Goal: Task Accomplishment & Management: Manage account settings

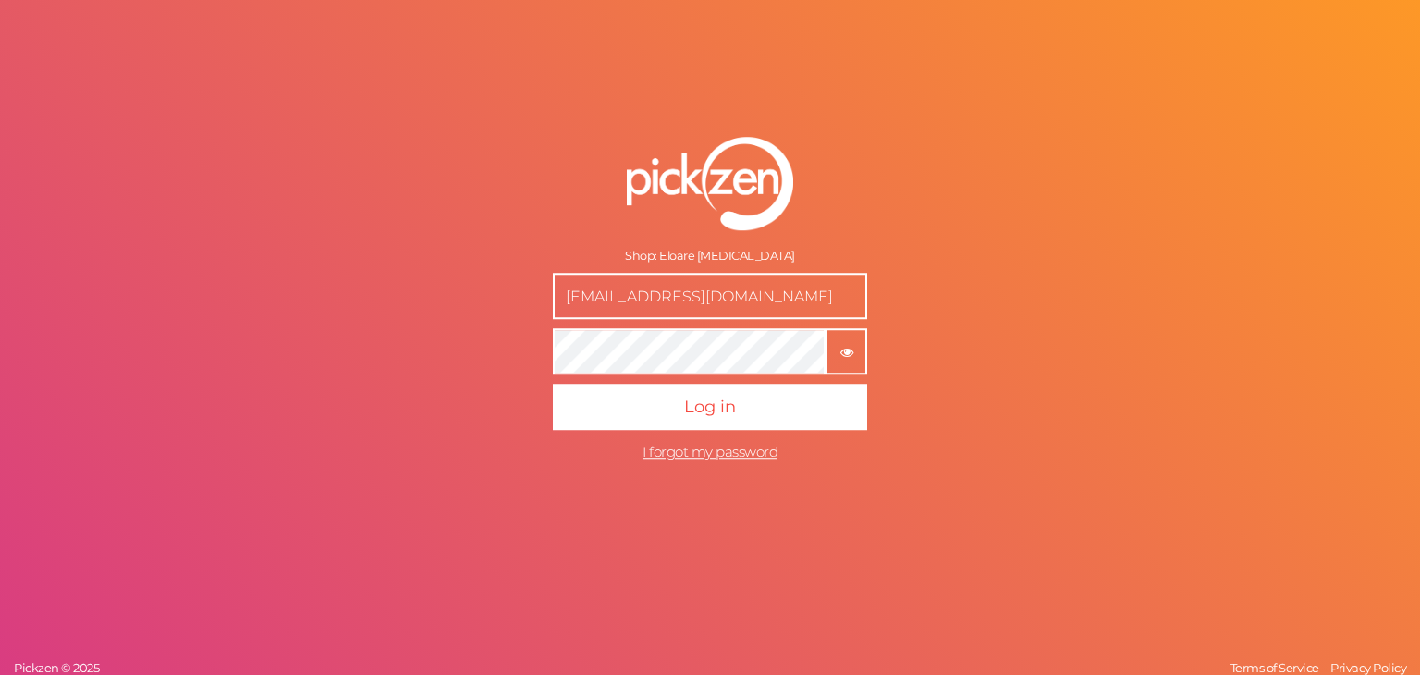
click at [835, 359] on button "× Show password" at bounding box center [846, 352] width 42 height 46
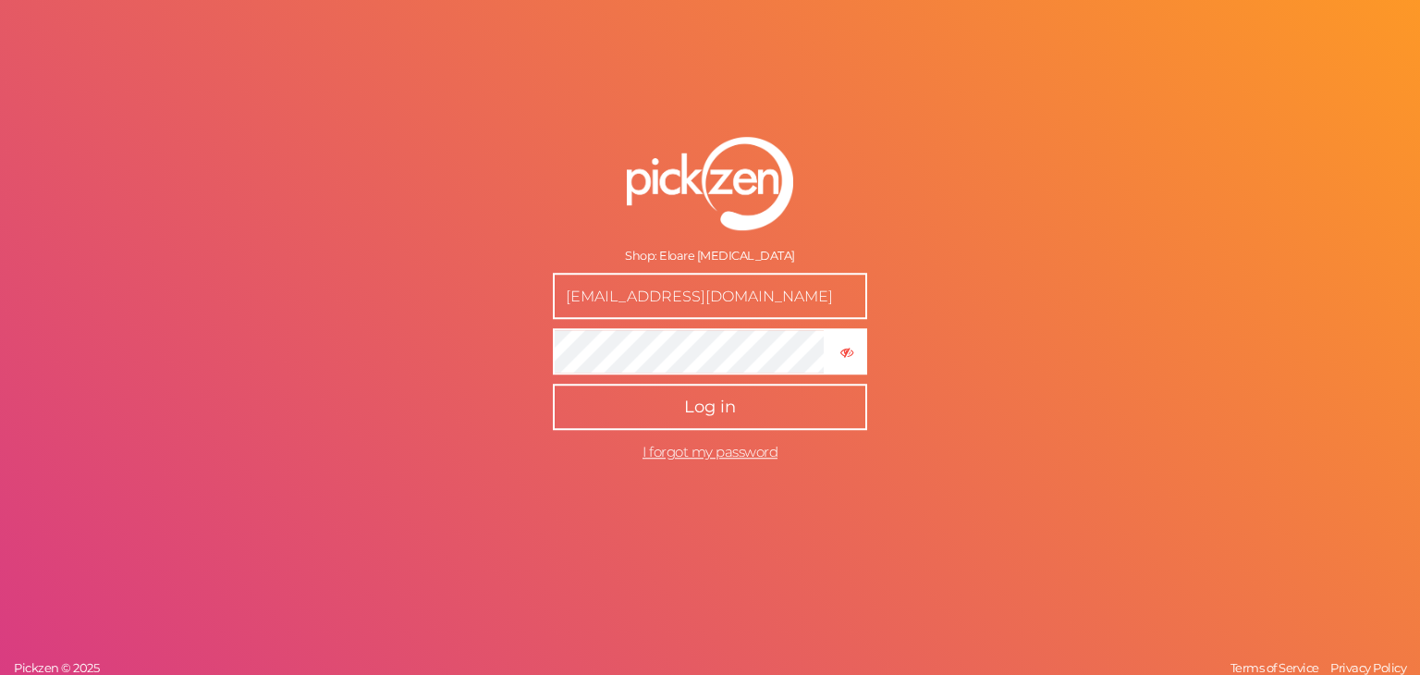
click at [717, 426] on button "Log in" at bounding box center [710, 407] width 314 height 46
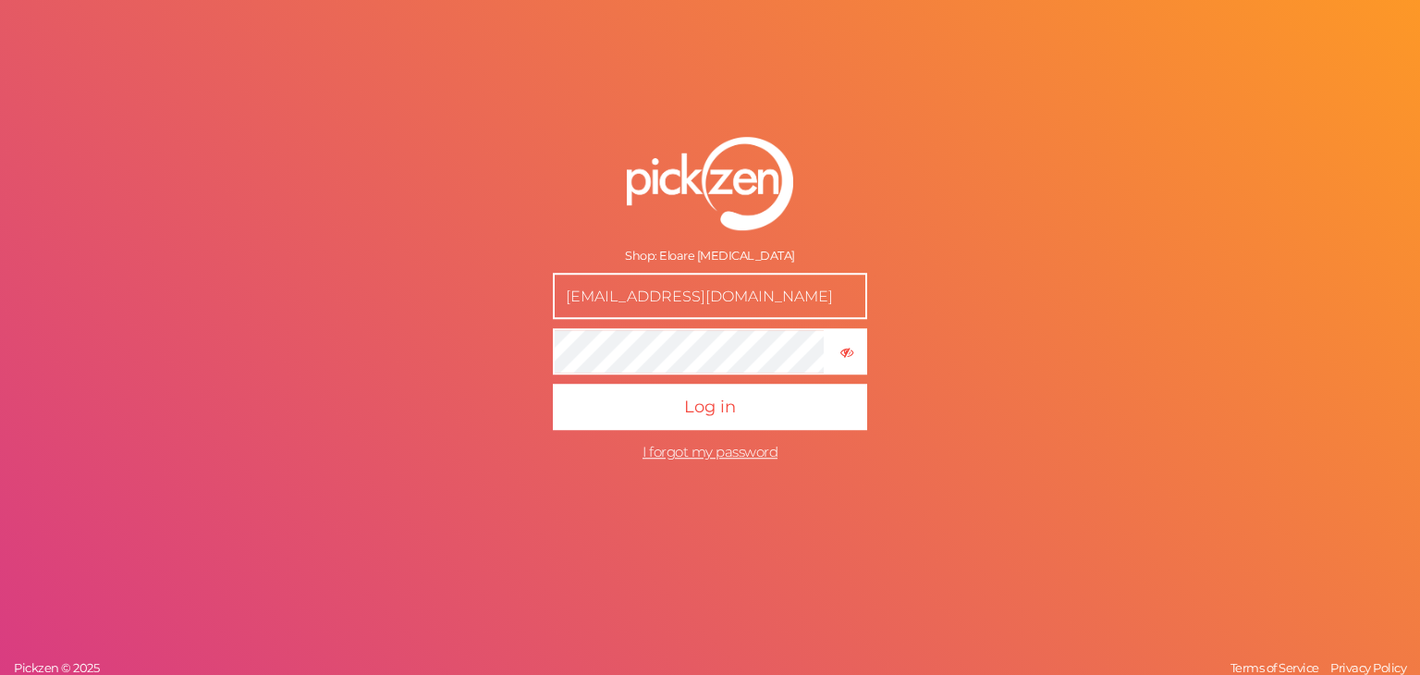
click at [551, 344] on form "Shop: Eloare Muse hello@eloaremuse.com × Hide password Log in I forgot my passw…" at bounding box center [710, 304] width 462 height 408
click at [548, 352] on form "Shop: Eloare Muse hello@eloaremuse.com × Hide password Log in I forgot my passw…" at bounding box center [710, 304] width 462 height 408
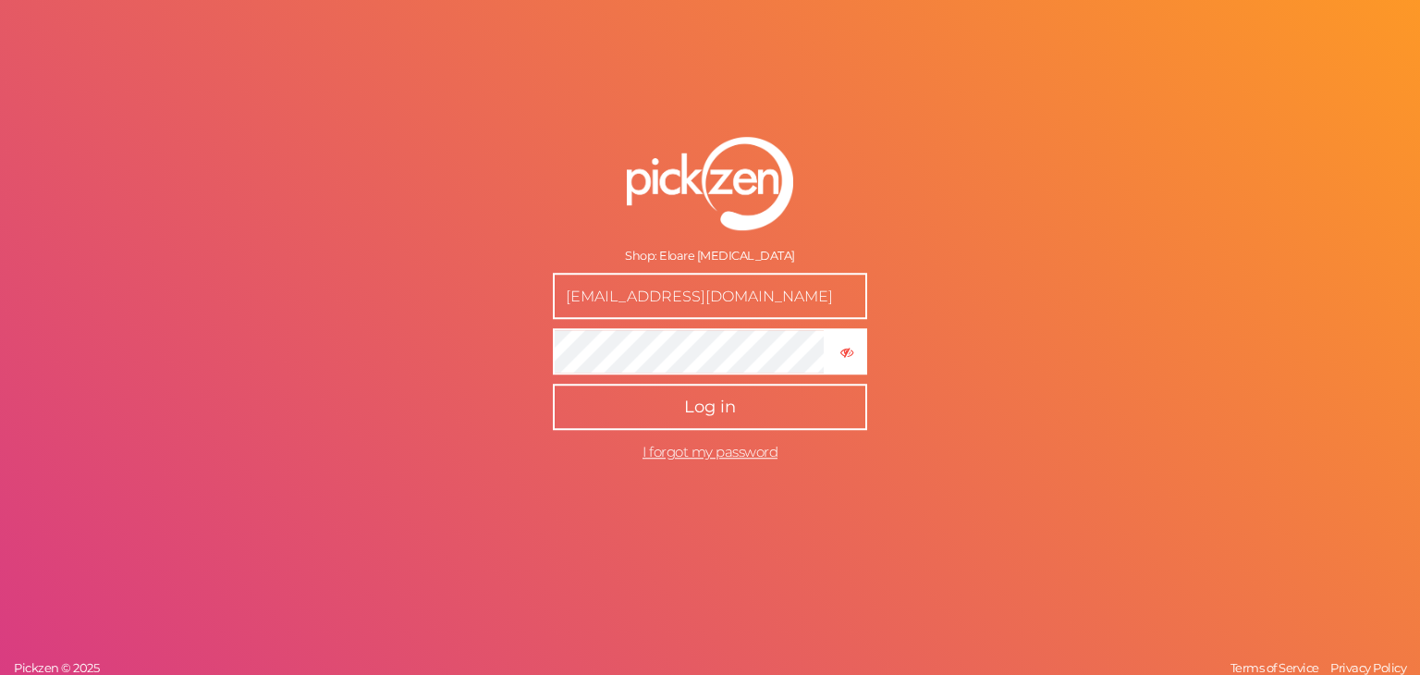
click at [652, 417] on button "Log in" at bounding box center [710, 407] width 314 height 46
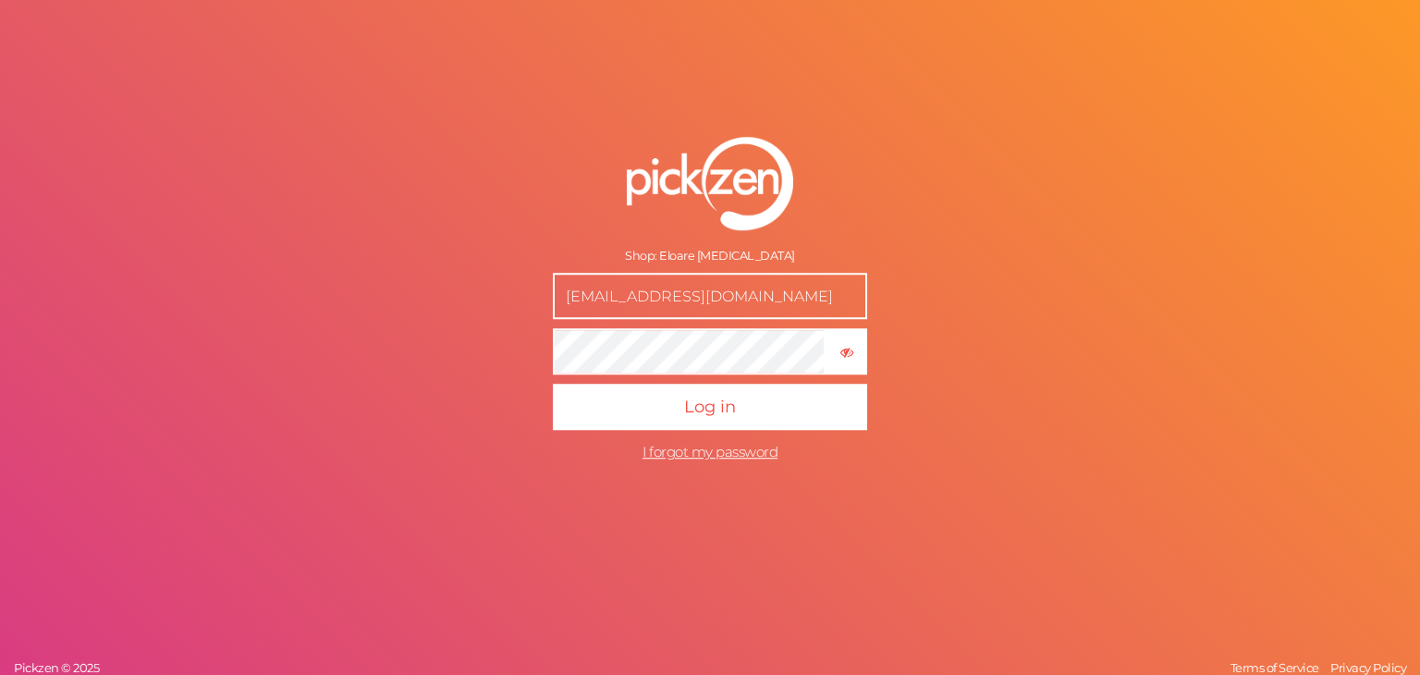
click at [747, 462] on form "Shop: Eloare Muse hello@eloaremuse.com × Hide password Log in I forgot my passw…" at bounding box center [710, 304] width 462 height 408
click at [745, 454] on span "I forgot my password" at bounding box center [709, 453] width 135 height 18
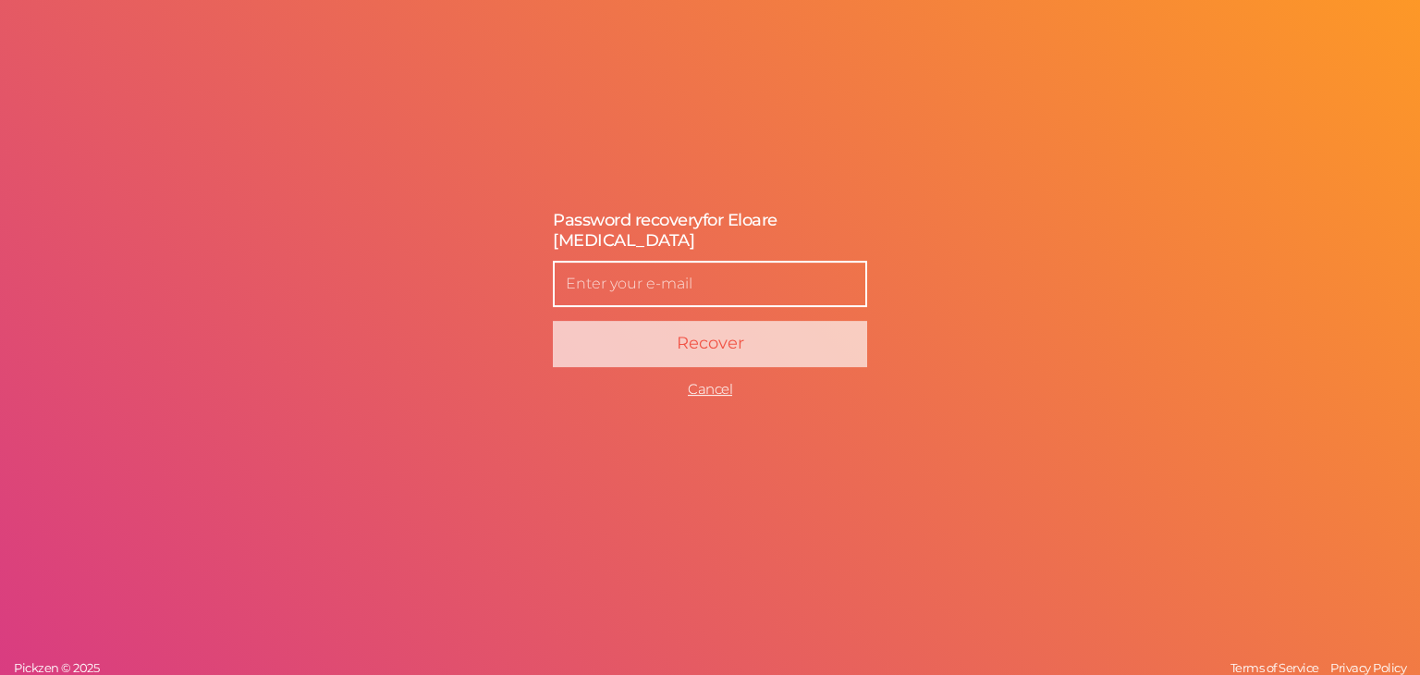
click at [695, 277] on input "text" at bounding box center [710, 284] width 314 height 46
type input "[EMAIL_ADDRESS][DOMAIN_NAME]"
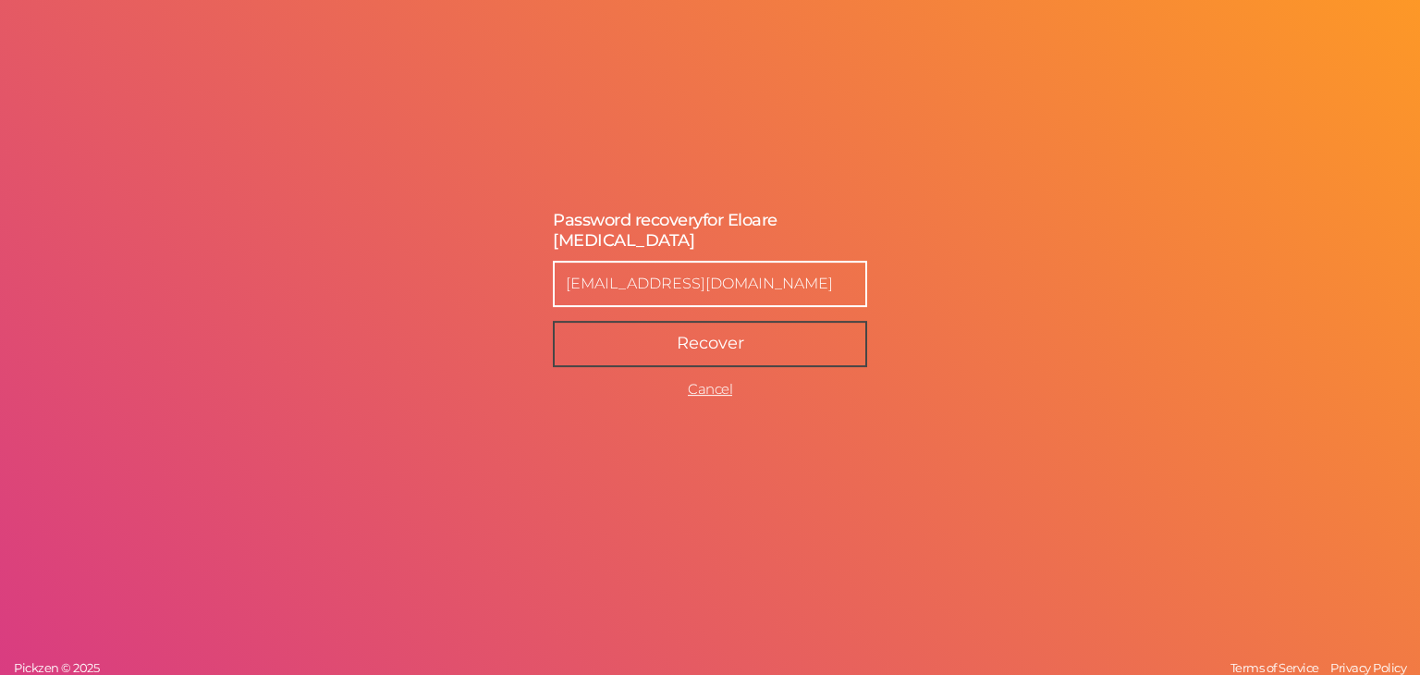
click at [662, 343] on button "Recover" at bounding box center [710, 344] width 314 height 46
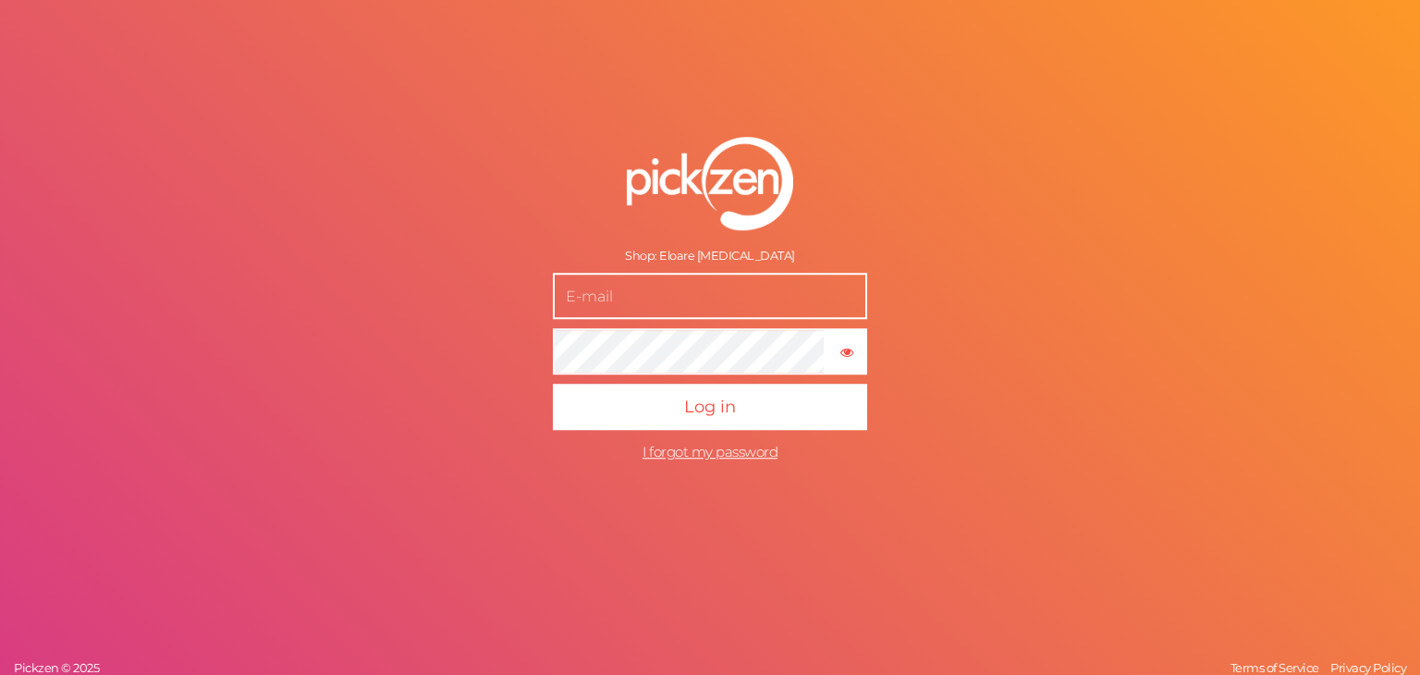
type input "[EMAIL_ADDRESS][DOMAIN_NAME]"
click at [839, 359] on button "× Show password" at bounding box center [846, 352] width 42 height 46
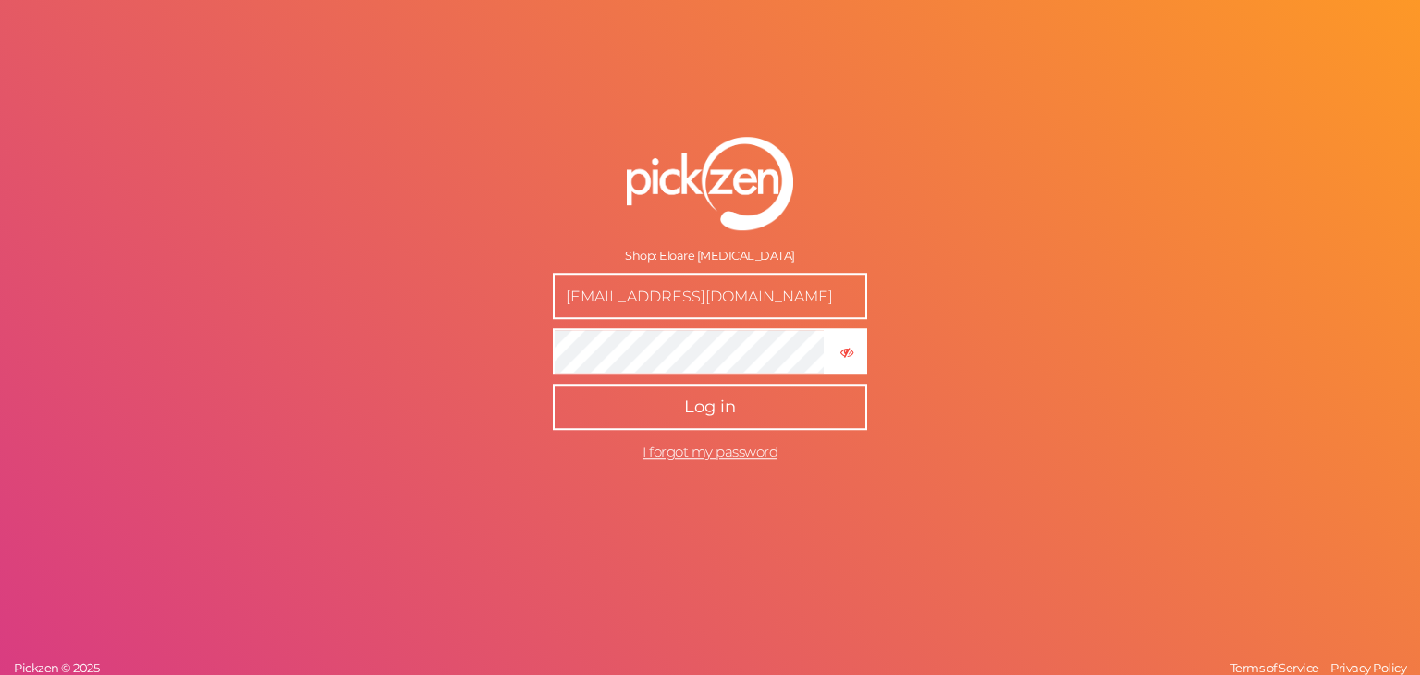
click at [653, 407] on button "Log in" at bounding box center [710, 407] width 314 height 46
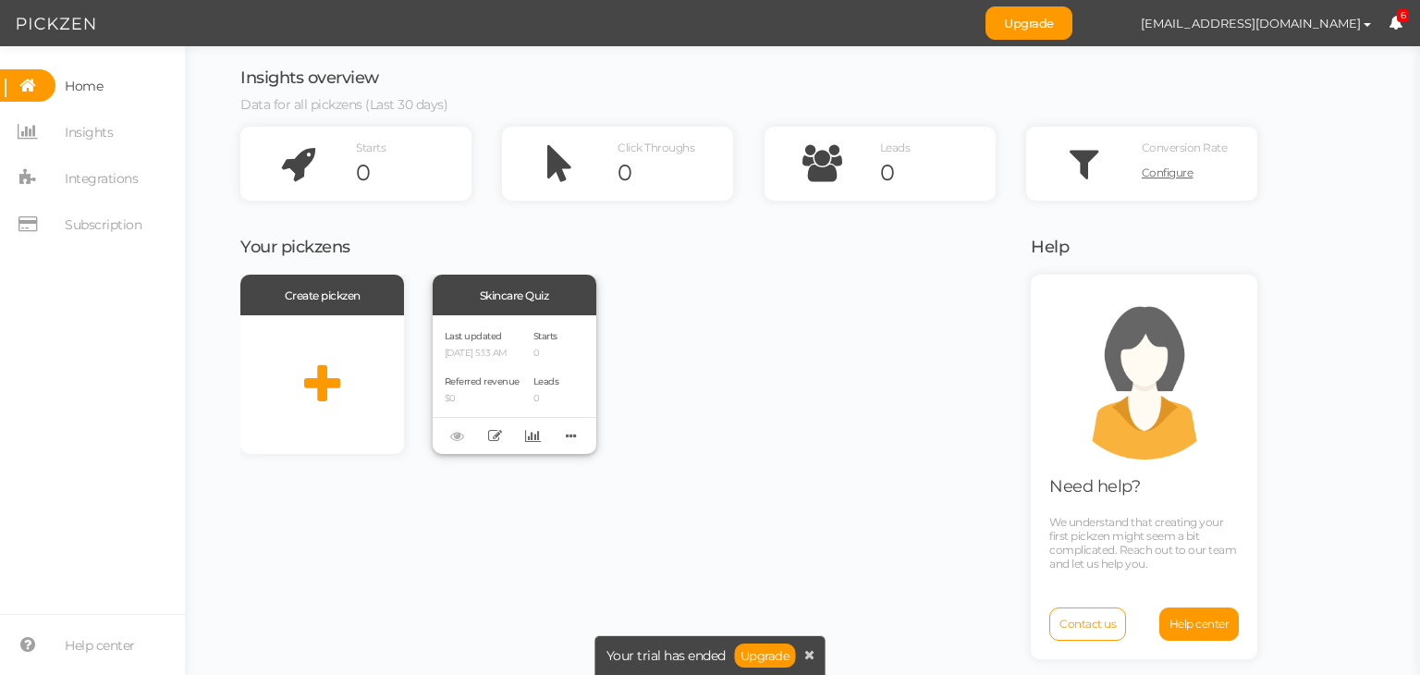
click at [493, 353] on p "[DATE] 5:13 AM" at bounding box center [482, 353] width 75 height 12
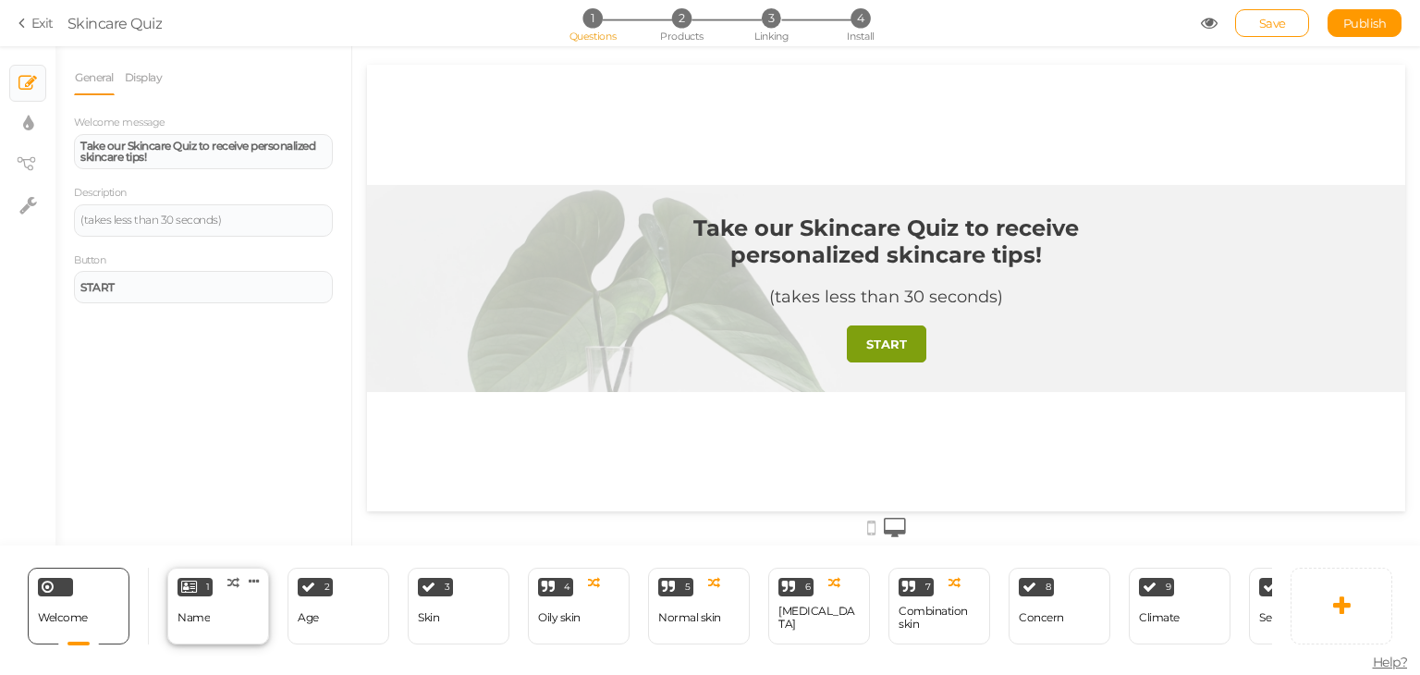
click at [189, 619] on div "Name" at bounding box center [193, 618] width 32 height 32
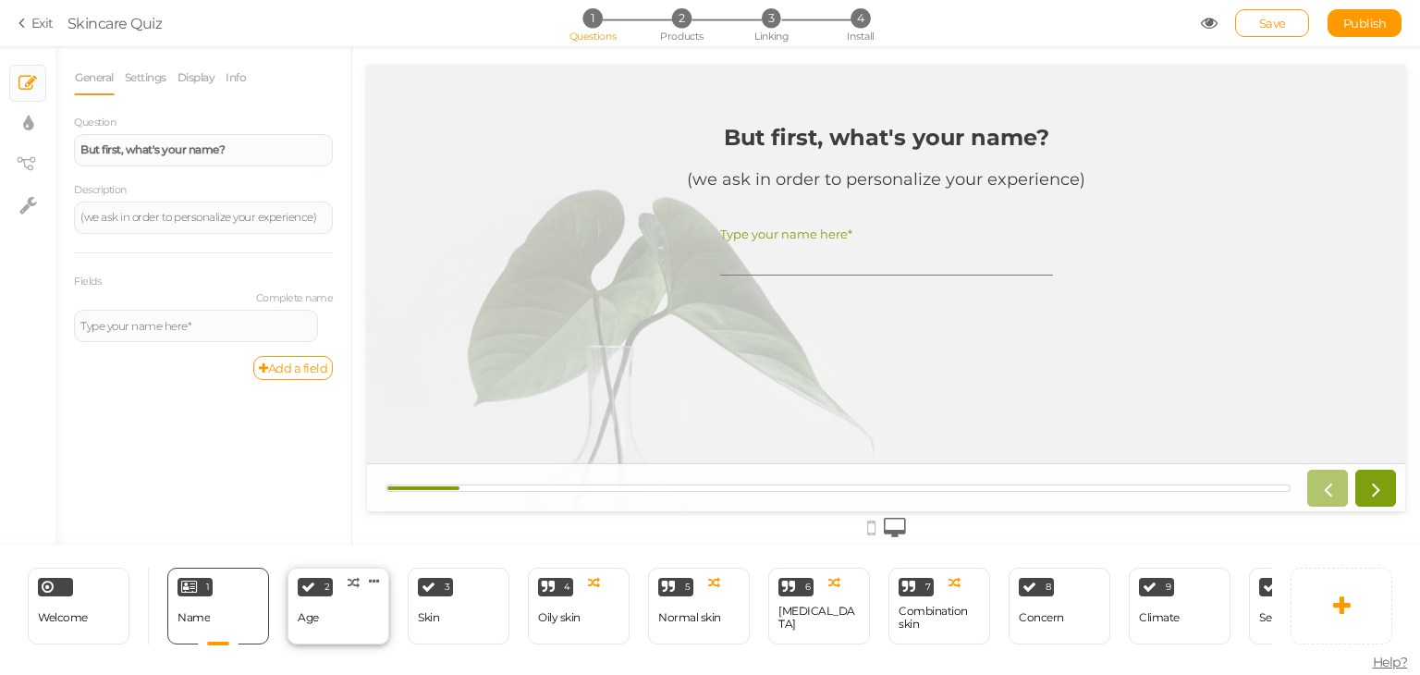
click at [334, 617] on div "2 Age × Define the conditions to show this slide. Clone Change type Delete" at bounding box center [338, 605] width 102 height 77
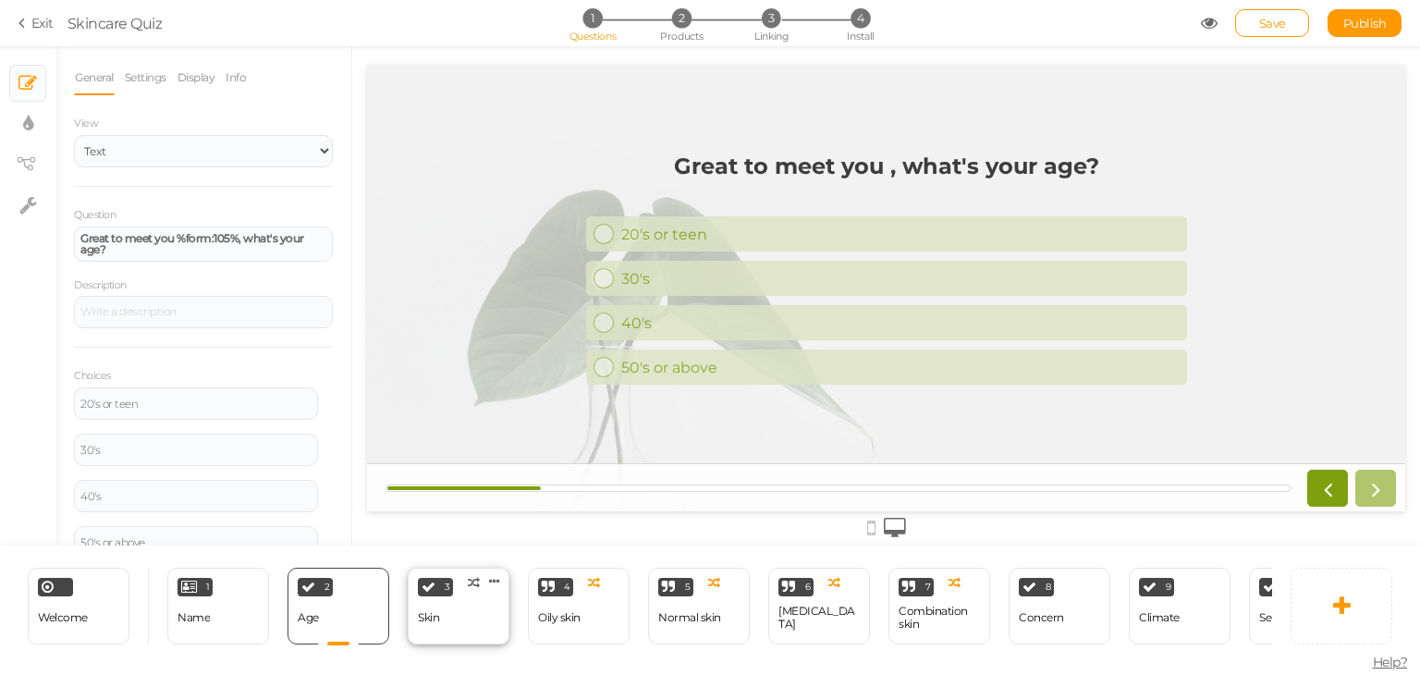
click at [470, 619] on div "3 Skin × Define the conditions to show this slide. Clone Change type Delete" at bounding box center [459, 605] width 102 height 77
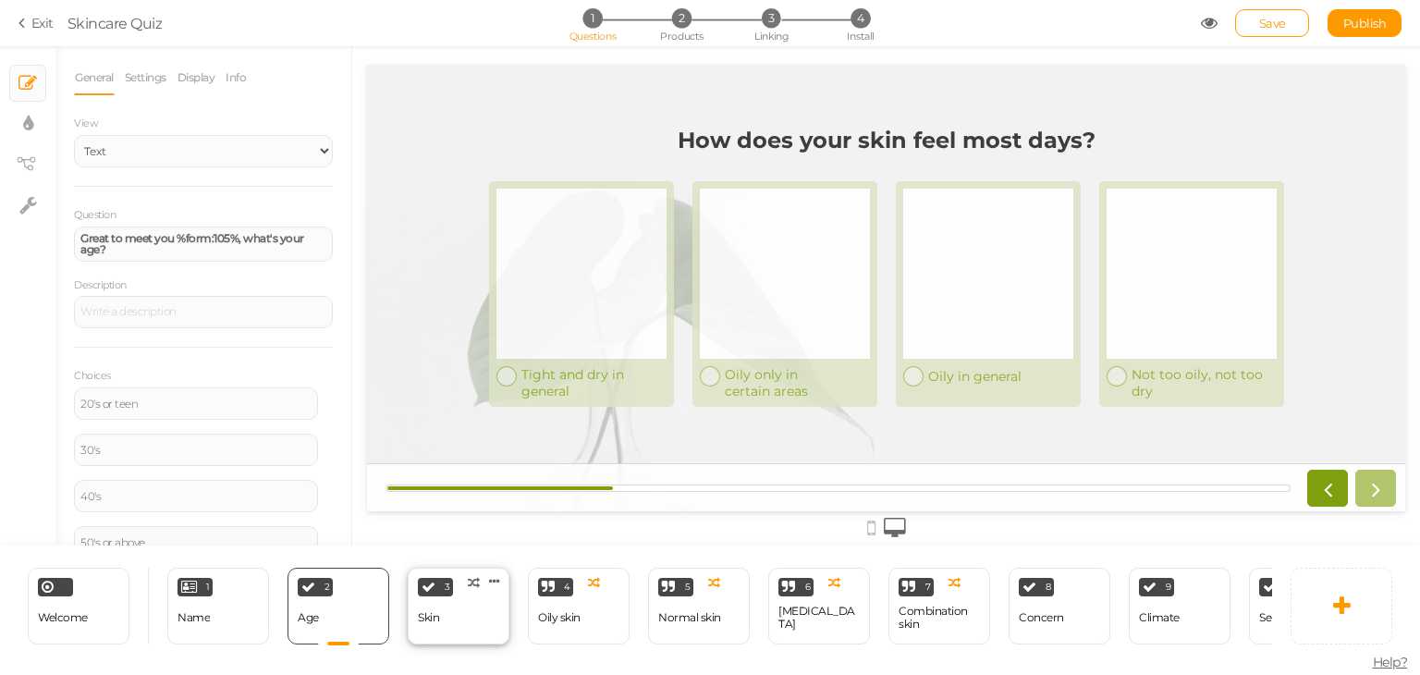
select select "2"
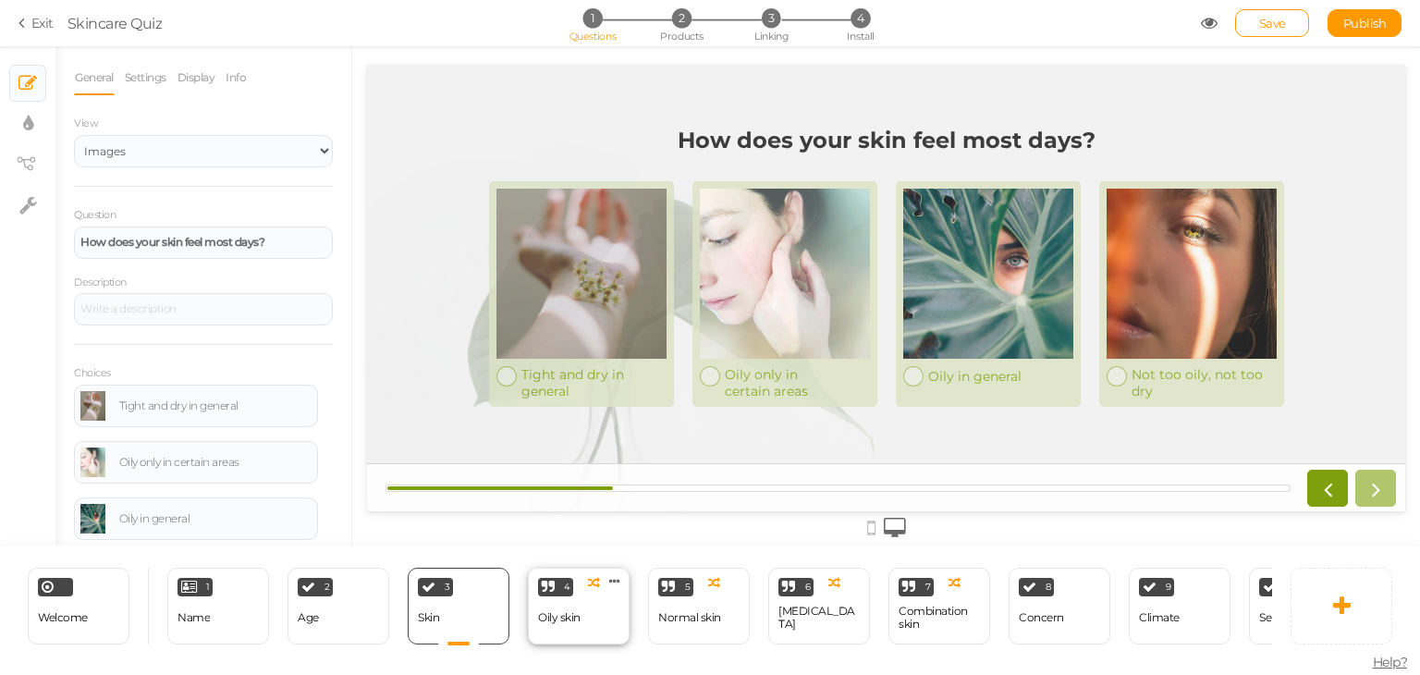
click at [564, 611] on div "Oily skin" at bounding box center [559, 617] width 43 height 13
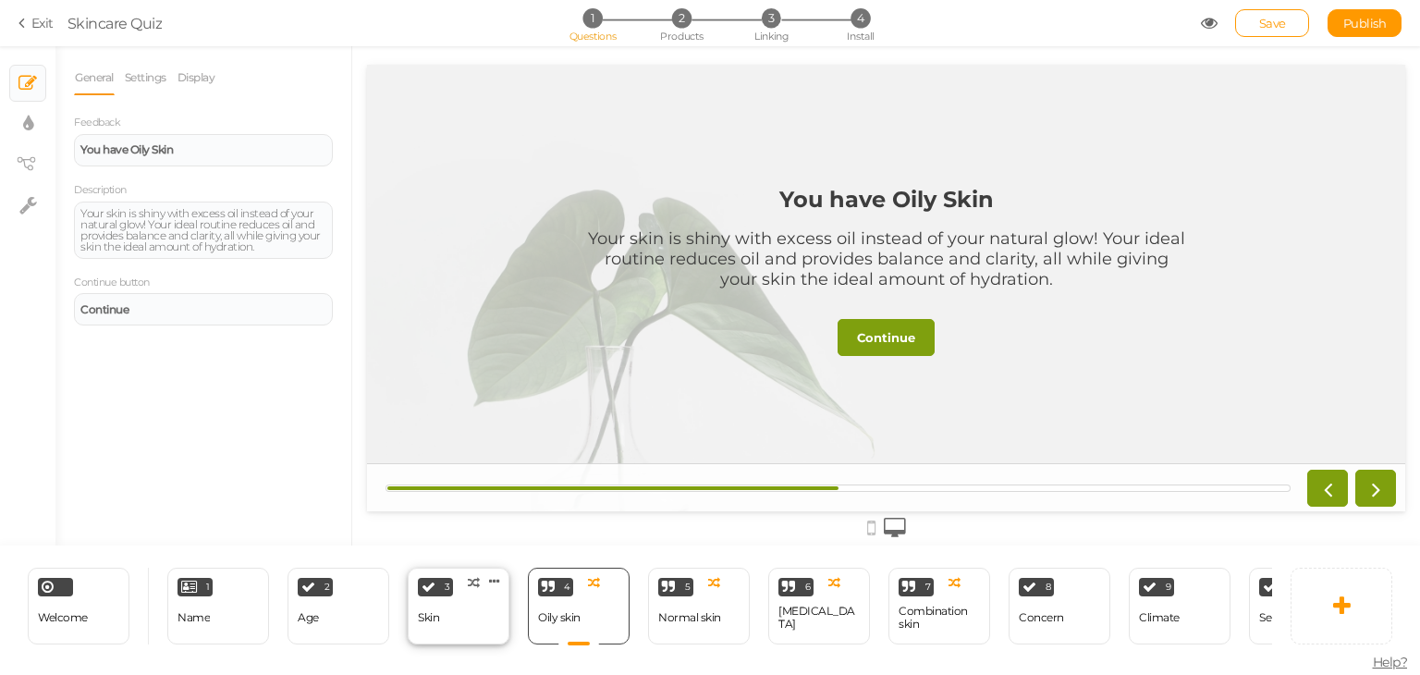
click at [418, 622] on div "Skin" at bounding box center [428, 618] width 21 height 32
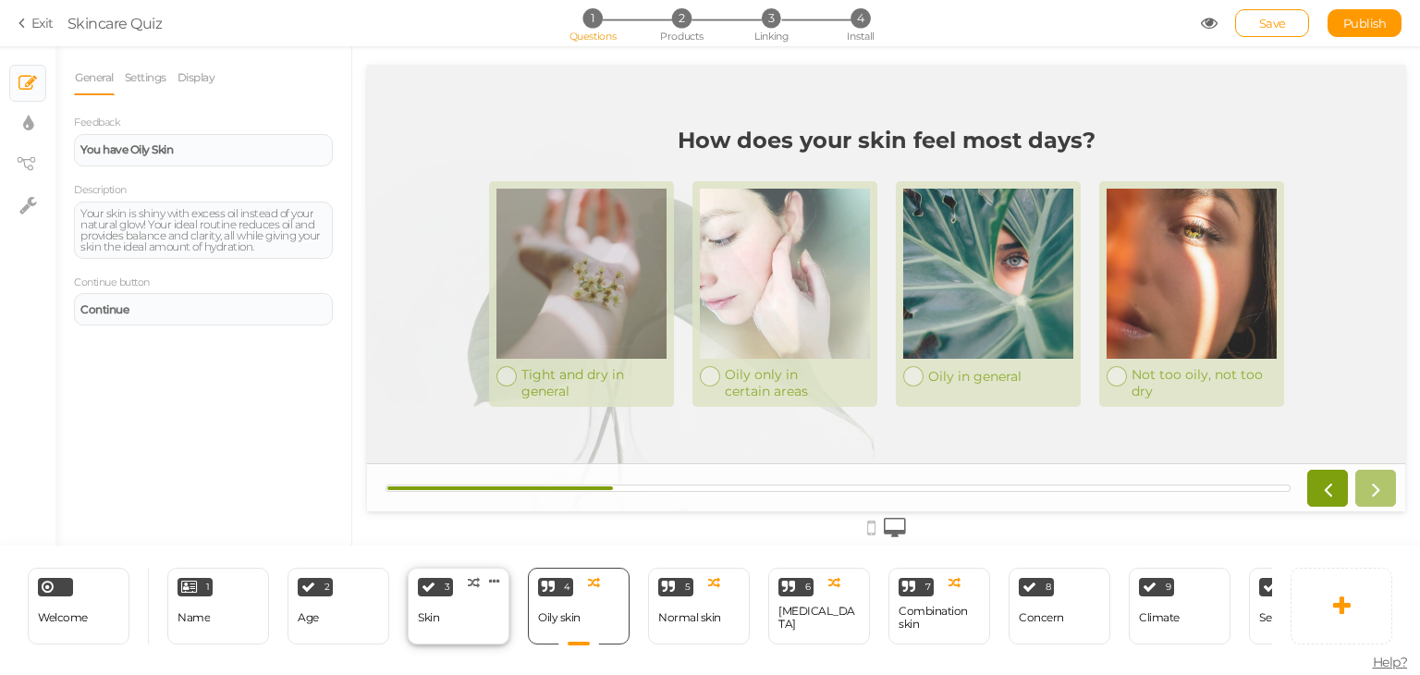
select select "2"
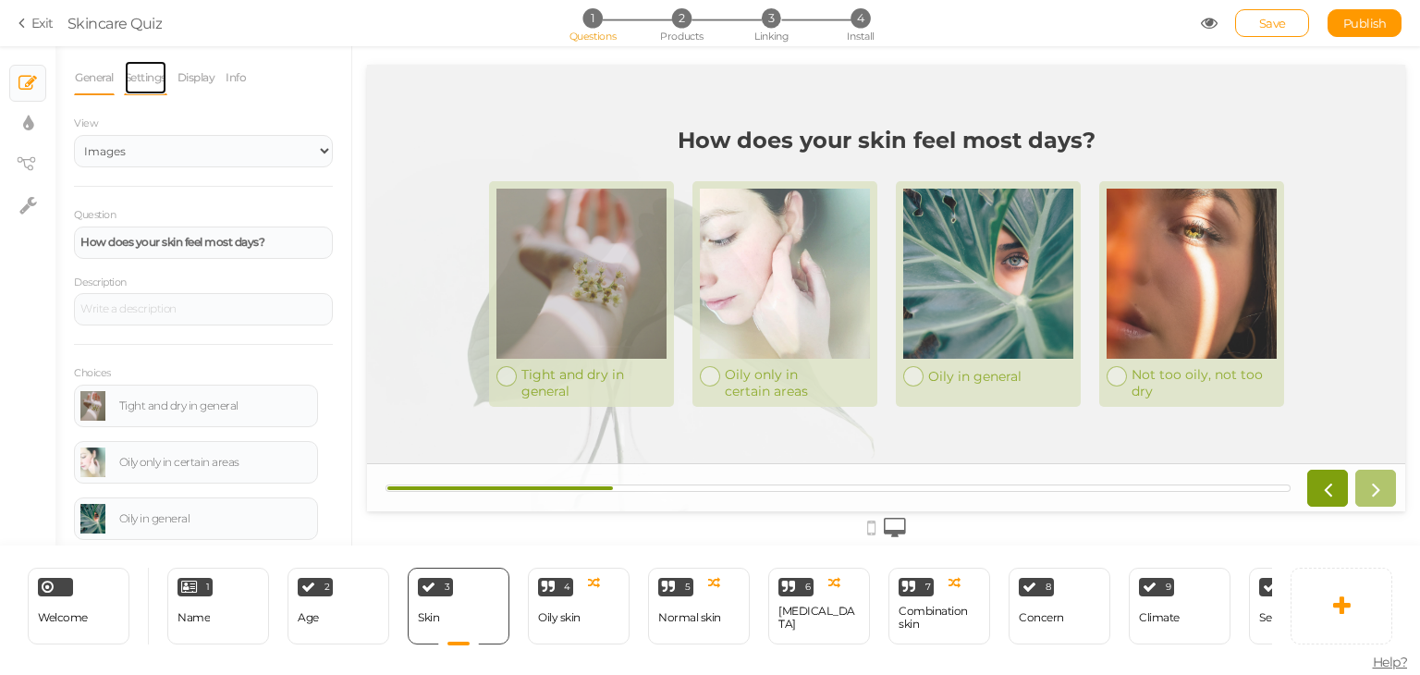
click at [139, 79] on link "Settings" at bounding box center [145, 77] width 43 height 35
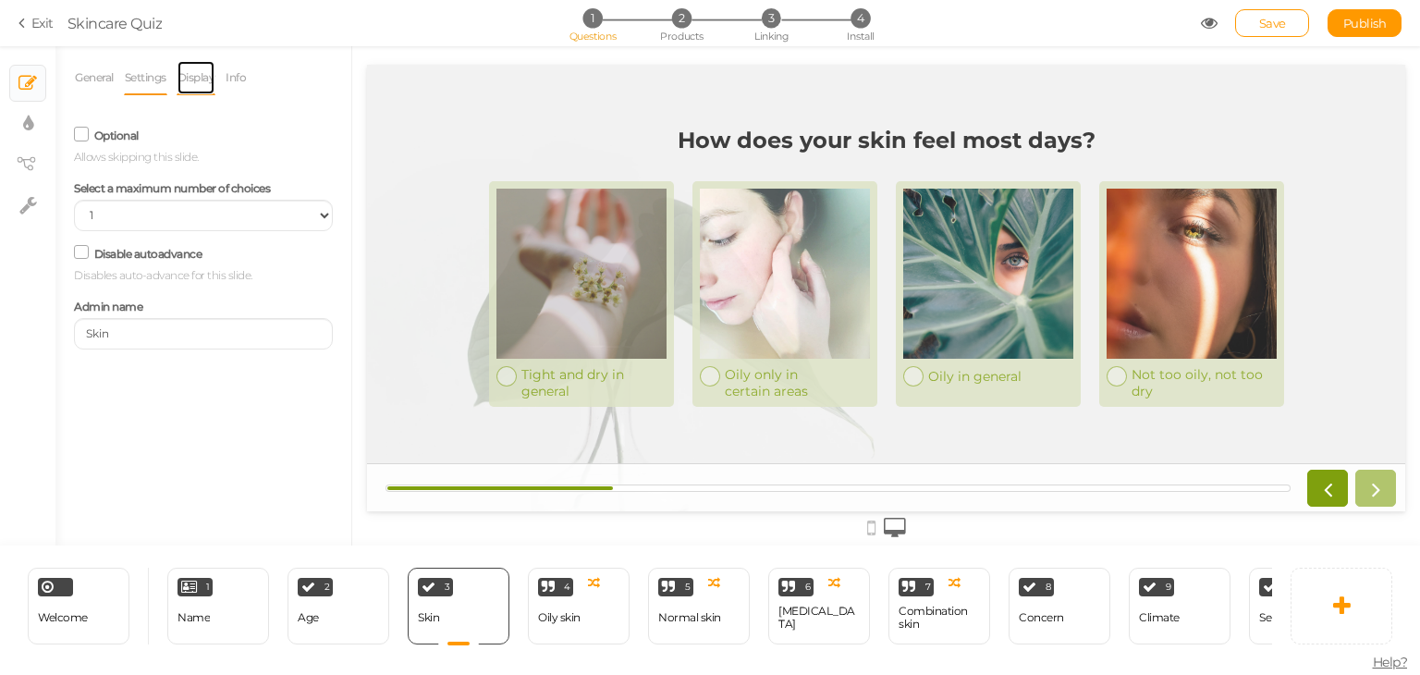
click at [194, 79] on link "Display" at bounding box center [197, 77] width 40 height 35
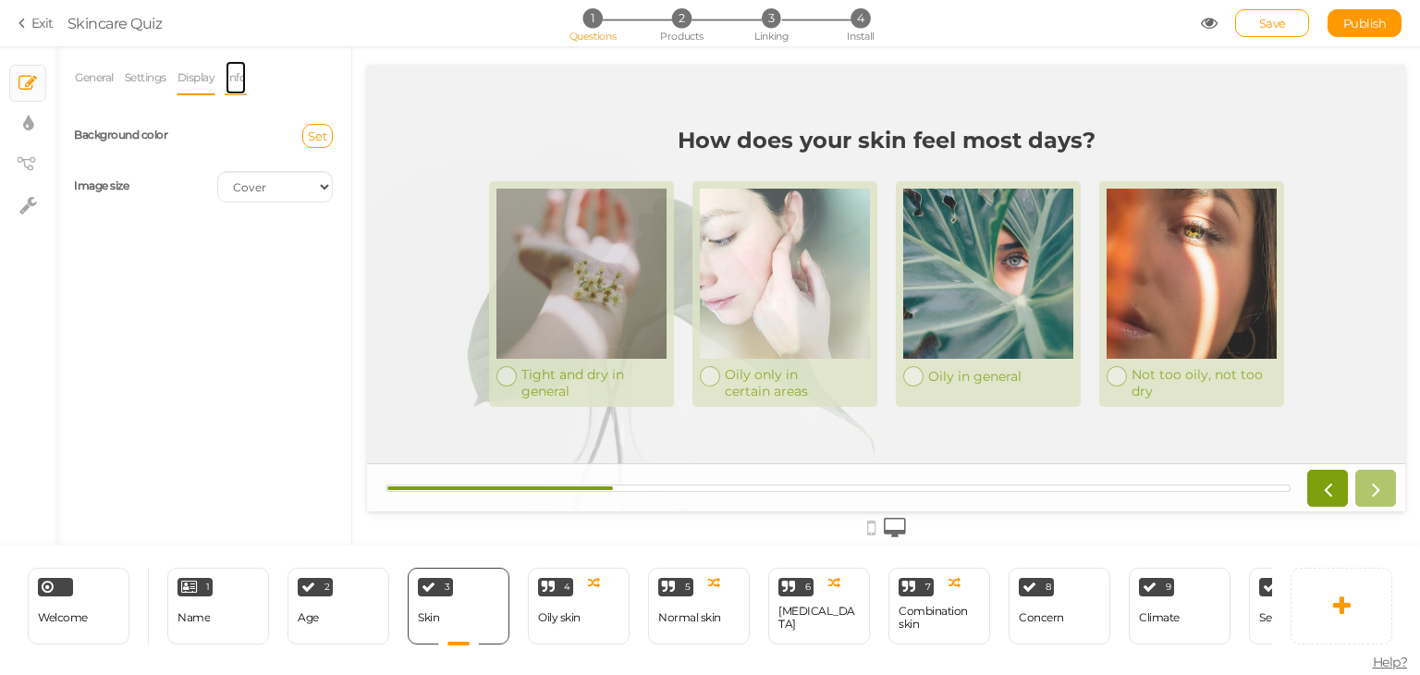
click at [231, 82] on link "Info" at bounding box center [236, 77] width 22 height 35
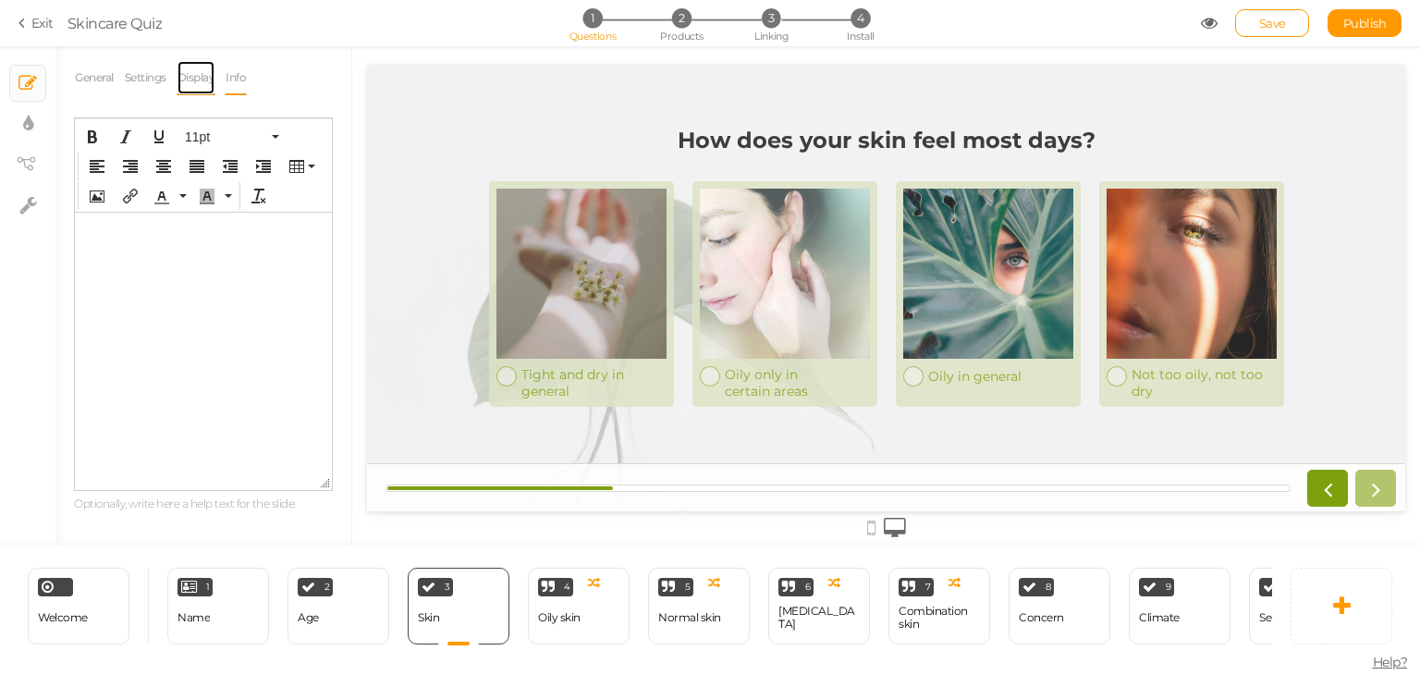
click at [213, 82] on link "Display" at bounding box center [197, 77] width 40 height 35
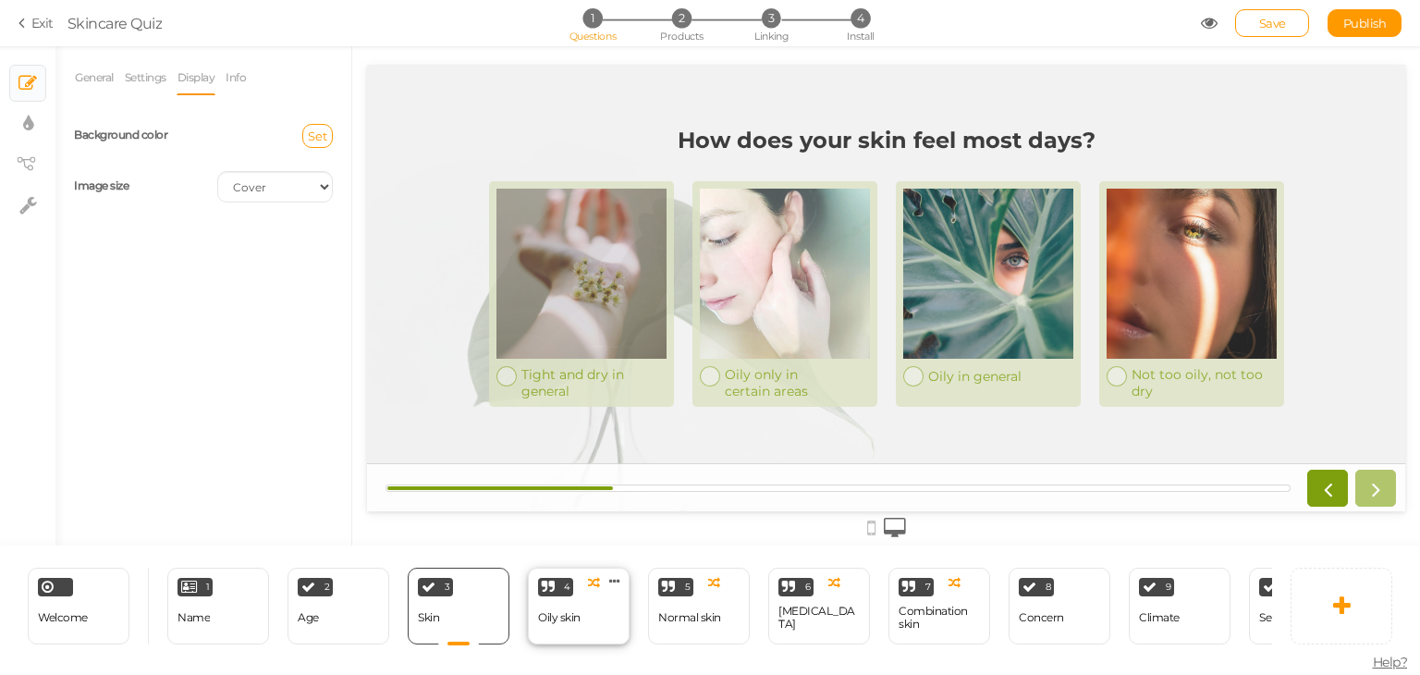
click at [584, 592] on div "4 Oily skin × Define the conditions to show this slide. Clone Change type Delete" at bounding box center [579, 605] width 102 height 77
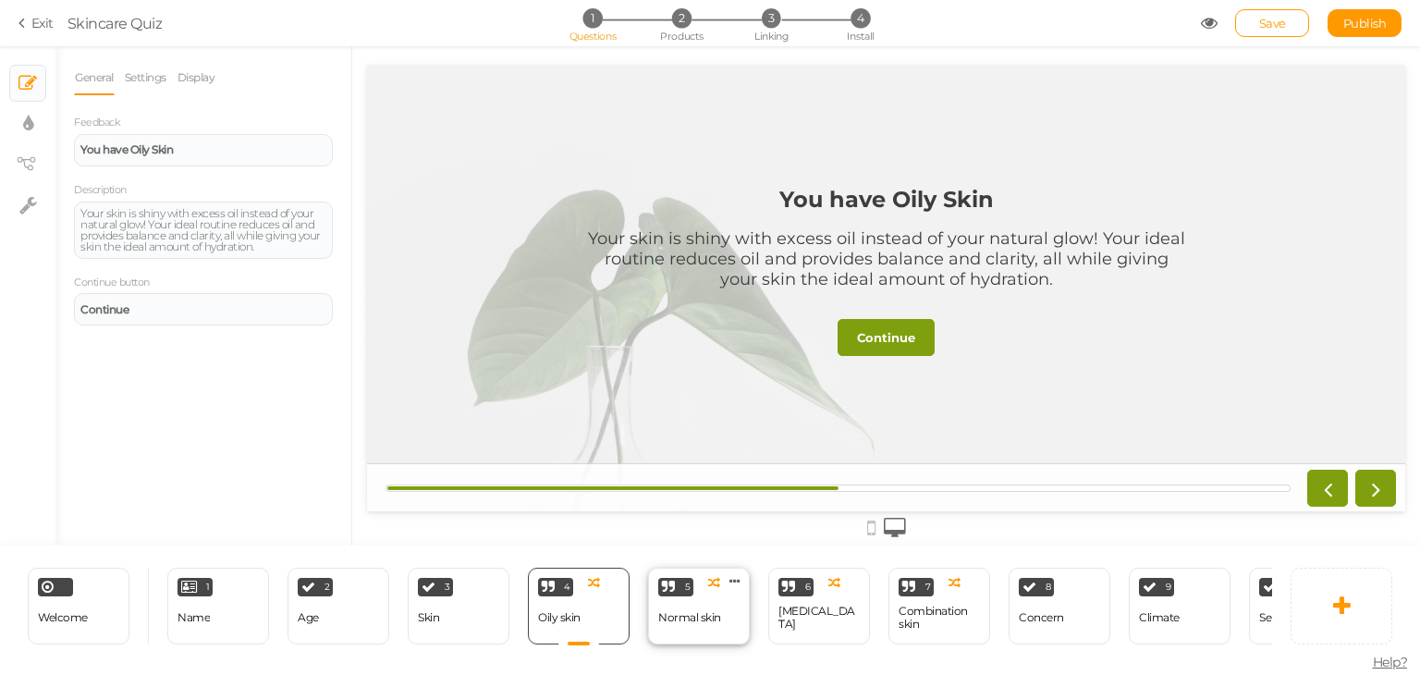
click at [701, 614] on div "Normal skin" at bounding box center [689, 617] width 63 height 13
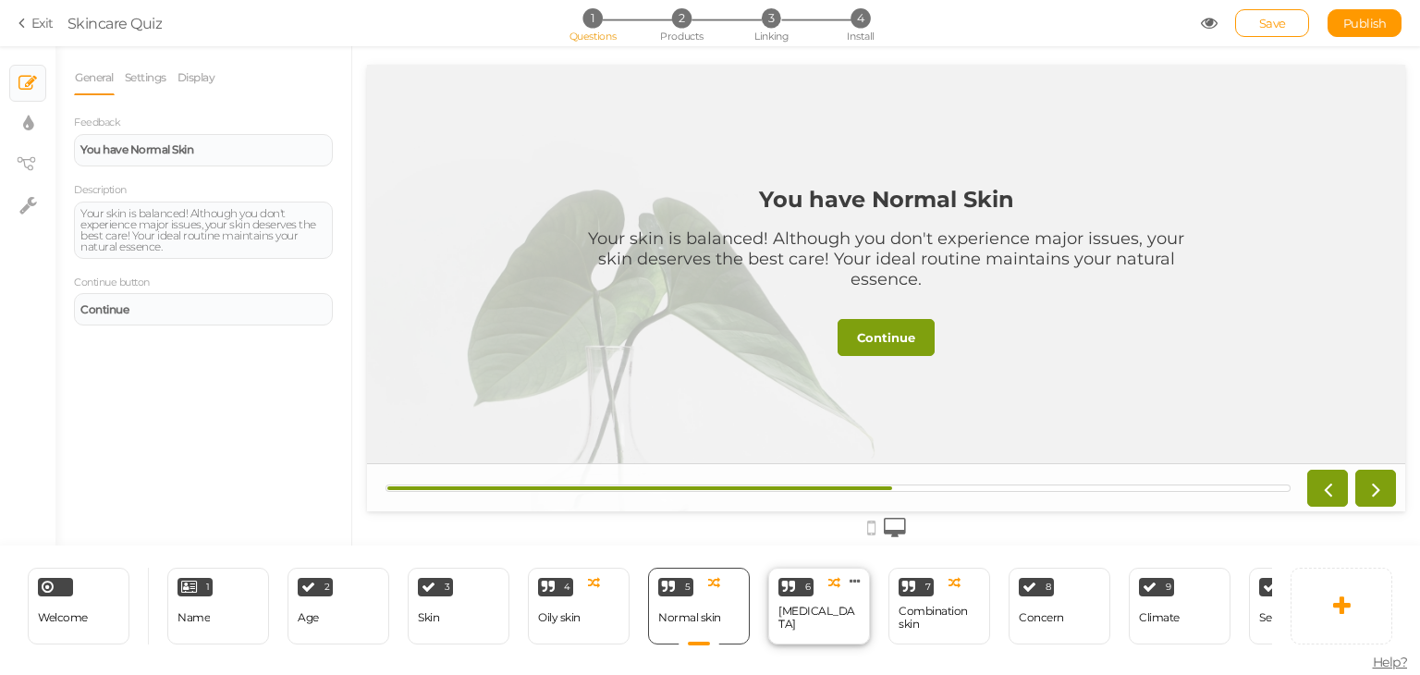
click at [812, 614] on div "[MEDICAL_DATA]" at bounding box center [818, 617] width 81 height 26
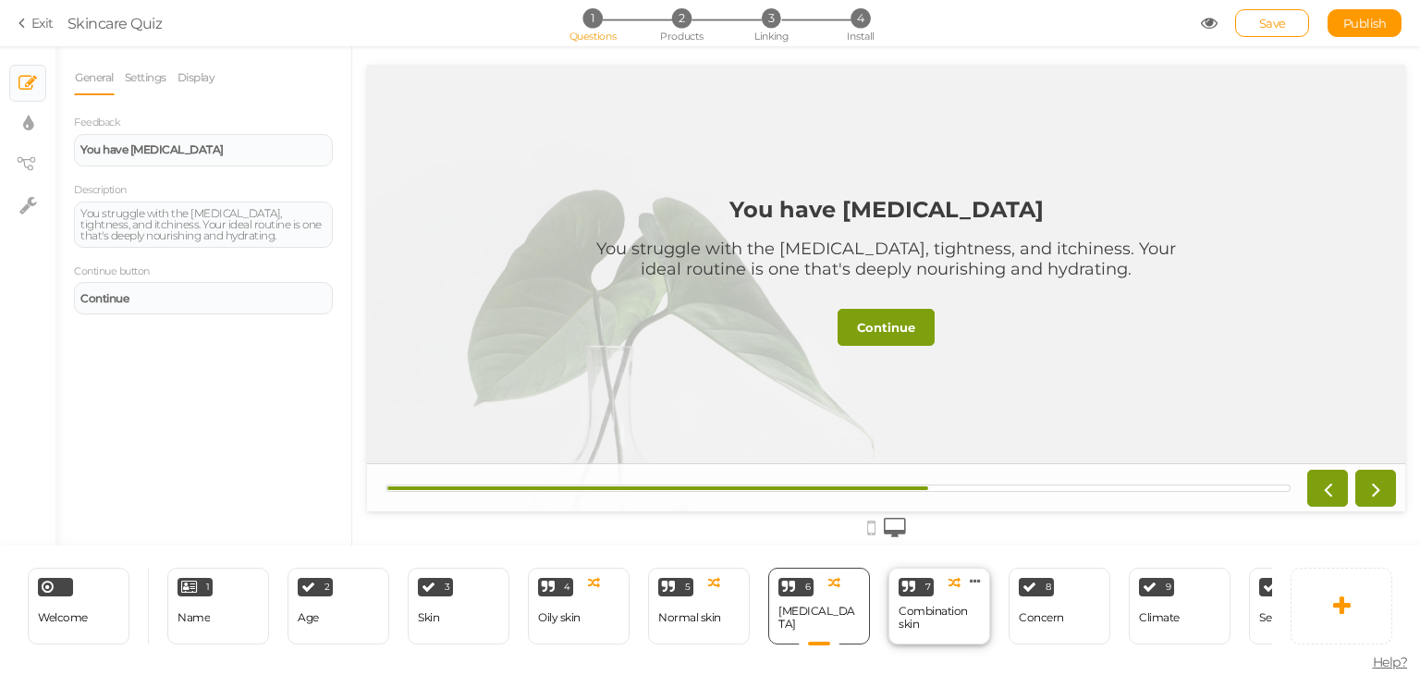
click at [932, 625] on div "Combination skin" at bounding box center [938, 618] width 81 height 32
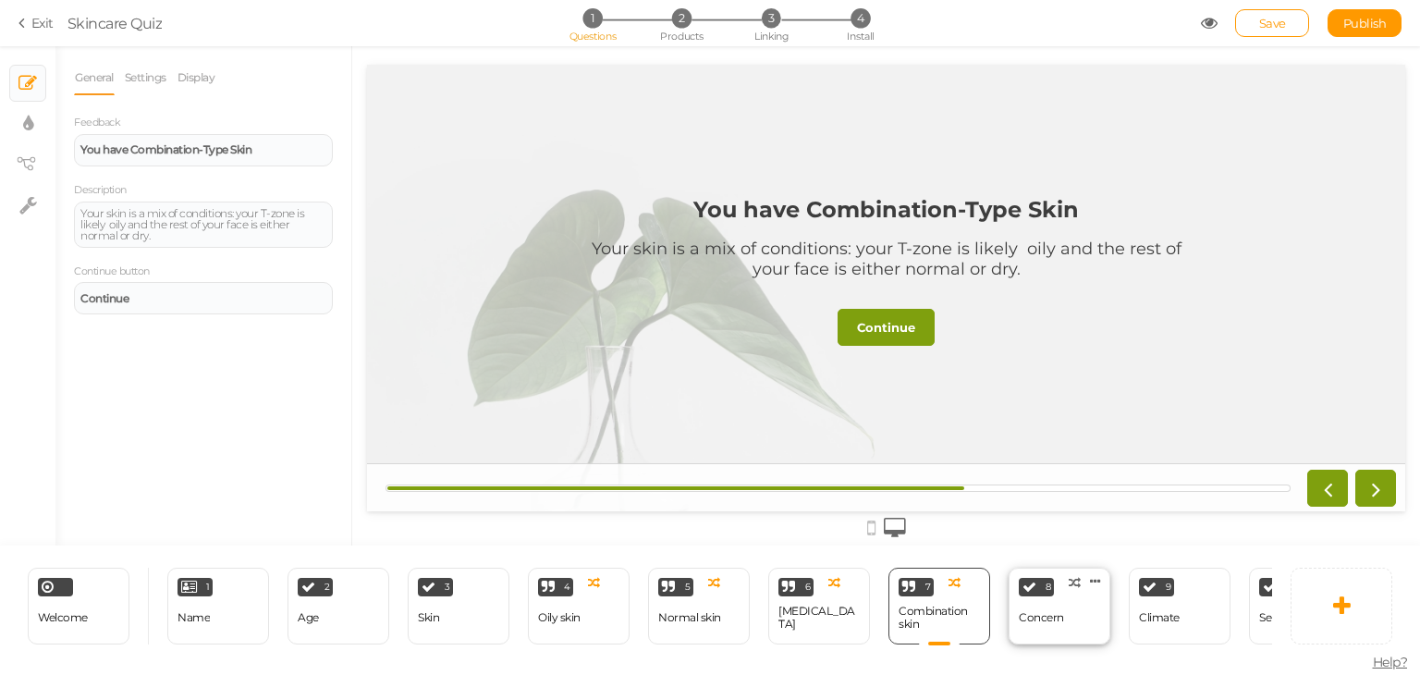
click at [1052, 615] on div "Concern" at bounding box center [1040, 617] width 45 height 13
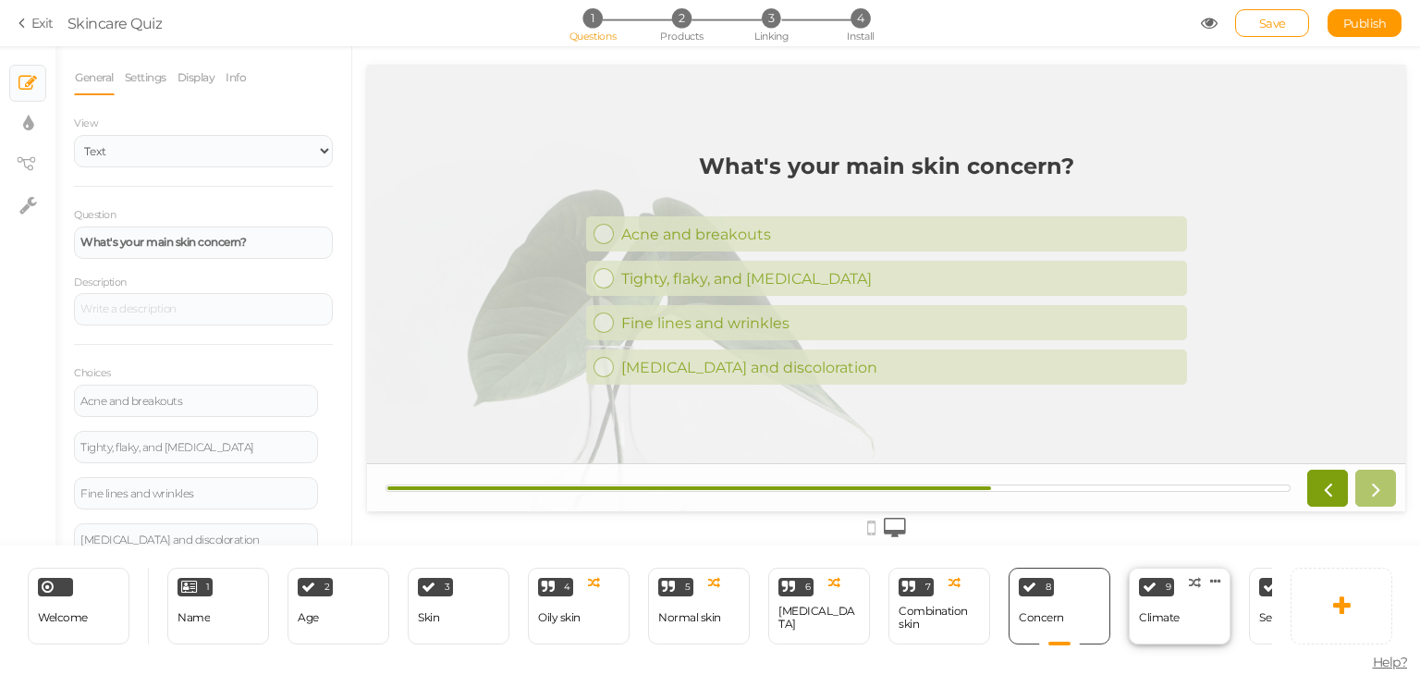
click at [1170, 619] on div "Climate" at bounding box center [1159, 618] width 41 height 32
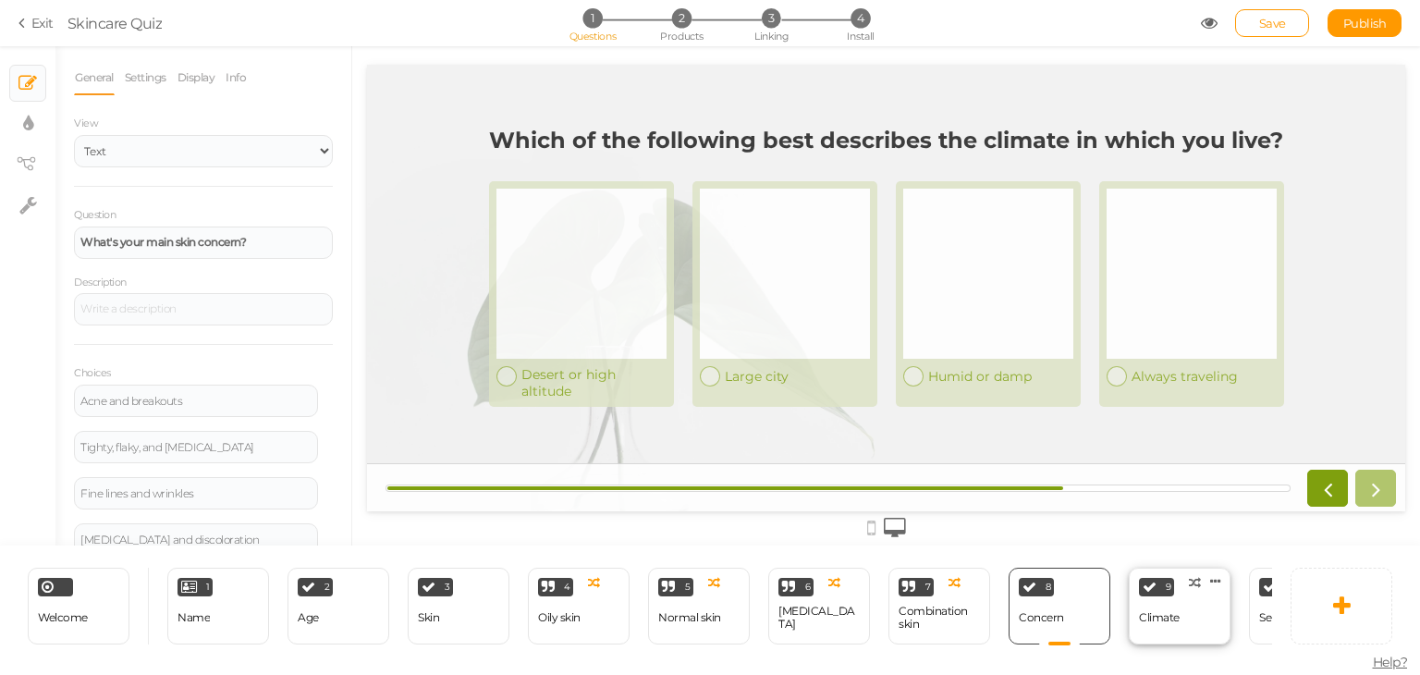
select select "2"
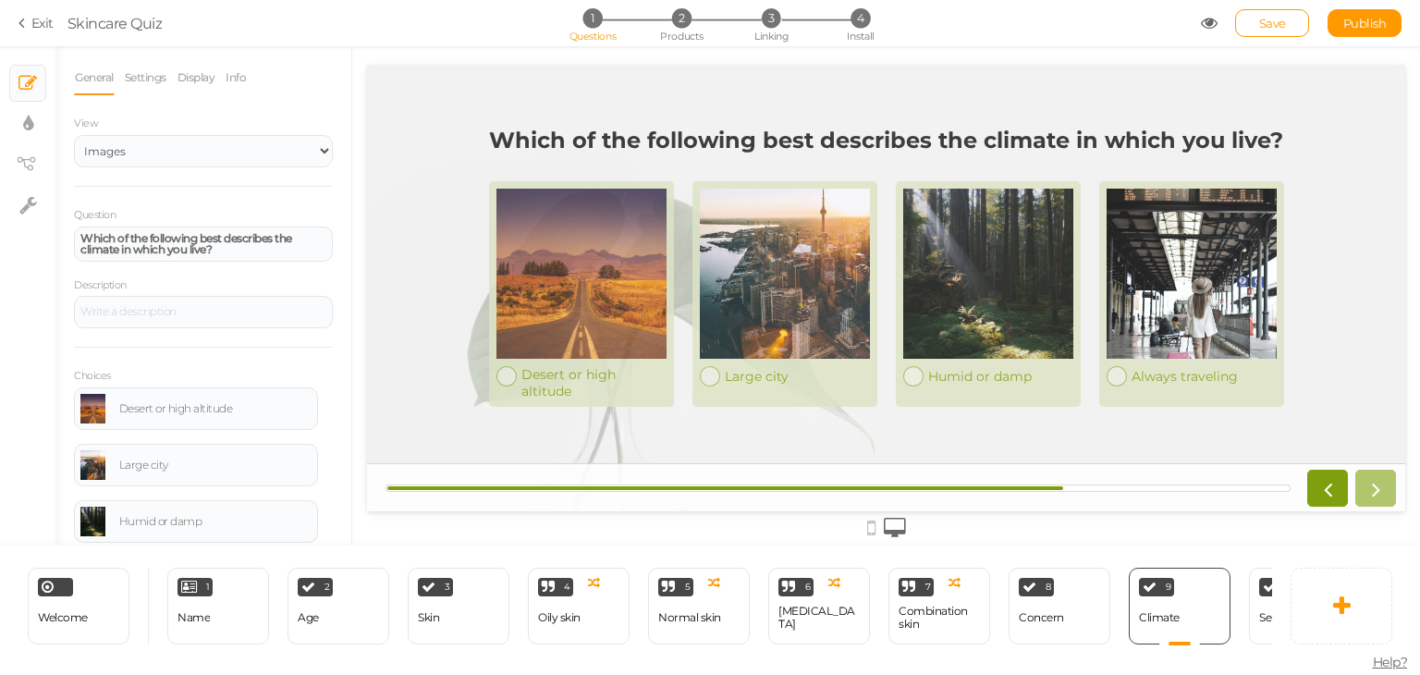
click at [1273, 658] on div "Welcome Delete 1 Name × Define the conditions to show this slide. Clone Change …" at bounding box center [700, 605] width 1401 height 120
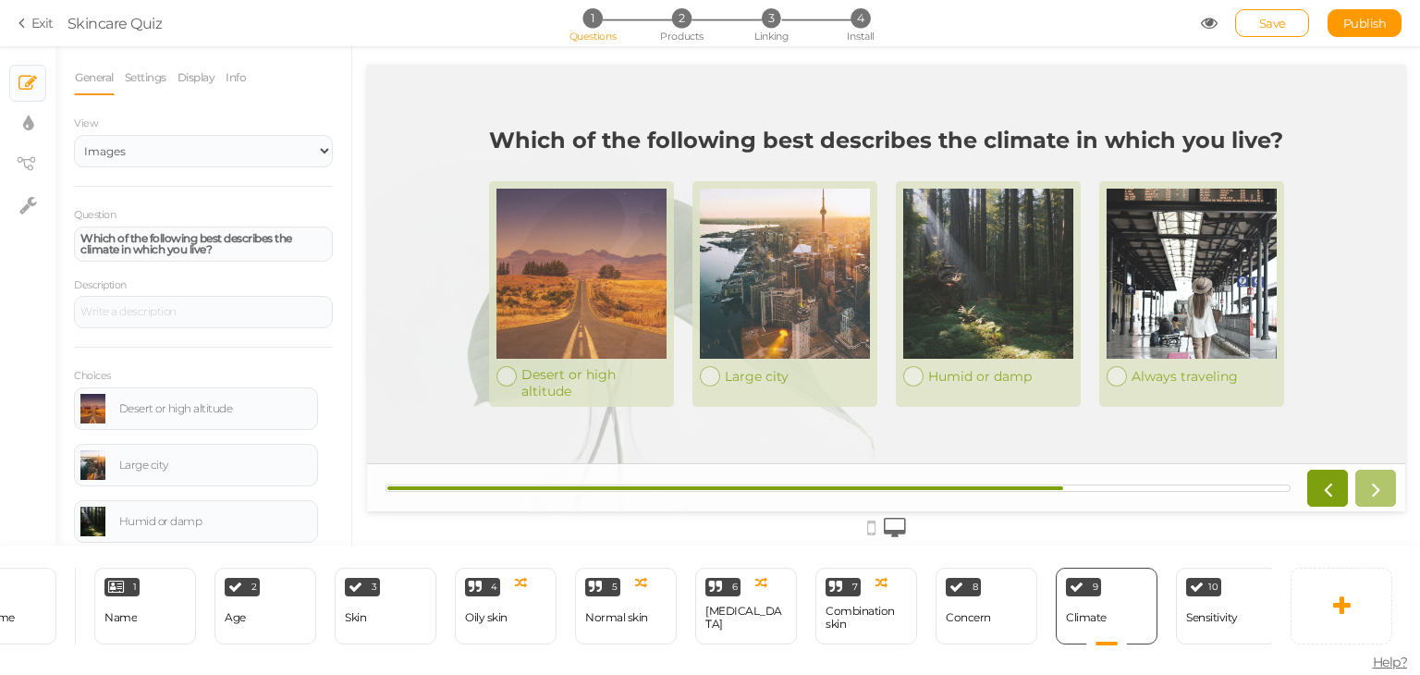
scroll to position [0, 74]
click at [1214, 611] on div "Sensitivity" at bounding box center [1211, 617] width 52 height 13
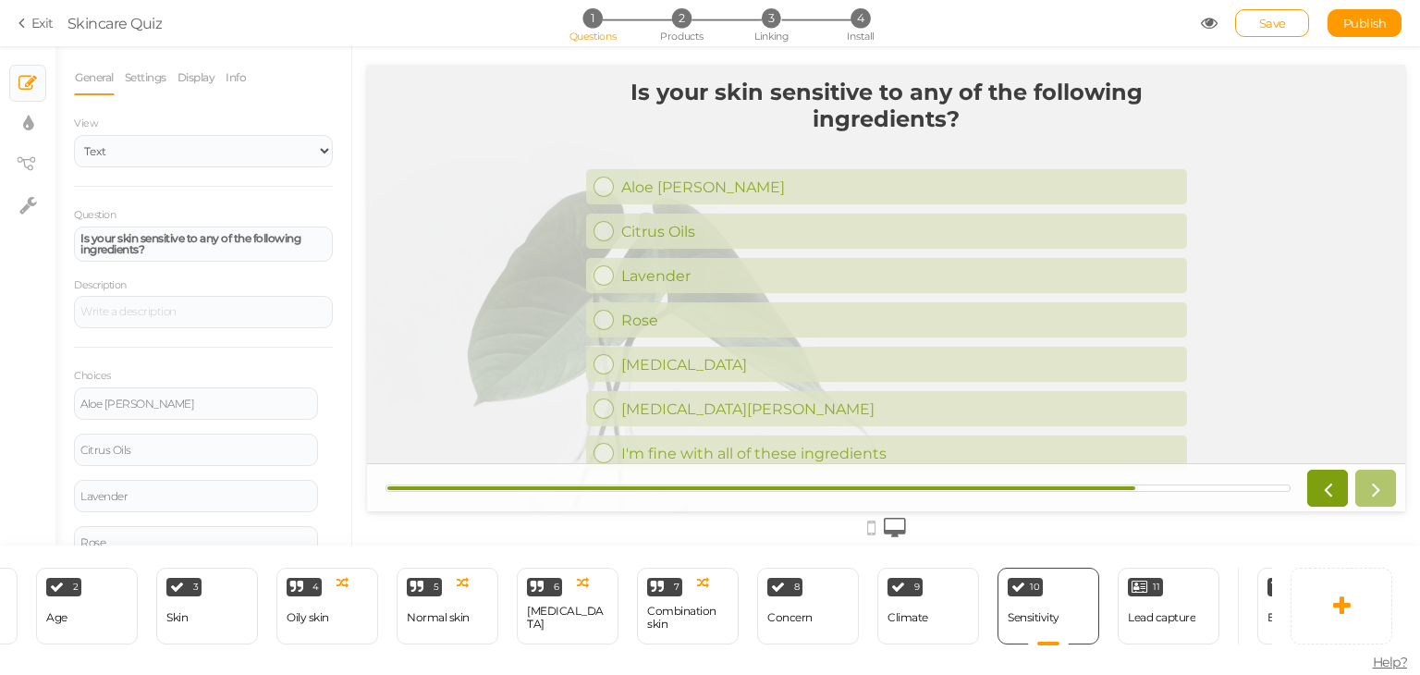
scroll to position [0, 296]
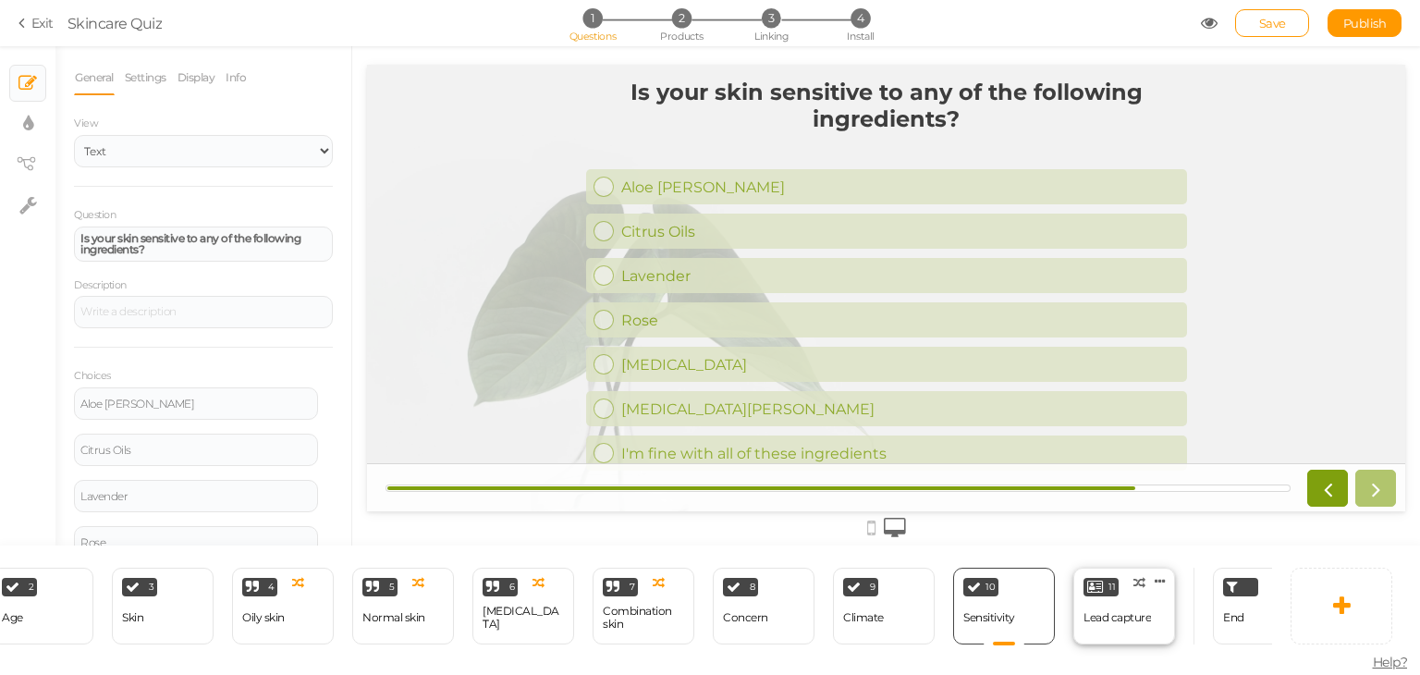
click at [1116, 618] on div "Lead capture" at bounding box center [1116, 618] width 67 height 32
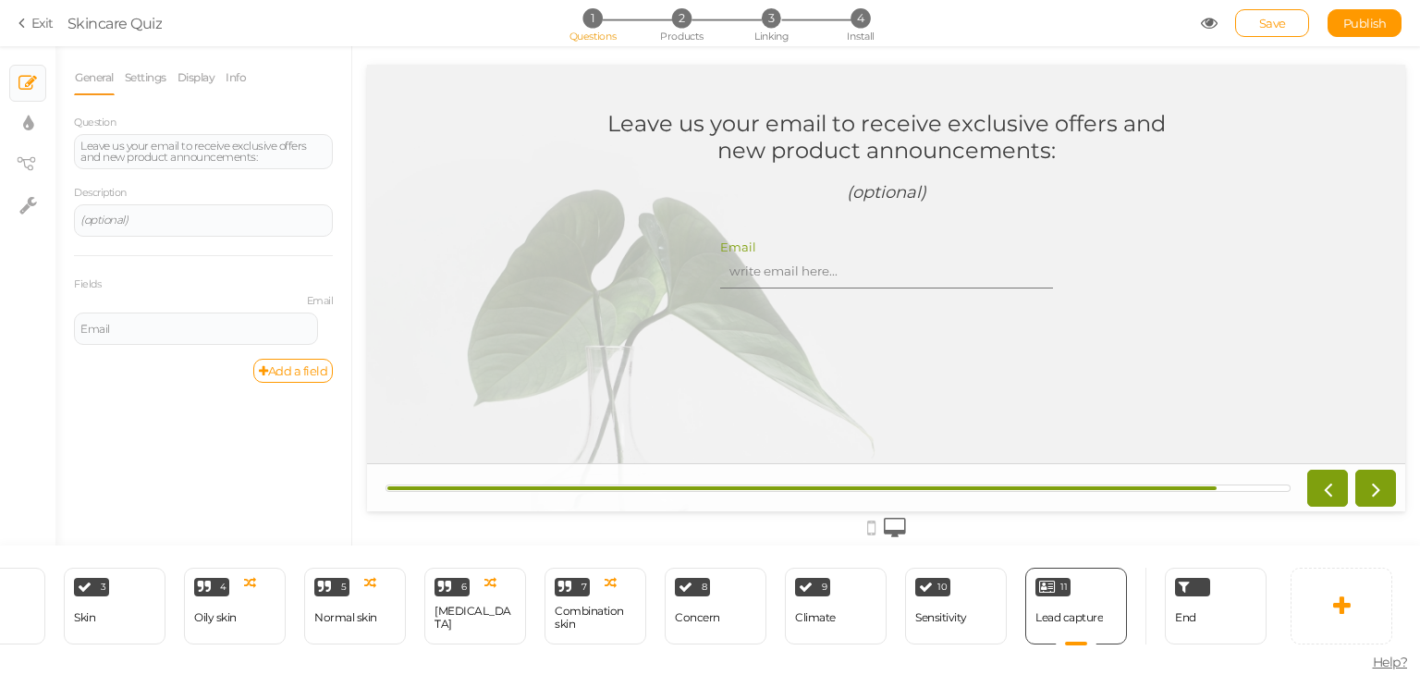
scroll to position [0, 347]
click at [1216, 621] on div "End" at bounding box center [1212, 605] width 102 height 77
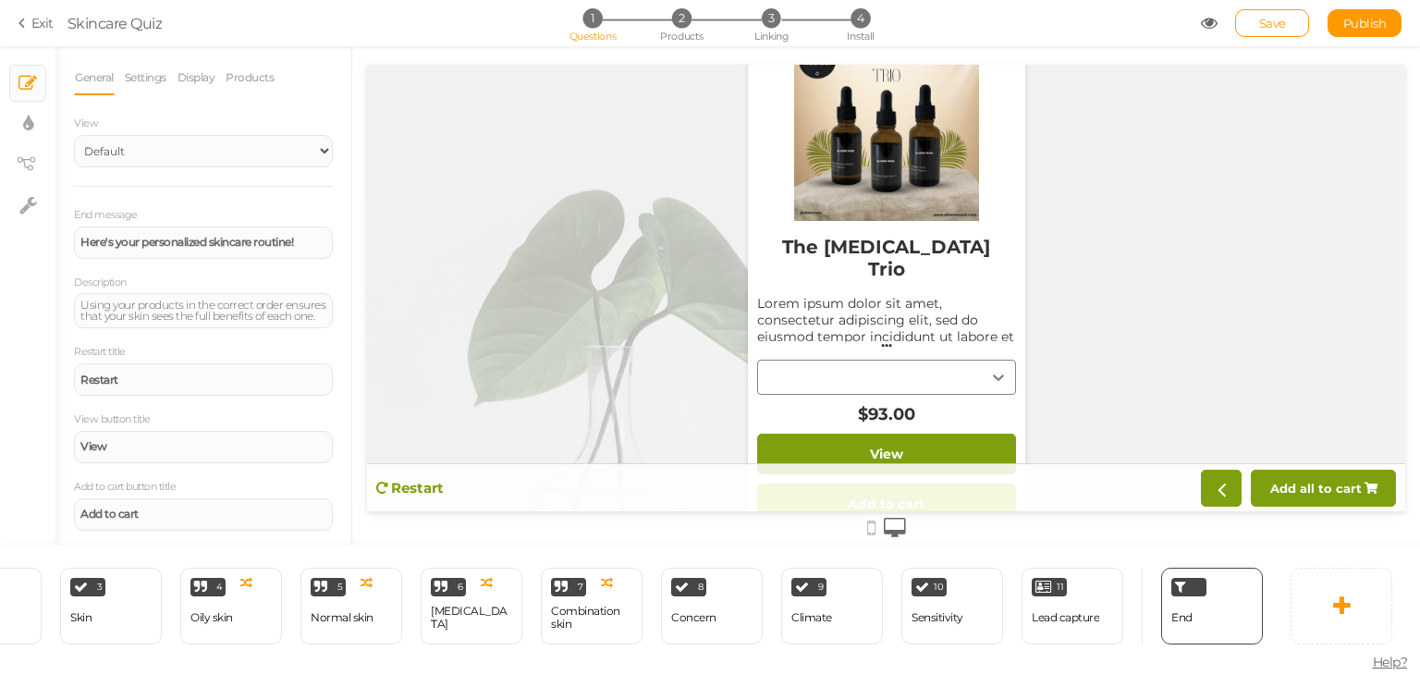
scroll to position [1296, 0]
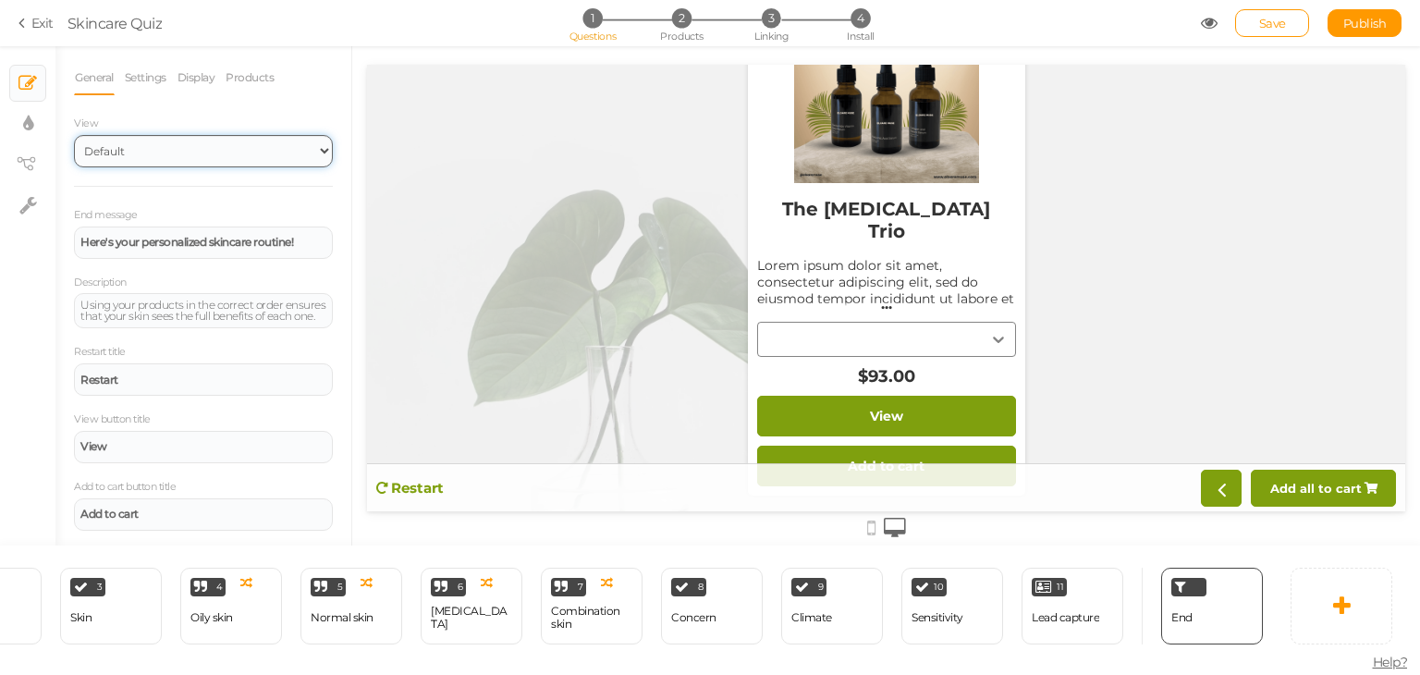
drag, startPoint x: 226, startPoint y: 158, endPoint x: 247, endPoint y: 152, distance: 21.1
click at [226, 158] on select "Default Top" at bounding box center [203, 151] width 259 height 32
click at [74, 135] on select "Default Top" at bounding box center [203, 151] width 259 height 32
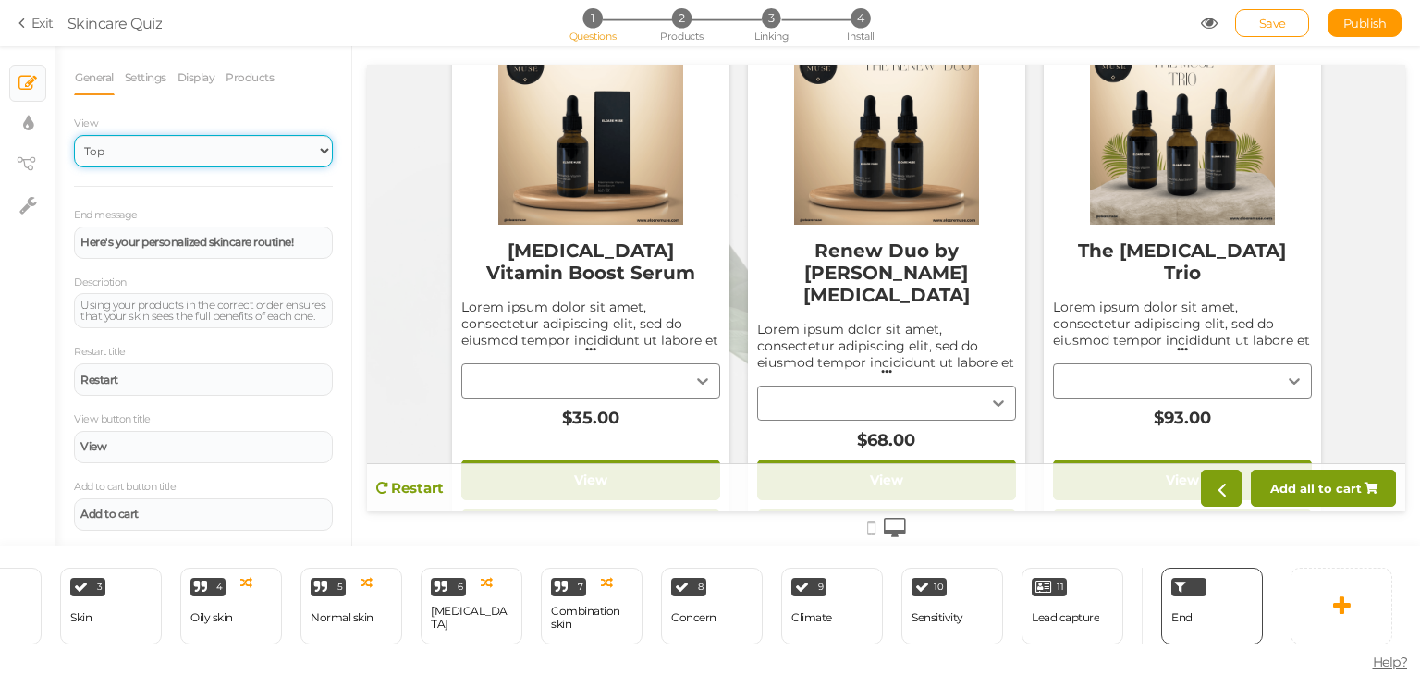
scroll to position [0, 0]
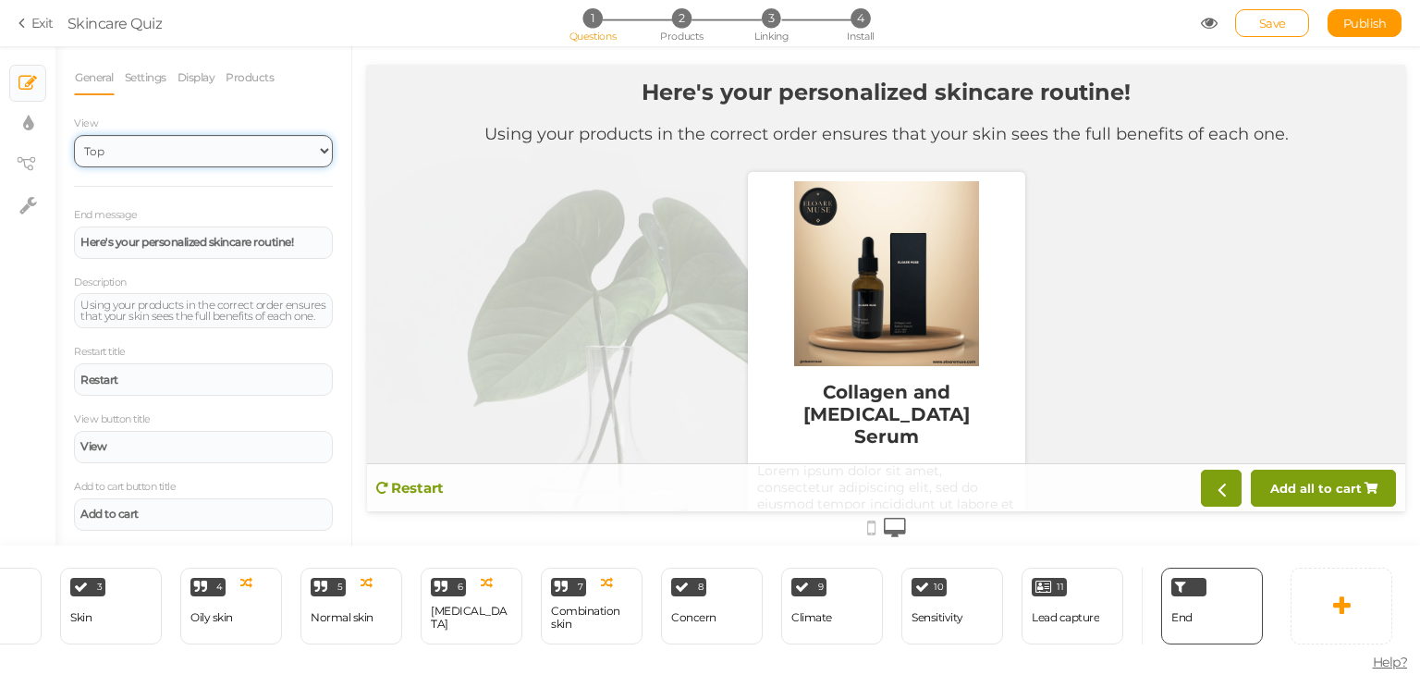
click at [295, 154] on select "Default Top" at bounding box center [203, 151] width 259 height 32
select select "1"
click at [74, 135] on select "Default Top" at bounding box center [203, 151] width 259 height 32
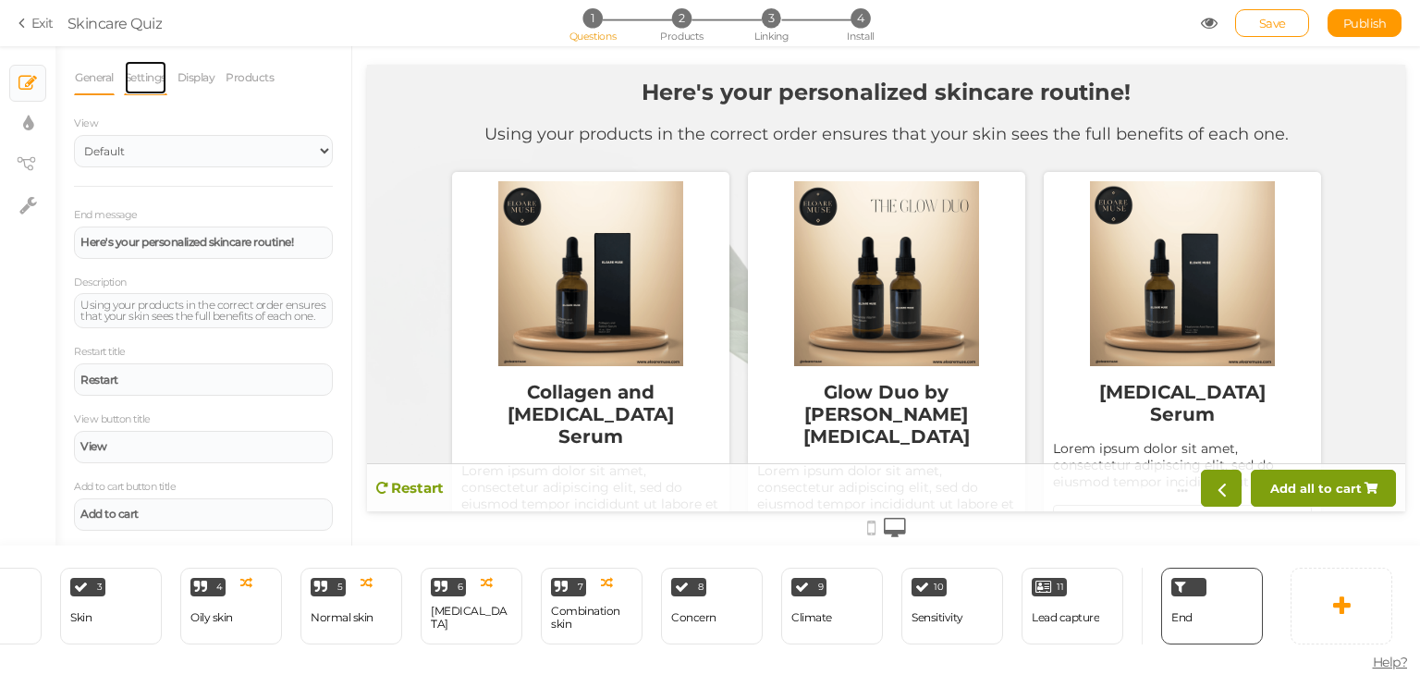
click at [145, 74] on link "Settings" at bounding box center [145, 77] width 43 height 35
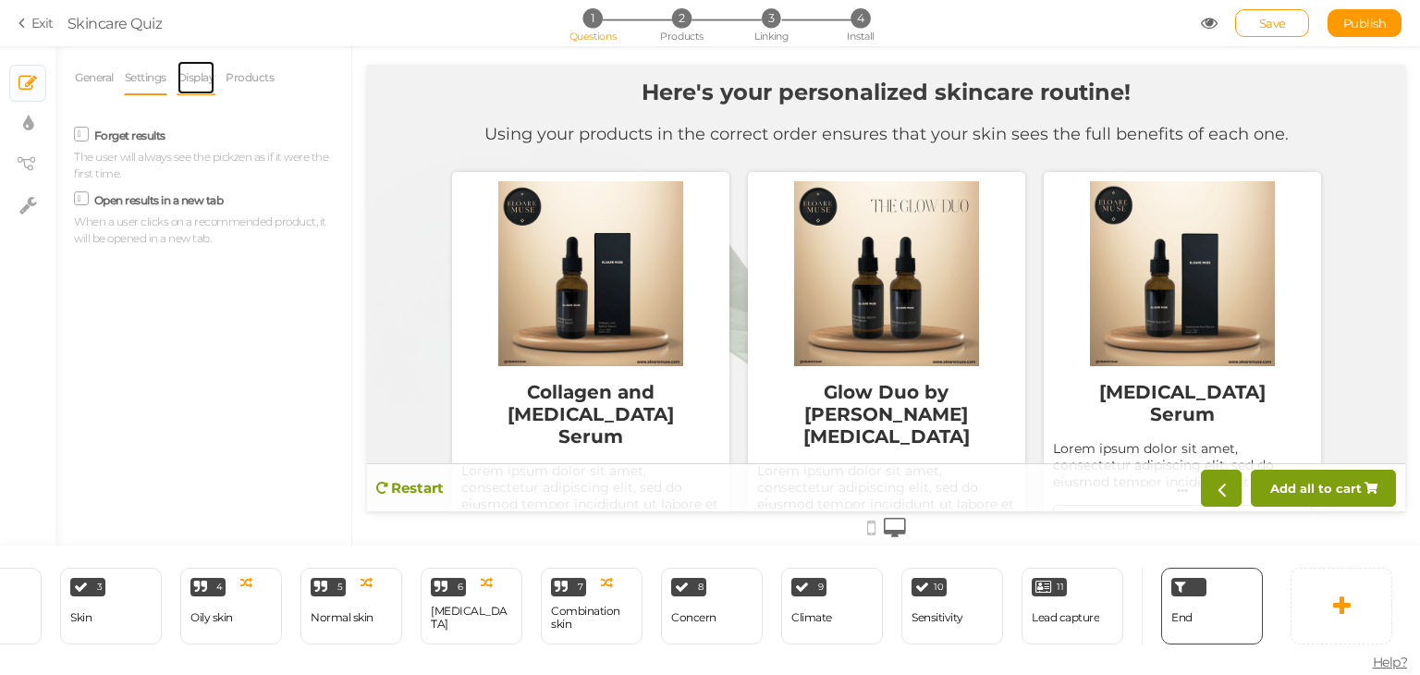
click at [190, 82] on link "Display" at bounding box center [197, 77] width 40 height 35
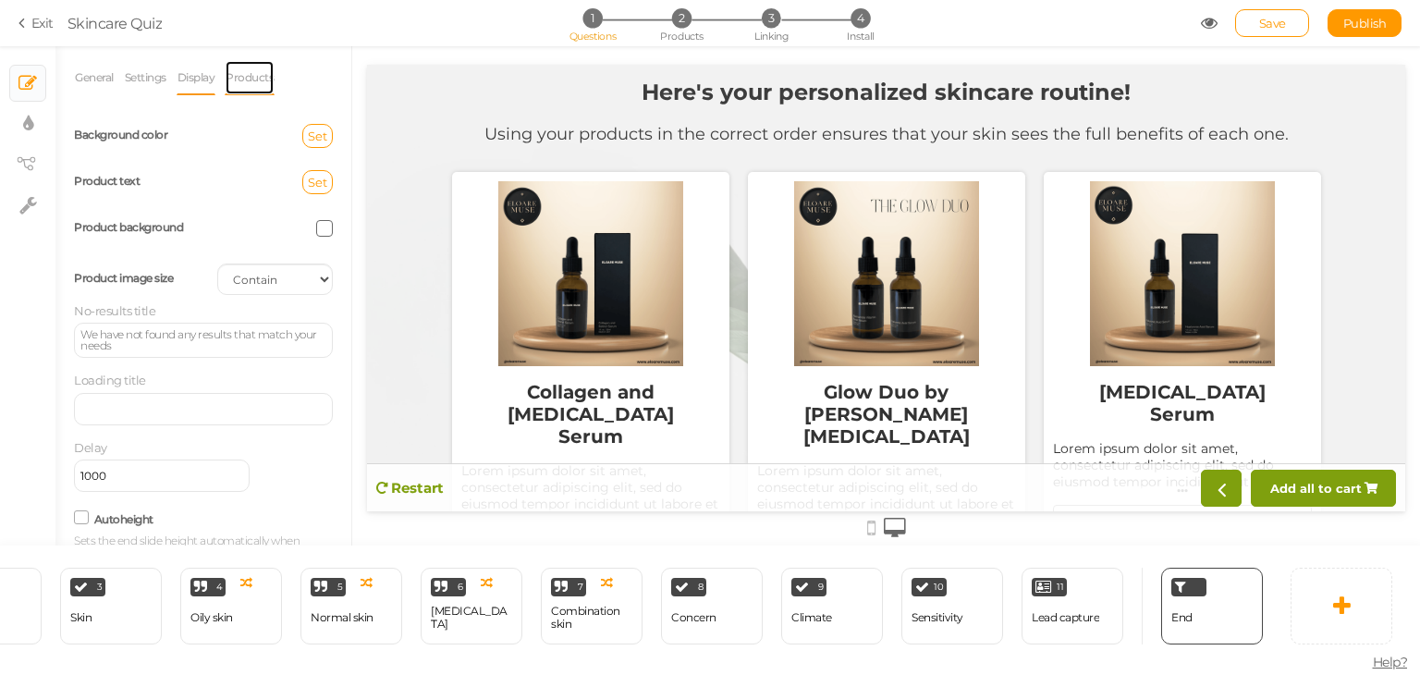
click at [251, 75] on link "Products" at bounding box center [250, 77] width 50 height 35
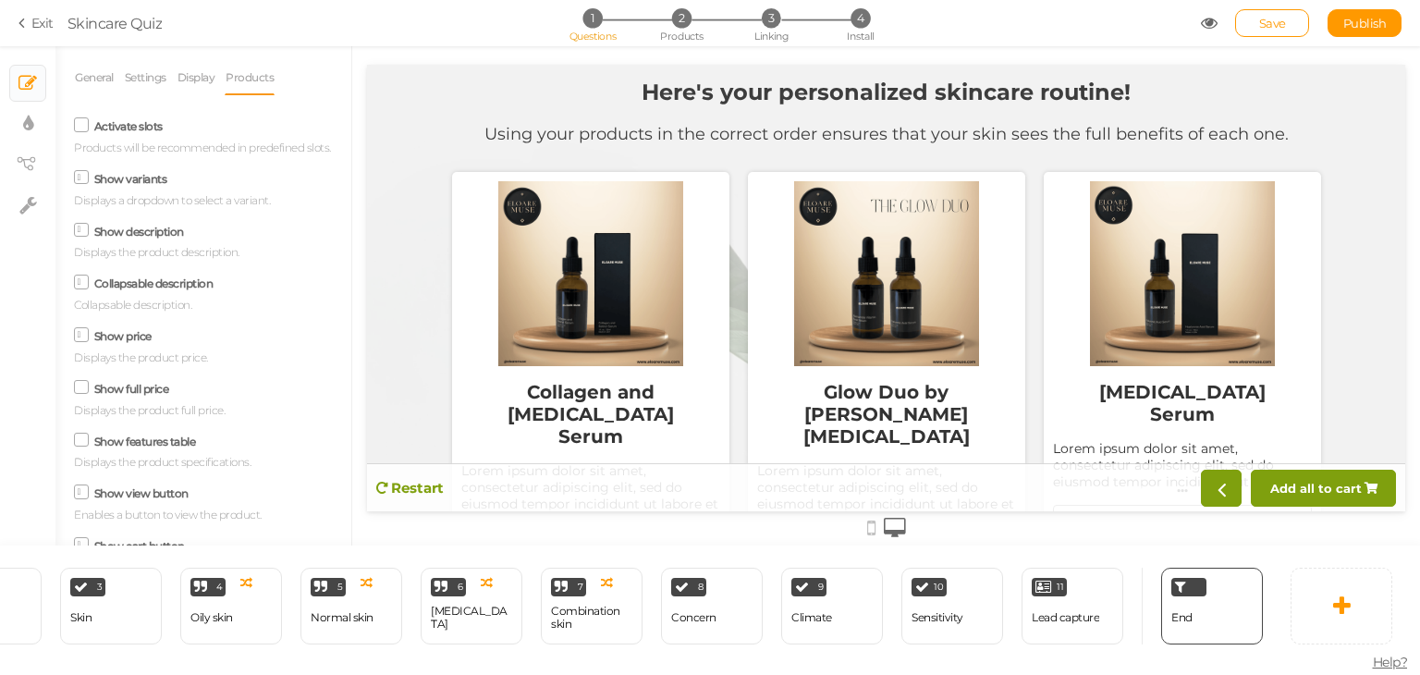
click at [78, 127] on icon at bounding box center [81, 124] width 25 height 9
click at [0, 0] on input "Activate slots" at bounding box center [0, 0] width 0 height 0
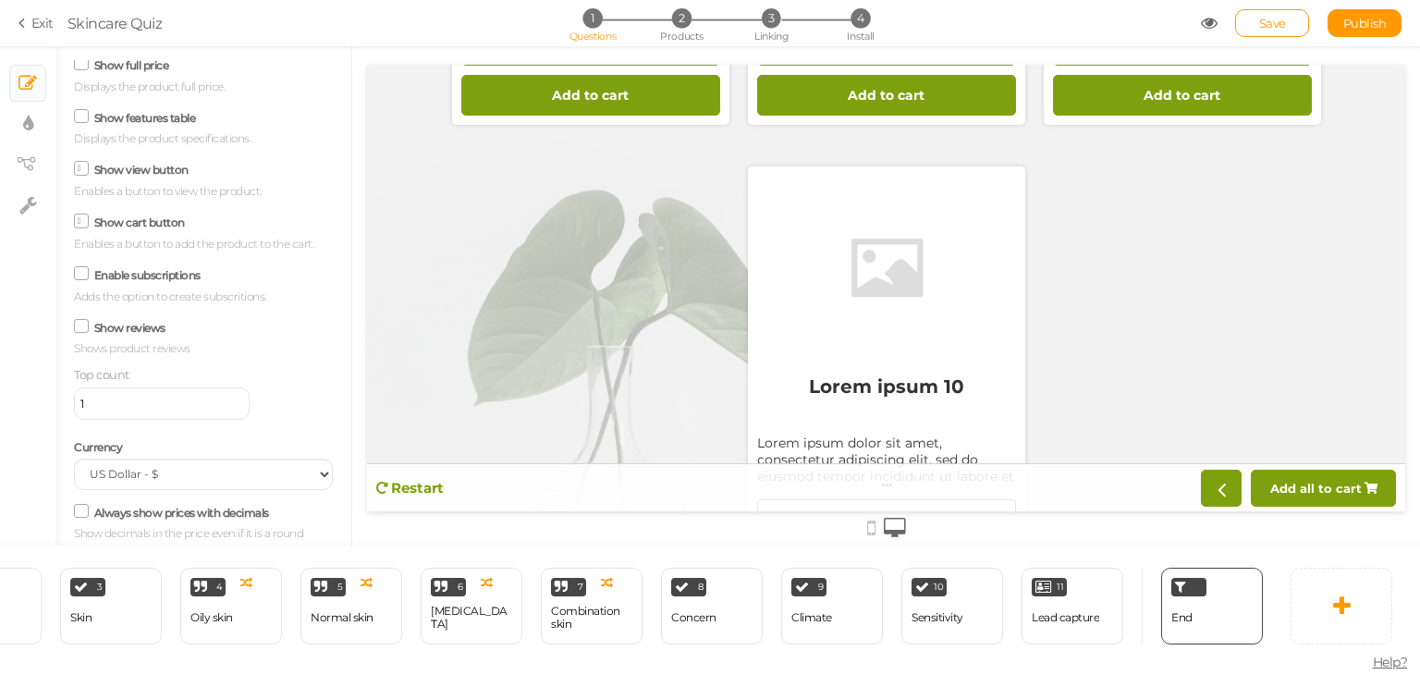
scroll to position [370, 0]
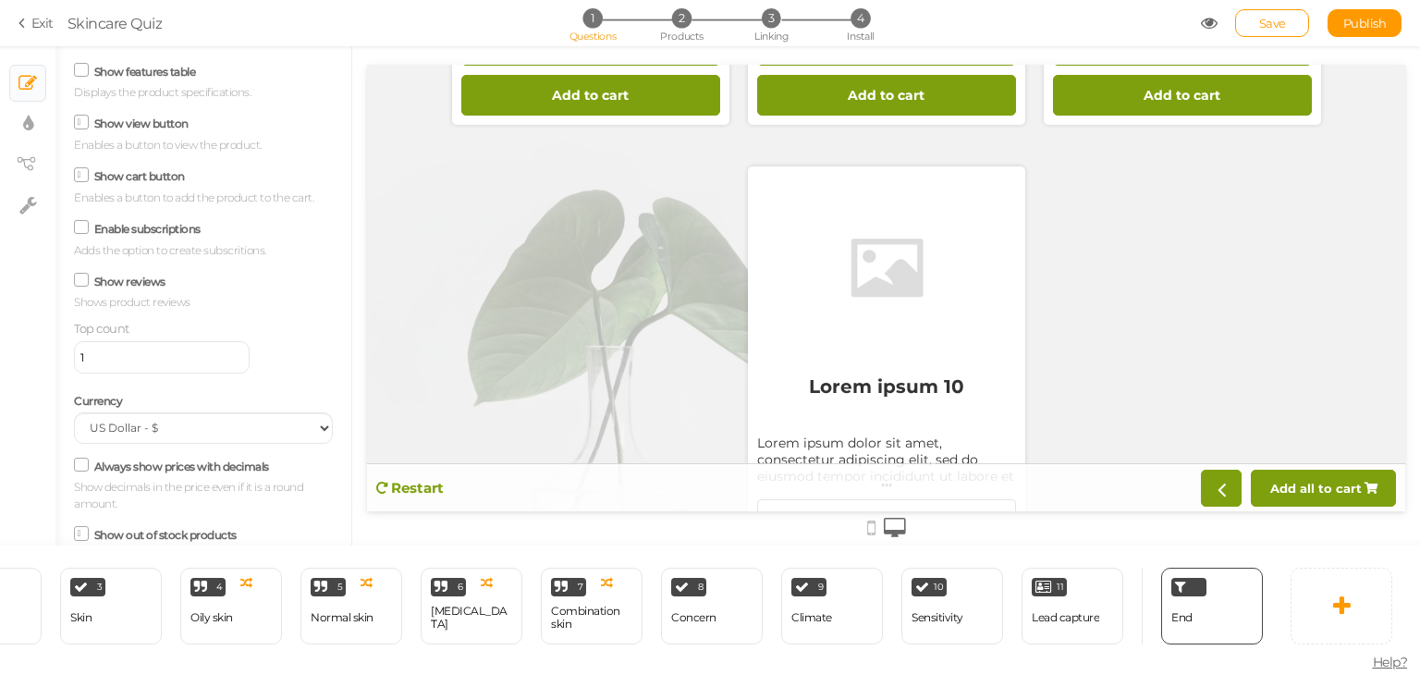
click at [99, 373] on input "1" at bounding box center [162, 357] width 176 height 32
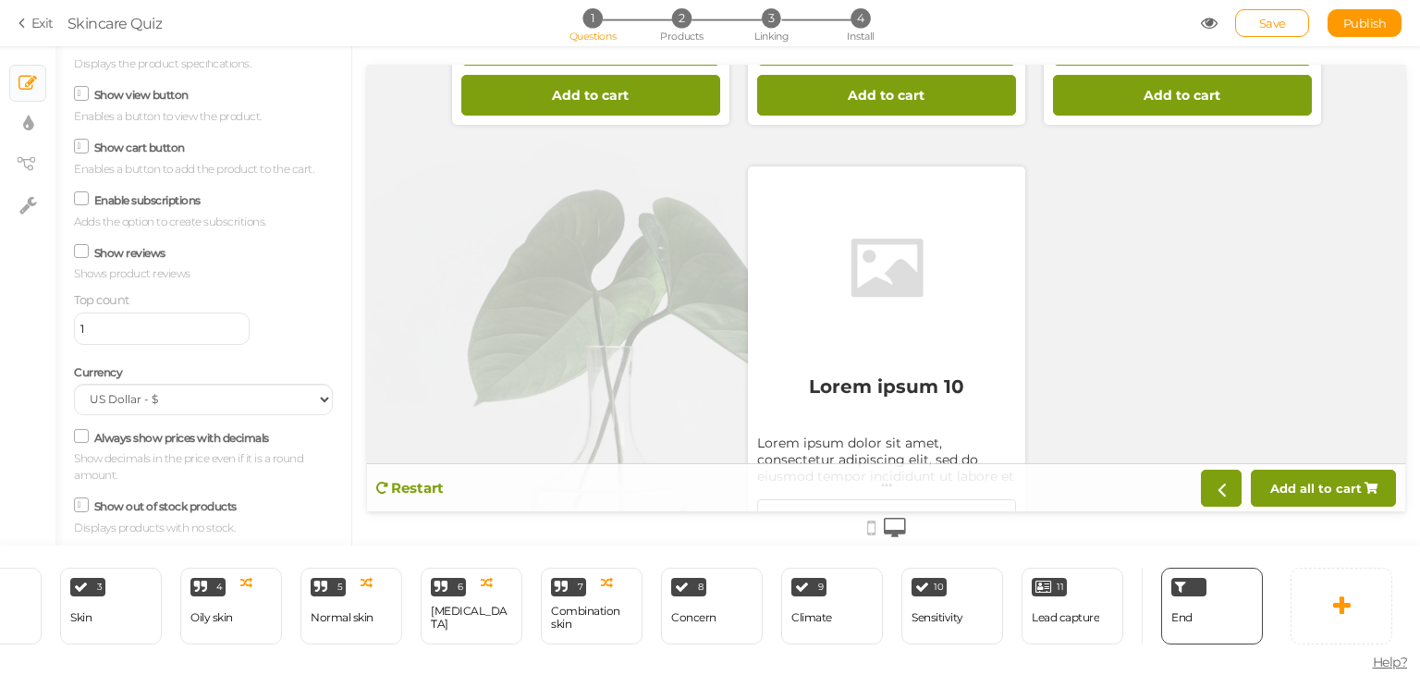
click at [82, 251] on icon at bounding box center [81, 250] width 25 height 9
click at [0, 0] on input "Show reviews" at bounding box center [0, 0] width 0 height 0
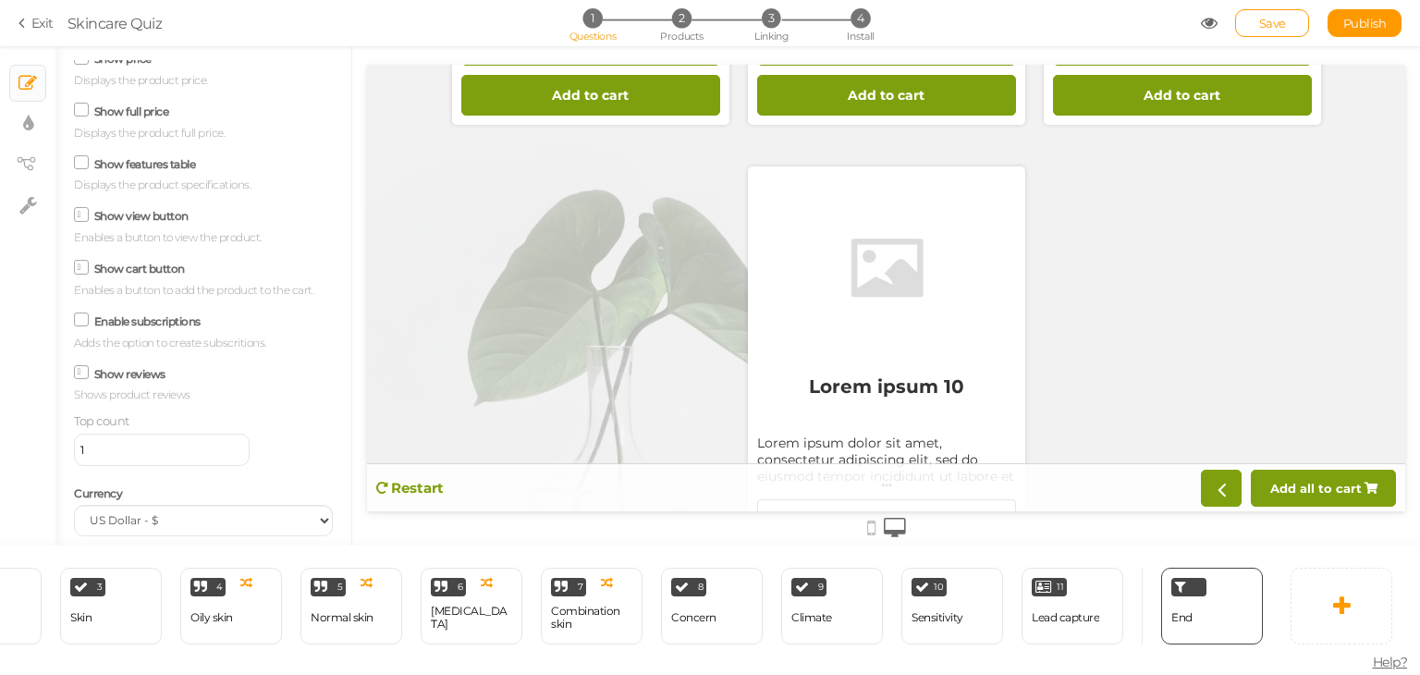
scroll to position [266, 0]
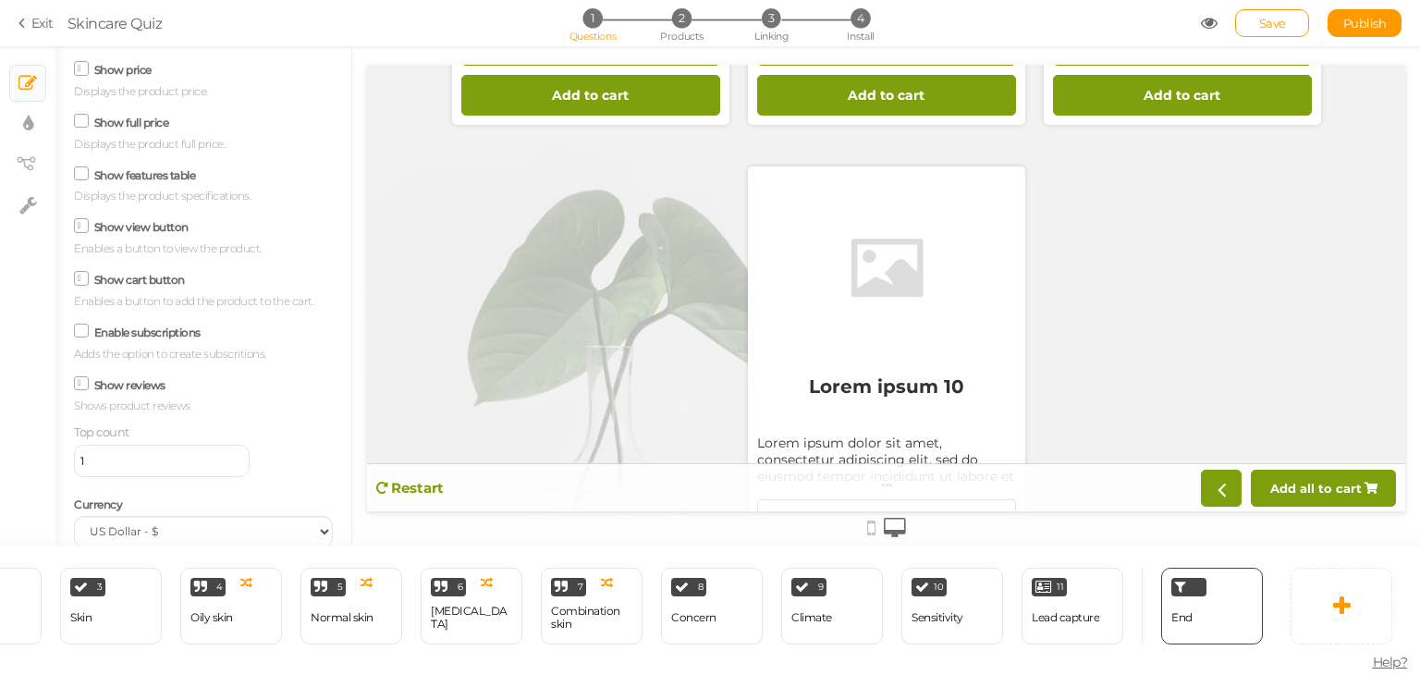
click at [77, 177] on icon at bounding box center [81, 172] width 25 height 9
click at [0, 0] on input "Show features table" at bounding box center [0, 0] width 0 height 0
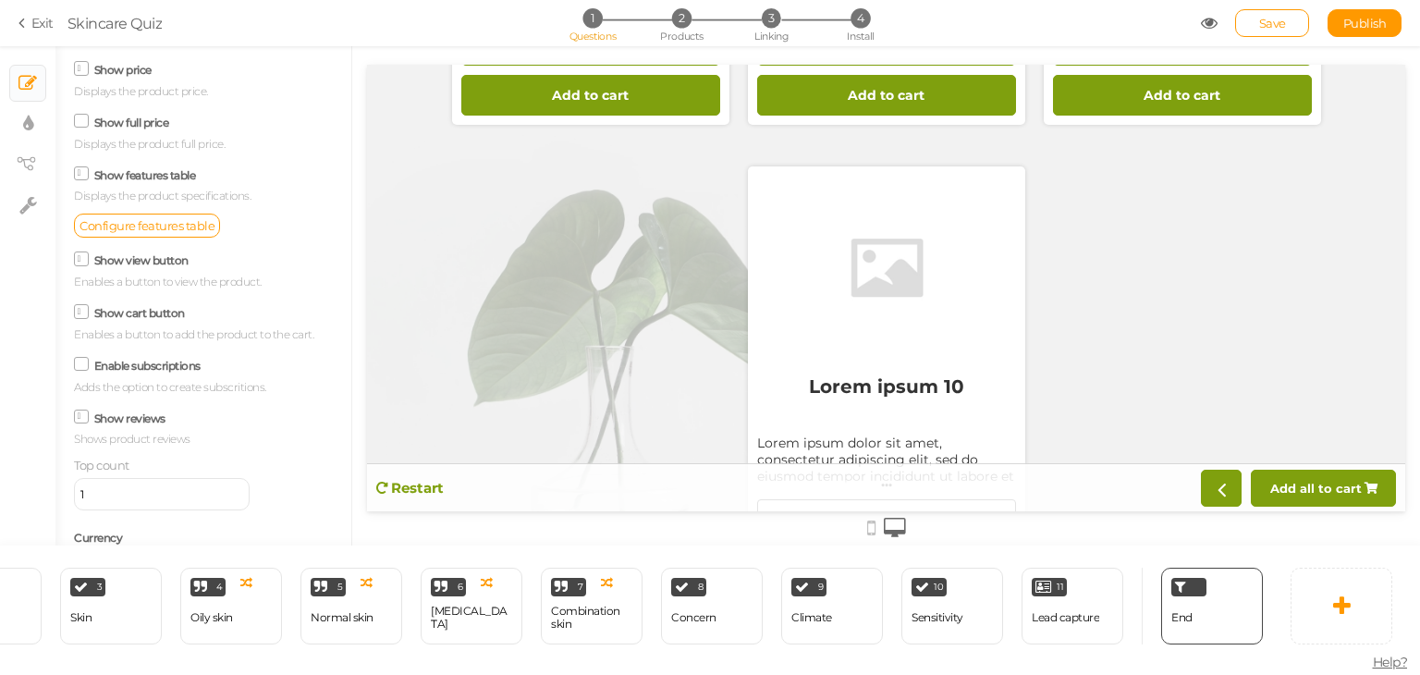
scroll to position [1791, 0]
click at [81, 126] on icon at bounding box center [81, 120] width 25 height 9
click at [0, 0] on input "Show full price" at bounding box center [0, 0] width 0 height 0
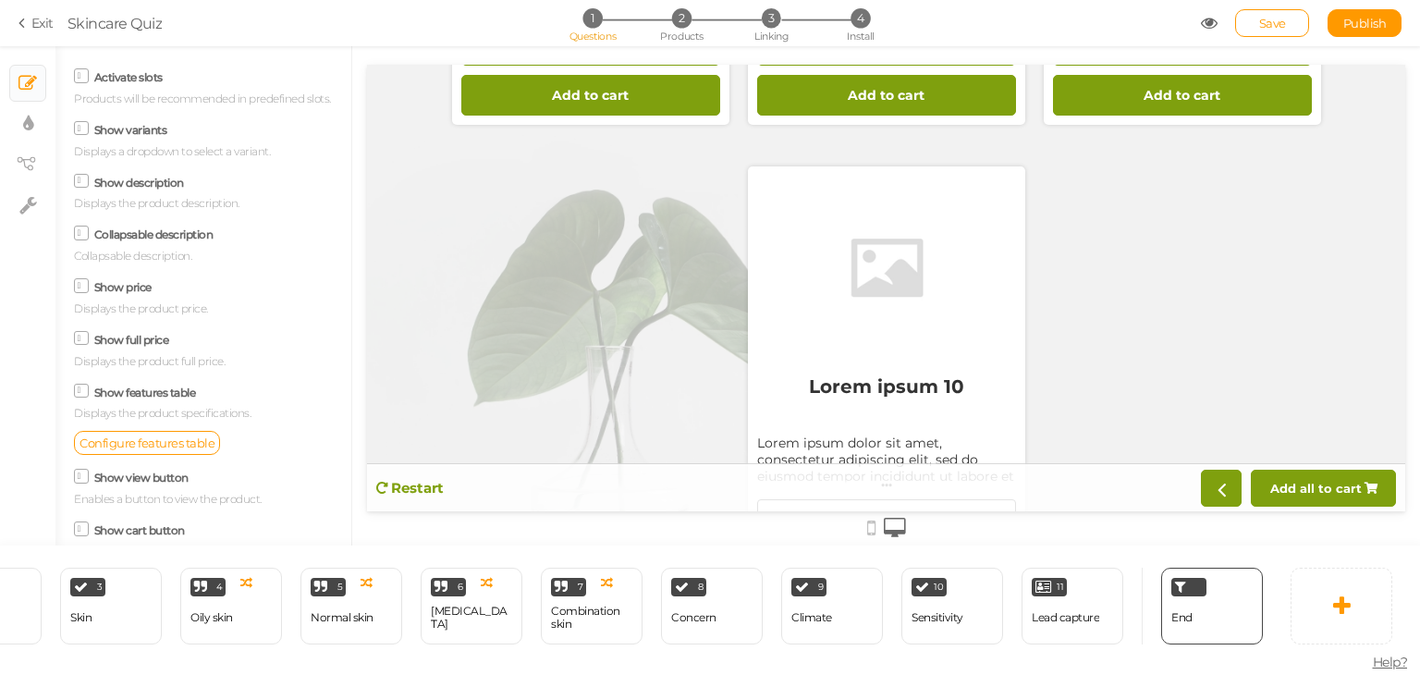
scroll to position [0, 0]
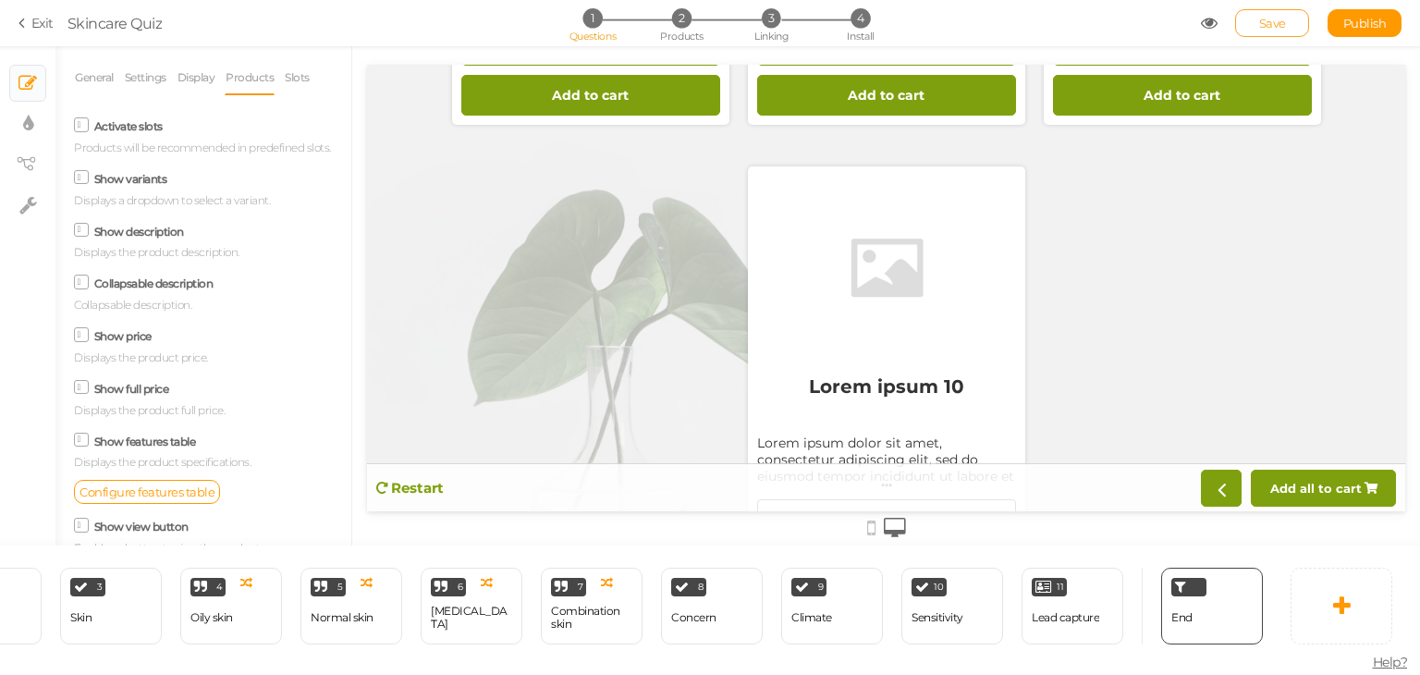
click at [1257, 23] on link "Save" at bounding box center [1272, 23] width 74 height 28
click at [771, 18] on span "3" at bounding box center [771, 17] width 19 height 19
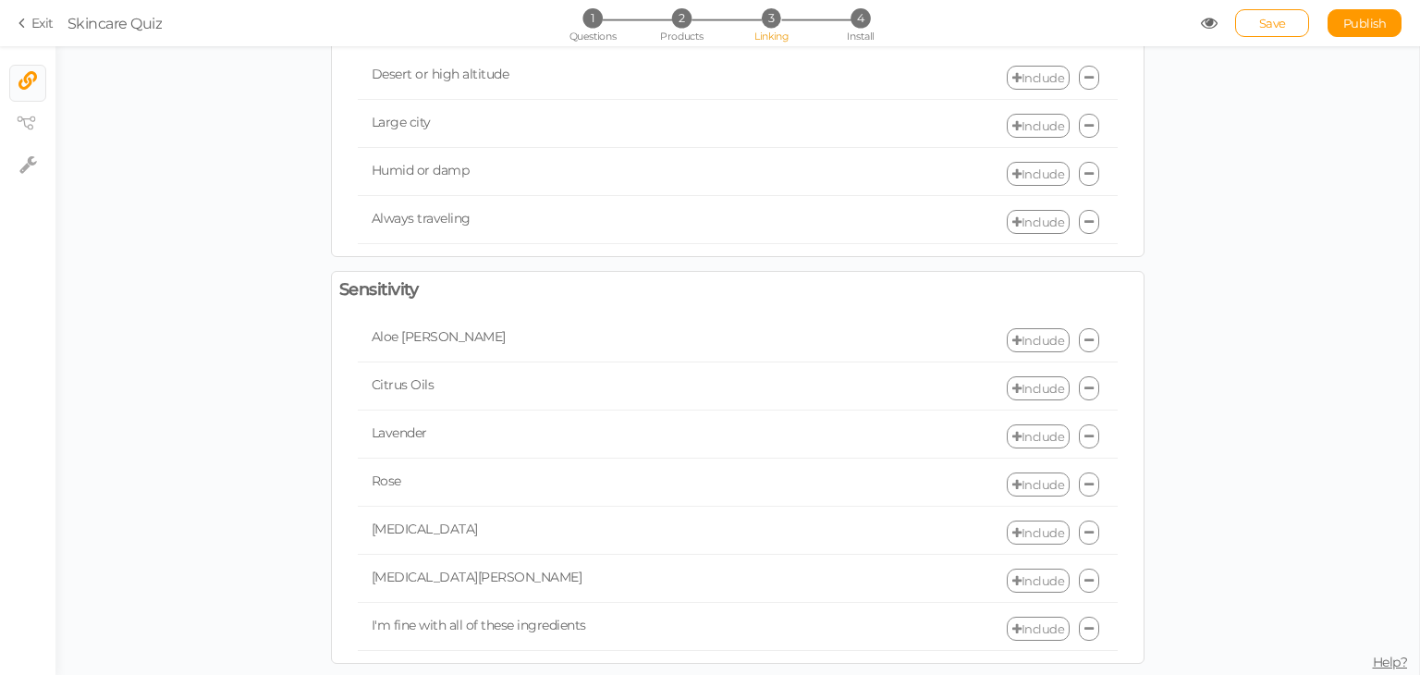
scroll to position [930, 0]
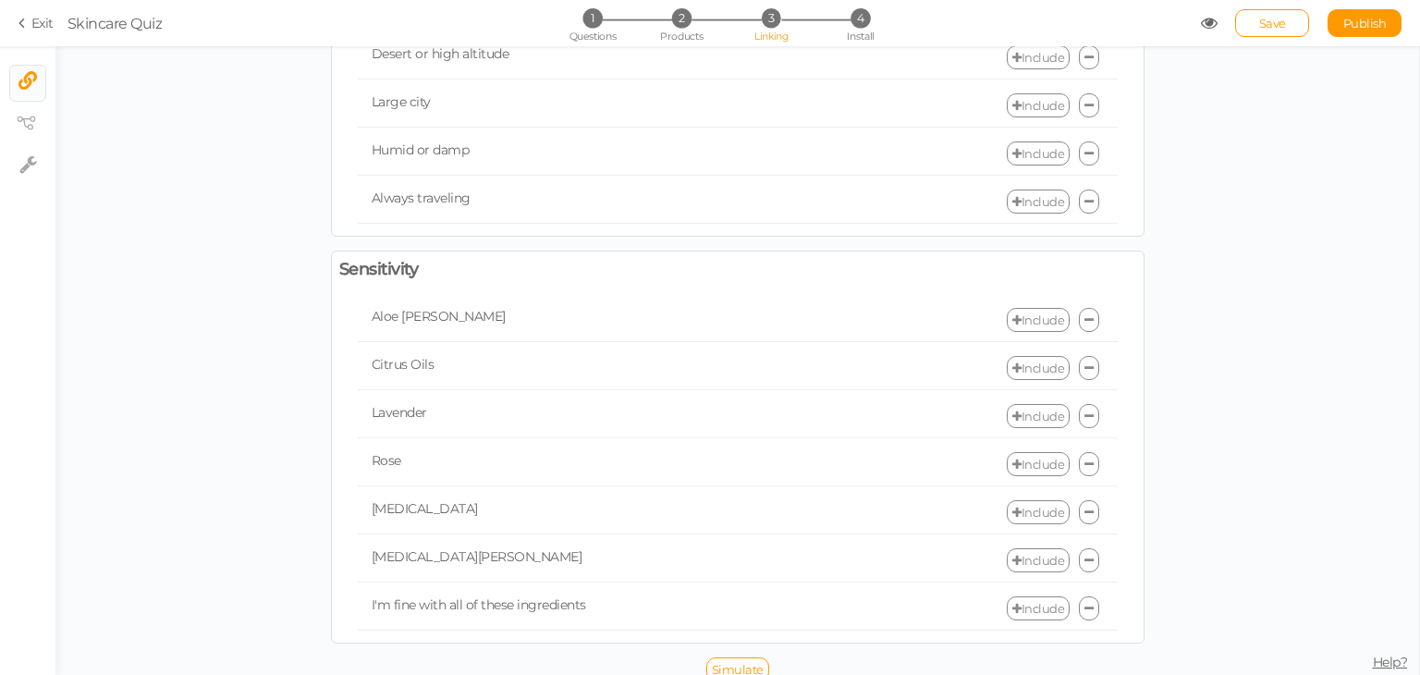
drag, startPoint x: 362, startPoint y: 293, endPoint x: 373, endPoint y: 378, distance: 85.7
click at [385, 376] on div "Aloe [PERSON_NAME] Include Citrus Oils Include Lavender Include Rose Include [M…" at bounding box center [737, 464] width 824 height 341
drag, startPoint x: 567, startPoint y: 595, endPoint x: 432, endPoint y: 466, distance: 187.6
click at [434, 474] on div "Aloe [PERSON_NAME] Include Citrus Oils Include Lavender Include Rose Include [M…" at bounding box center [737, 464] width 824 height 341
click at [849, 23] on li "4 Install" at bounding box center [860, 17] width 86 height 19
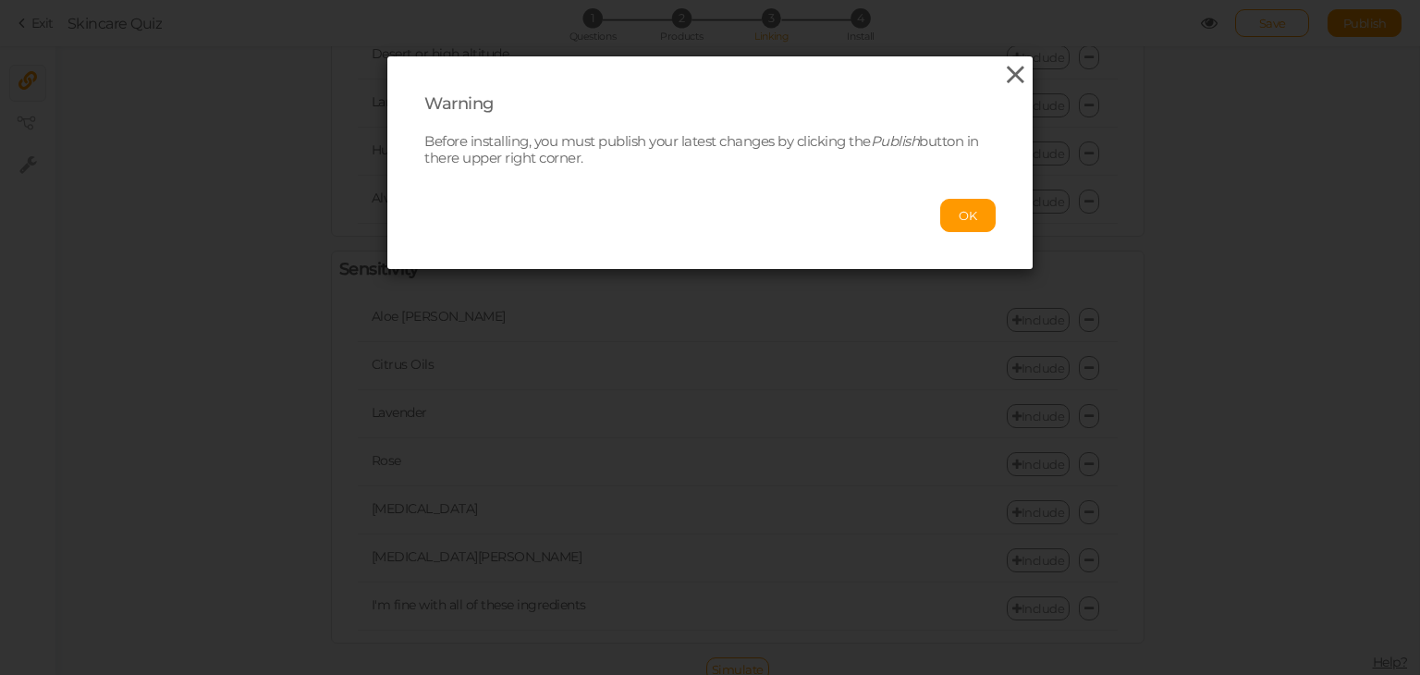
click at [1005, 72] on icon at bounding box center [1015, 75] width 27 height 28
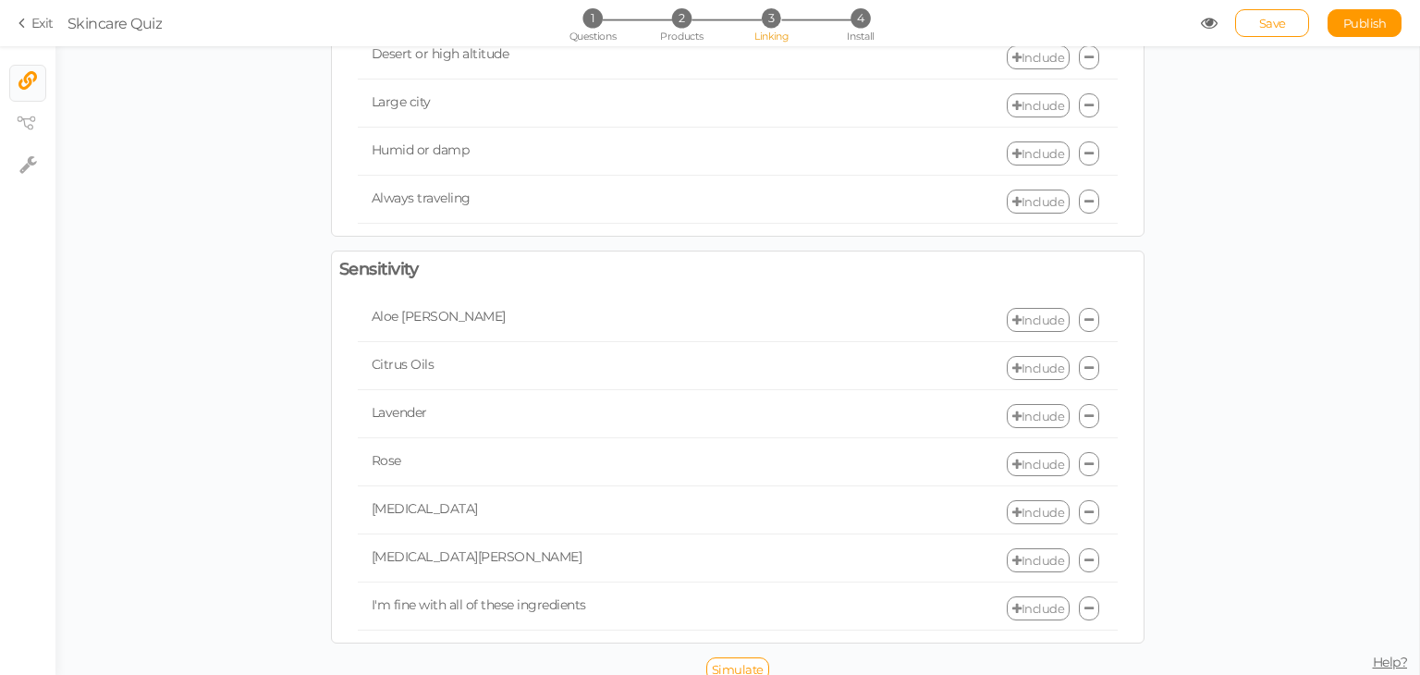
drag, startPoint x: 576, startPoint y: 588, endPoint x: 410, endPoint y: 507, distance: 183.9
click at [431, 530] on div "Aloe [PERSON_NAME] Include Citrus Oils Include Lavender Include Rose Include [M…" at bounding box center [737, 464] width 824 height 341
drag, startPoint x: 351, startPoint y: 293, endPoint x: 375, endPoint y: 352, distance: 63.8
drag, startPoint x: 375, startPoint y: 352, endPoint x: 229, endPoint y: 328, distance: 148.0
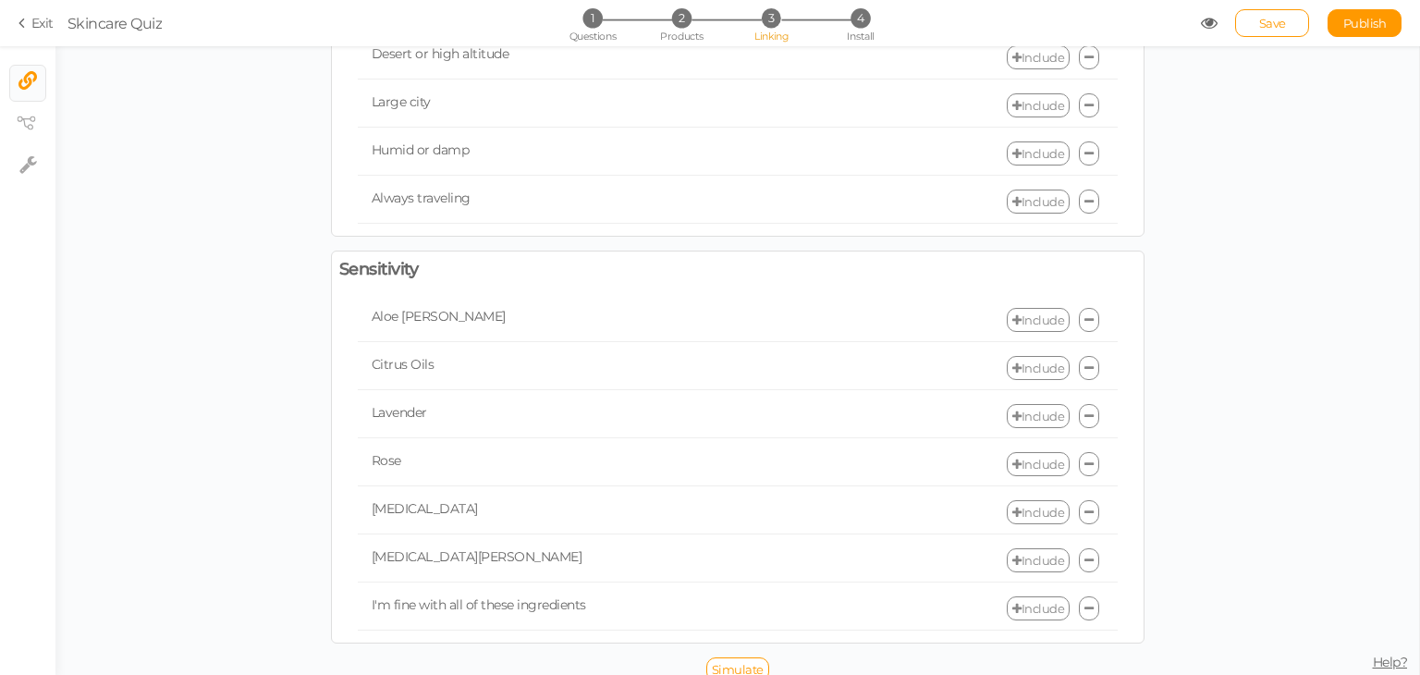
drag, startPoint x: 354, startPoint y: 299, endPoint x: 429, endPoint y: 335, distance: 83.1
click at [422, 332] on div "Aloe [PERSON_NAME] Include Citrus Oils Include Lavender Include Rose Include [M…" at bounding box center [737, 464] width 824 height 341
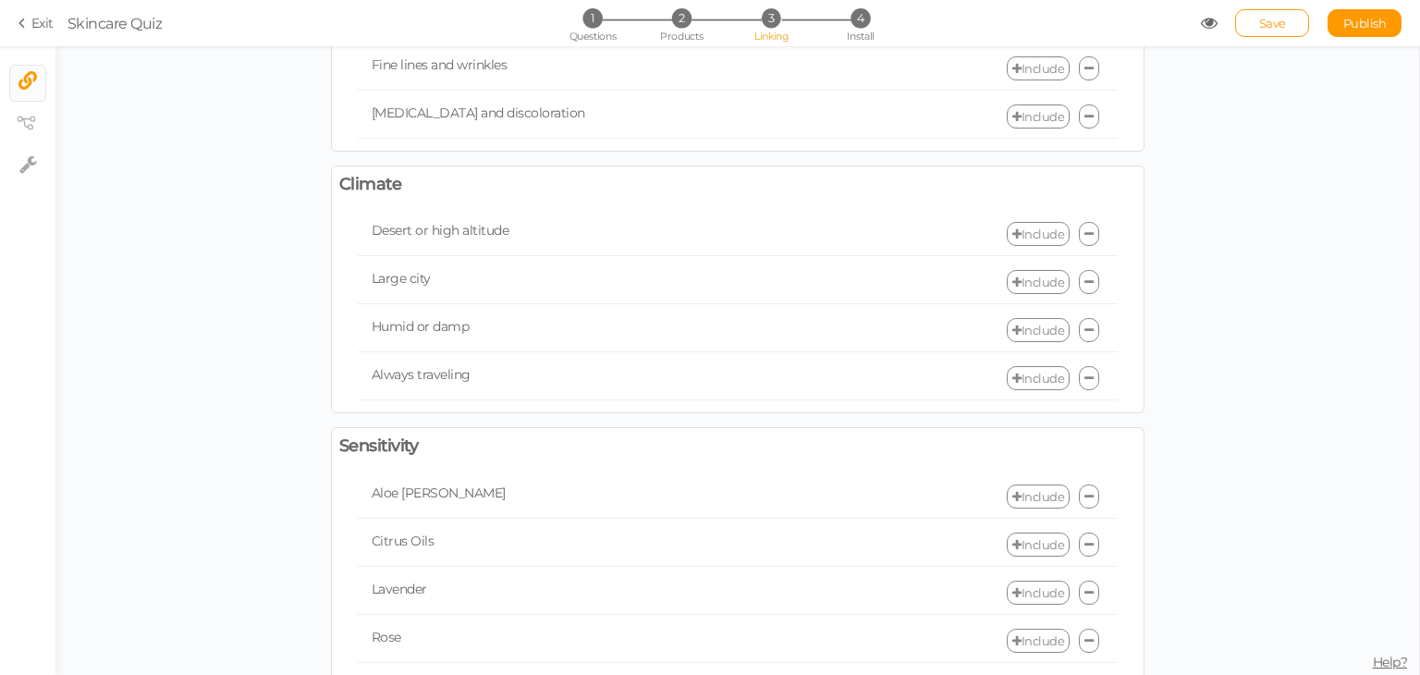
scroll to position [745, 0]
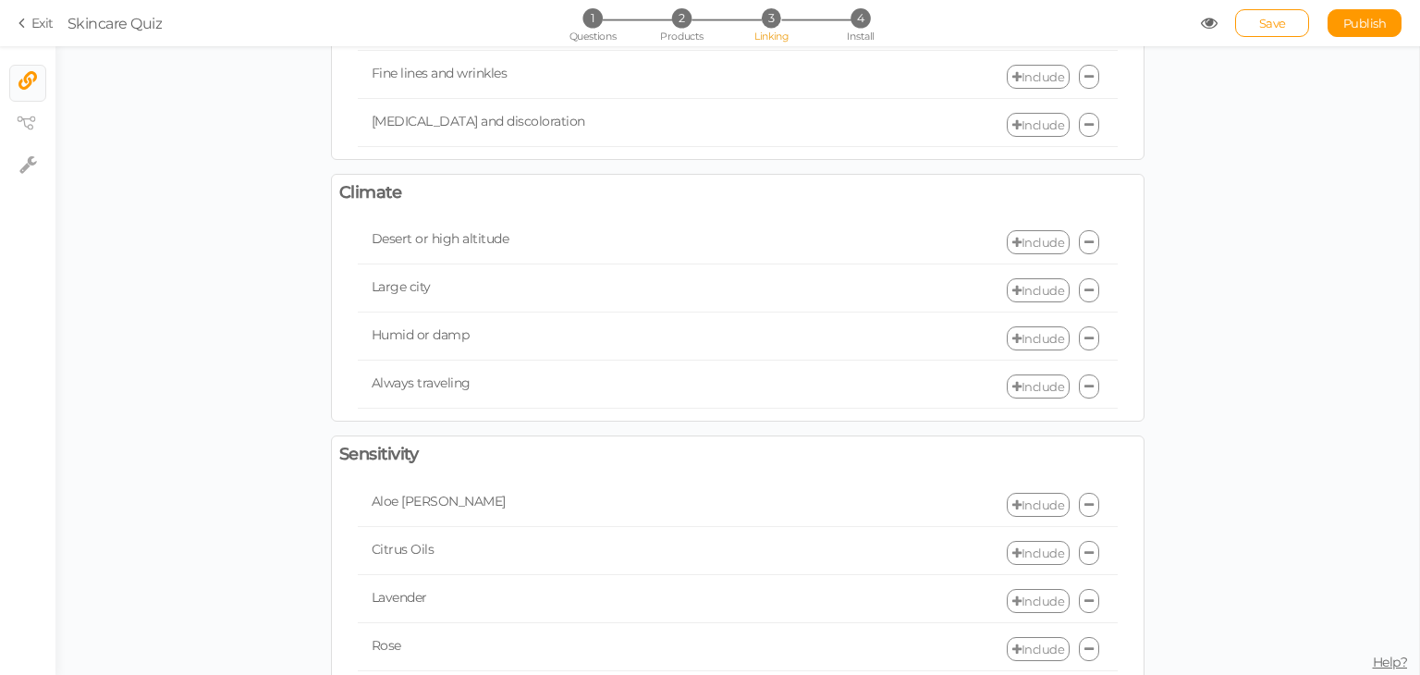
click at [1030, 230] on link "Include" at bounding box center [1037, 242] width 63 height 24
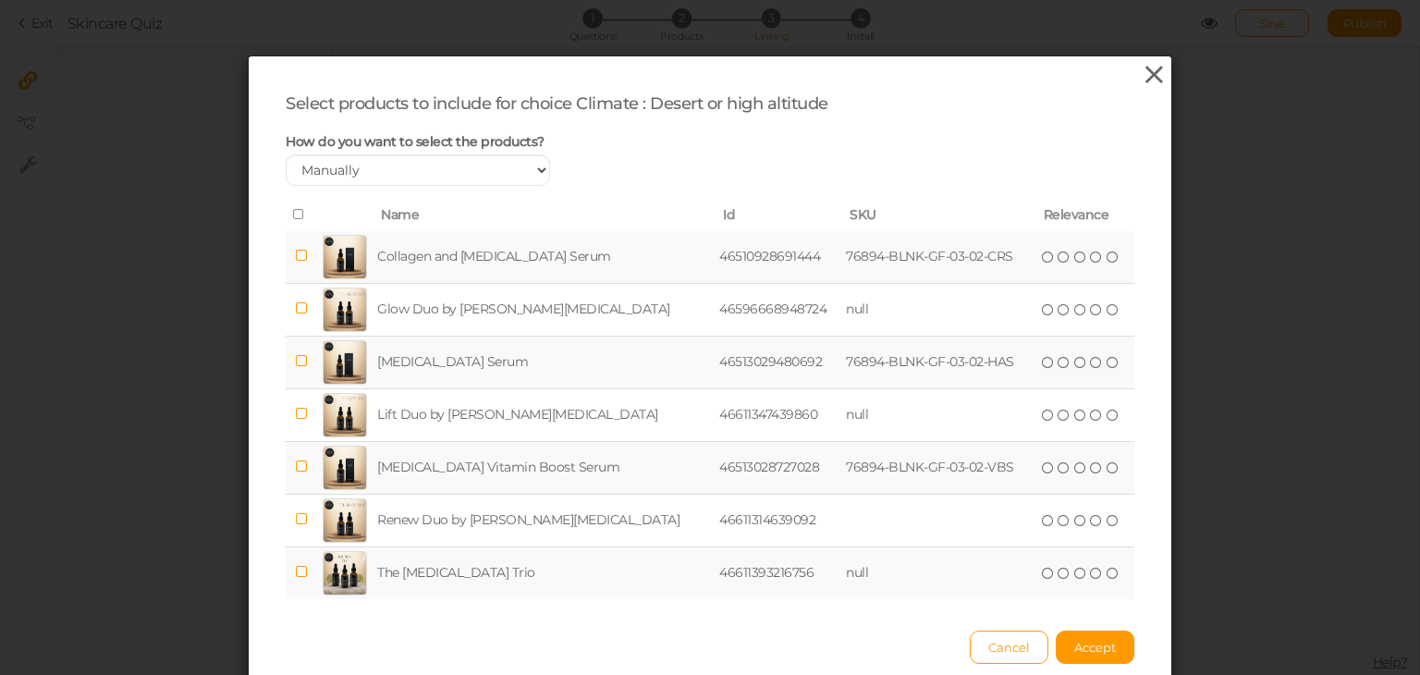
click at [1144, 82] on icon at bounding box center [1153, 75] width 27 height 28
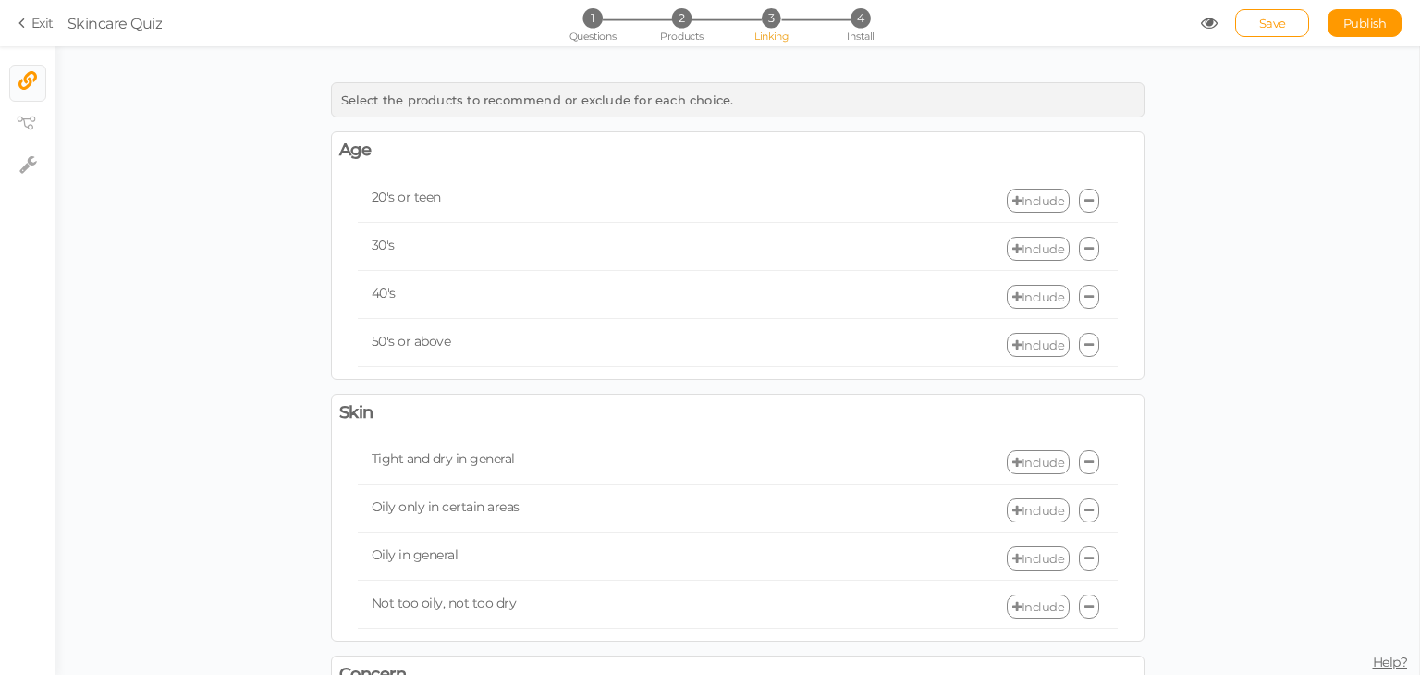
scroll to position [0, 0]
click at [1037, 203] on link "Include" at bounding box center [1037, 201] width 63 height 24
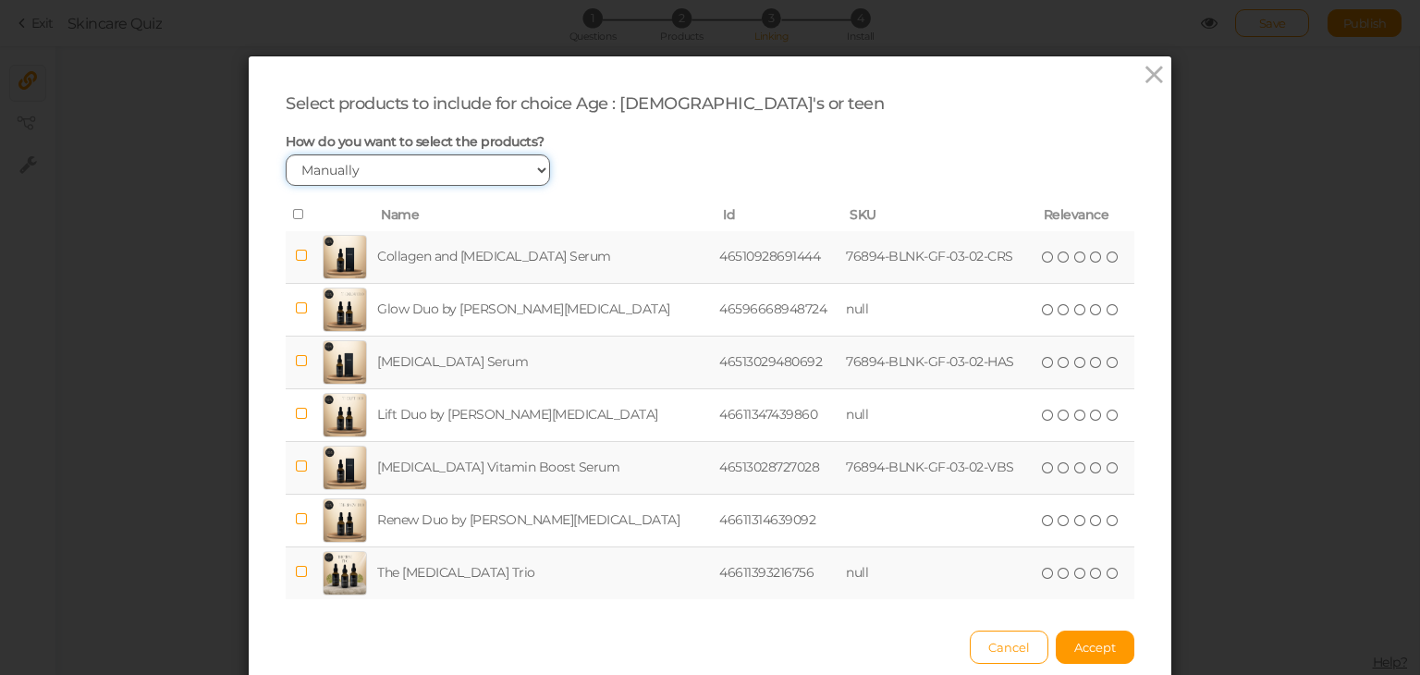
click at [539, 168] on select "Manually By tags By price" at bounding box center [418, 169] width 264 height 31
click at [521, 167] on select "Manually By tags By price" at bounding box center [418, 169] width 264 height 31
click at [293, 209] on icon at bounding box center [299, 214] width 13 height 13
click at [1140, 74] on icon at bounding box center [1153, 75] width 27 height 28
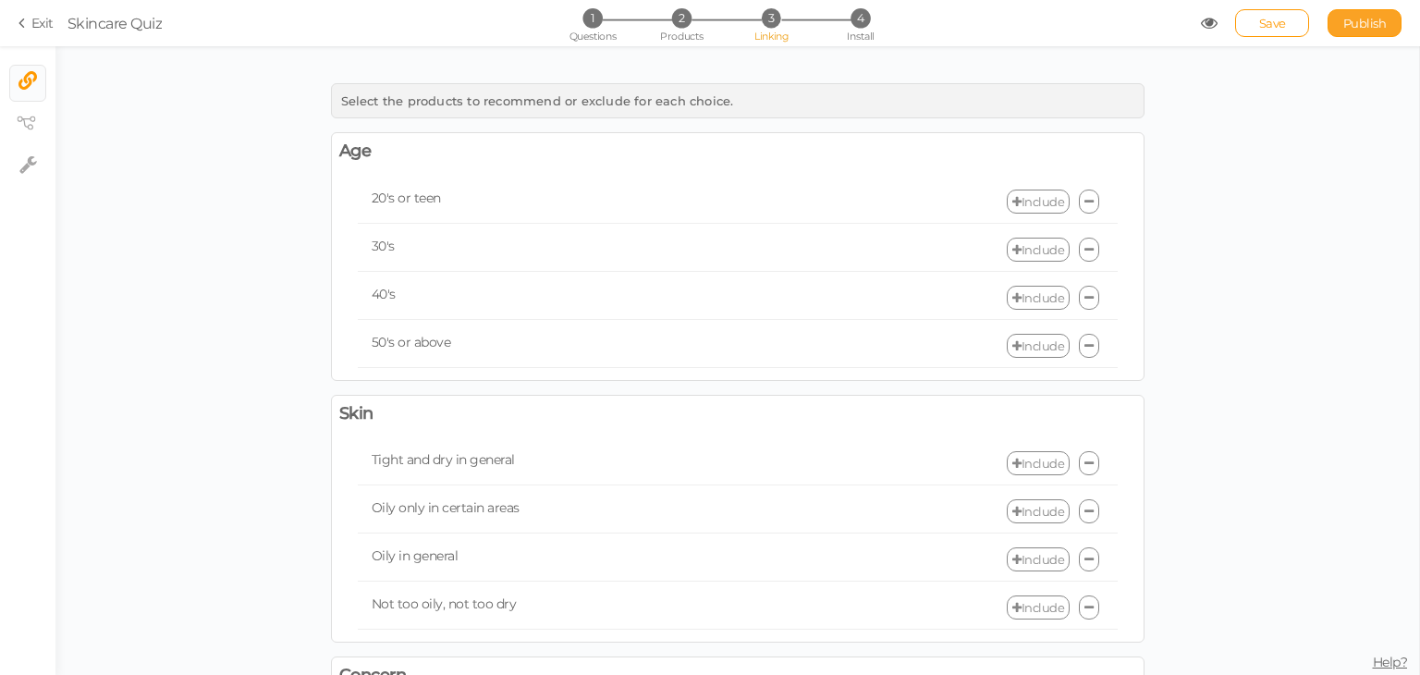
click at [1347, 27] on span "Publish" at bounding box center [1364, 23] width 43 height 15
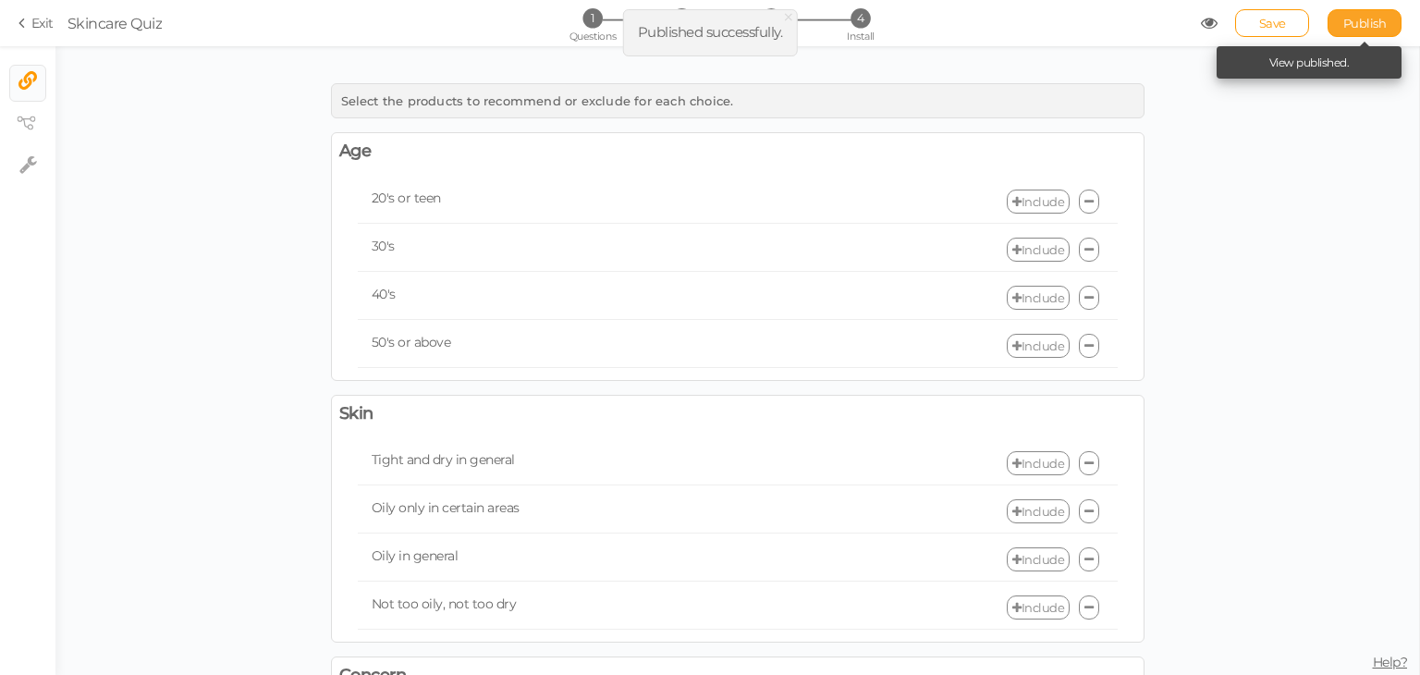
click at [1347, 28] on span "Publish" at bounding box center [1364, 23] width 43 height 15
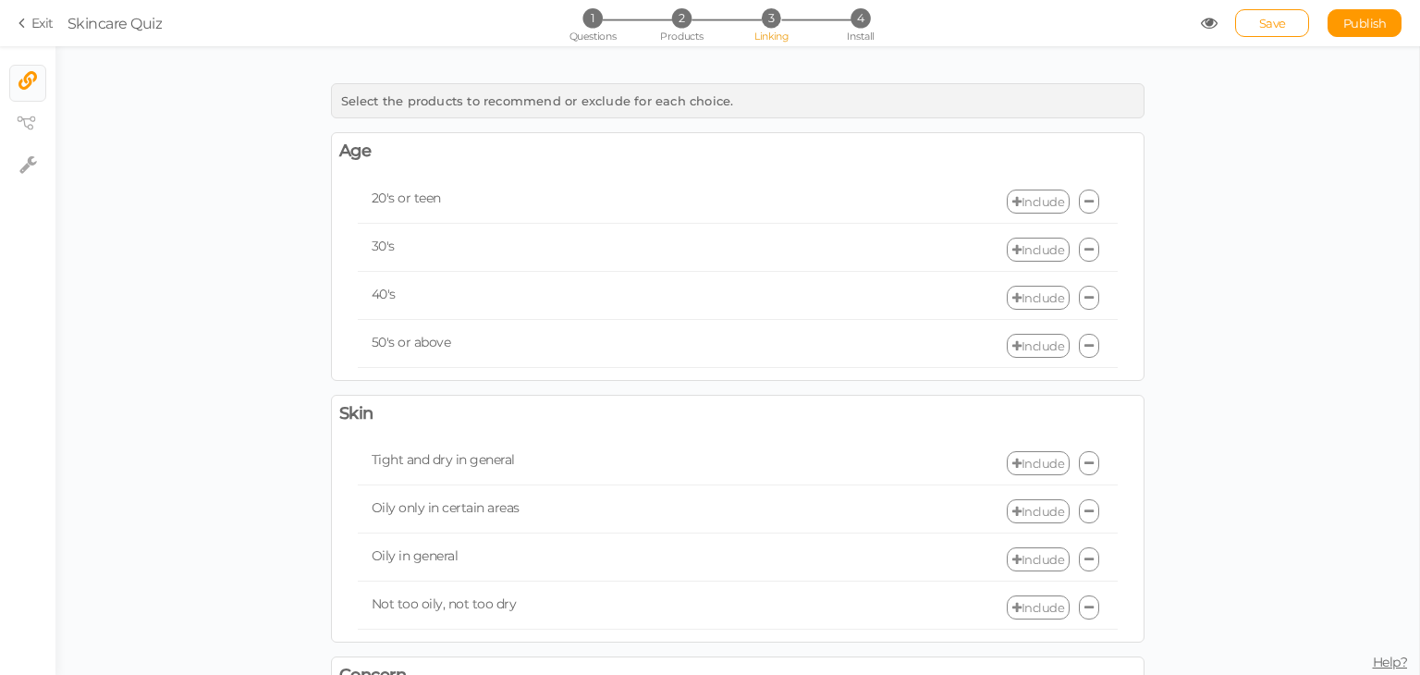
click at [743, 20] on li "3 Linking" at bounding box center [771, 17] width 86 height 19
click at [1201, 22] on icon at bounding box center [1208, 23] width 17 height 17
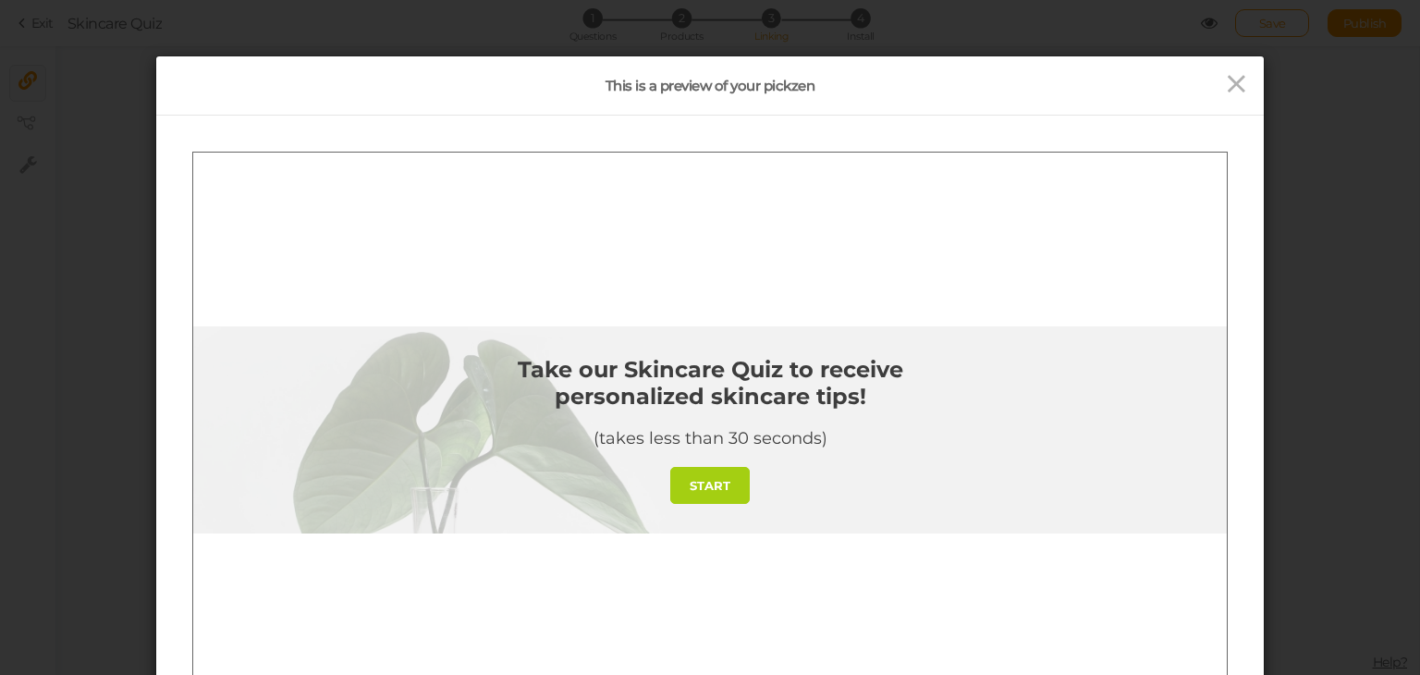
click at [710, 483] on strong "START" at bounding box center [709, 484] width 41 height 15
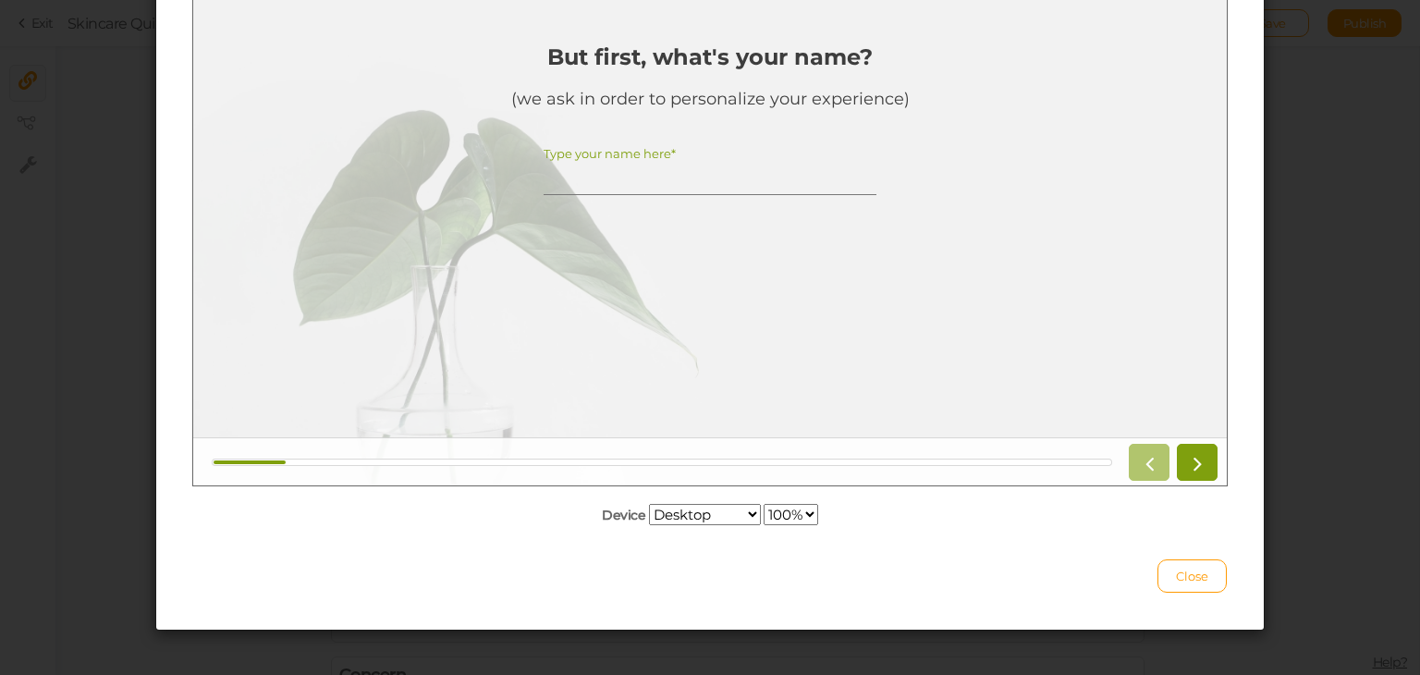
scroll to position [229, 0]
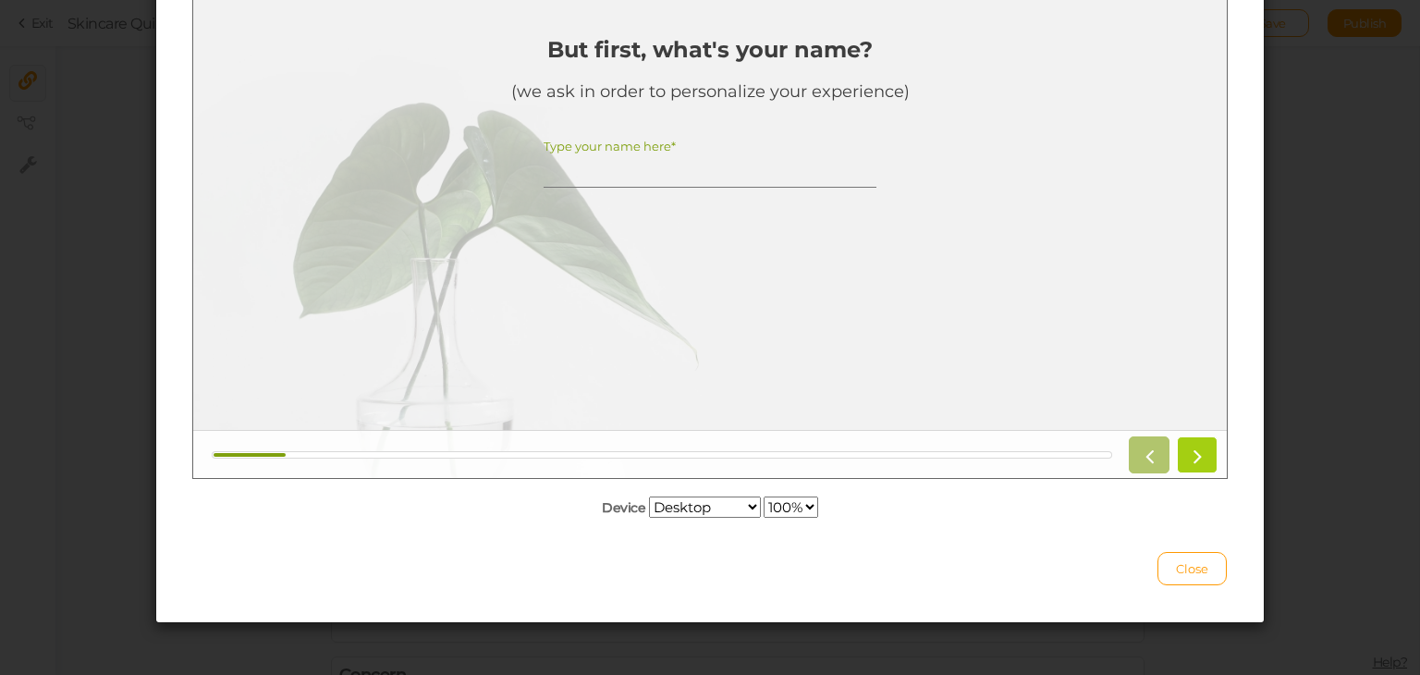
click at [1186, 455] on icon at bounding box center [1197, 455] width 24 height 24
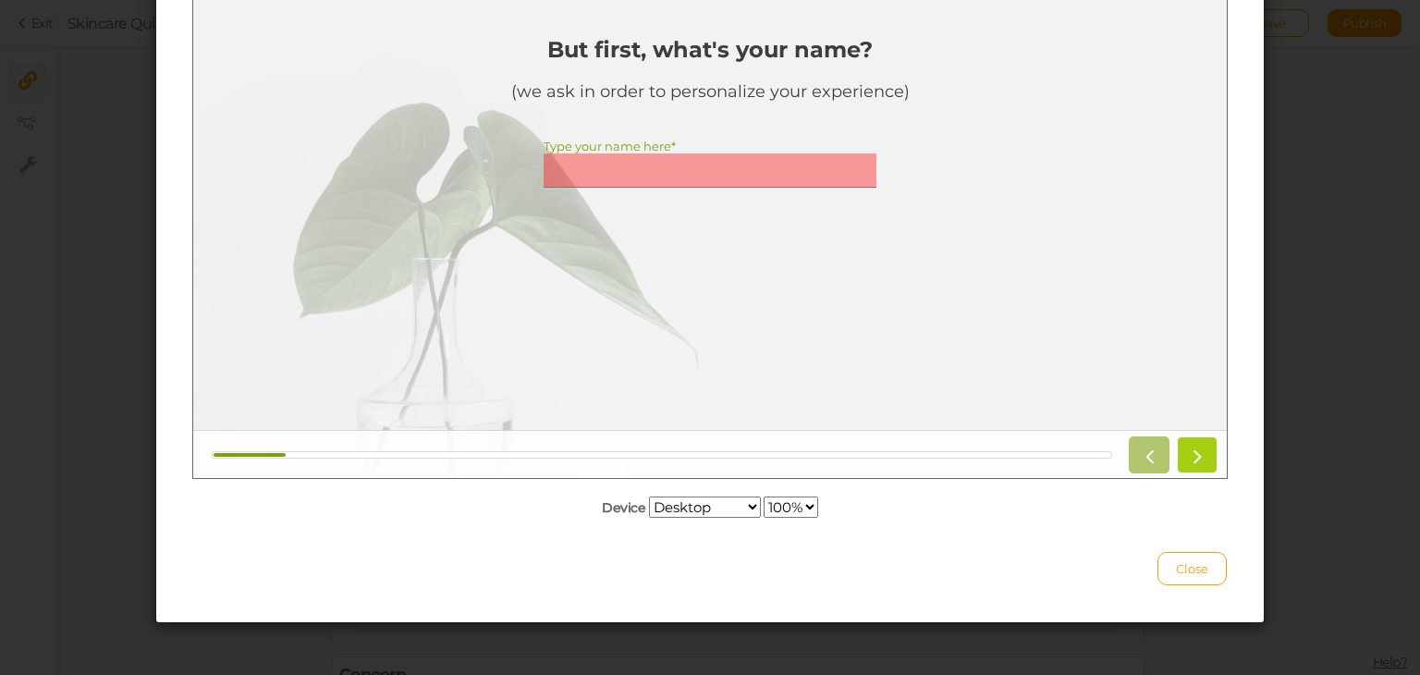
click at [1186, 455] on icon at bounding box center [1197, 455] width 24 height 24
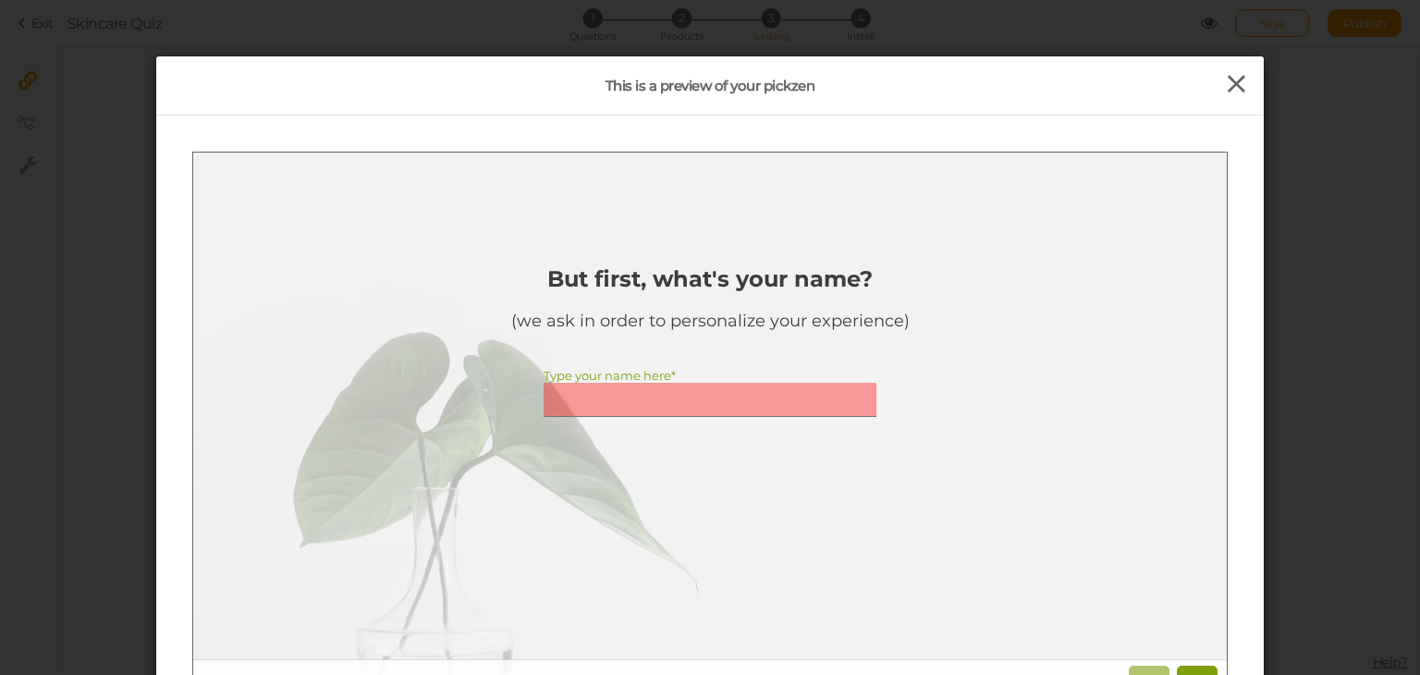
click at [1233, 82] on icon at bounding box center [1236, 84] width 27 height 28
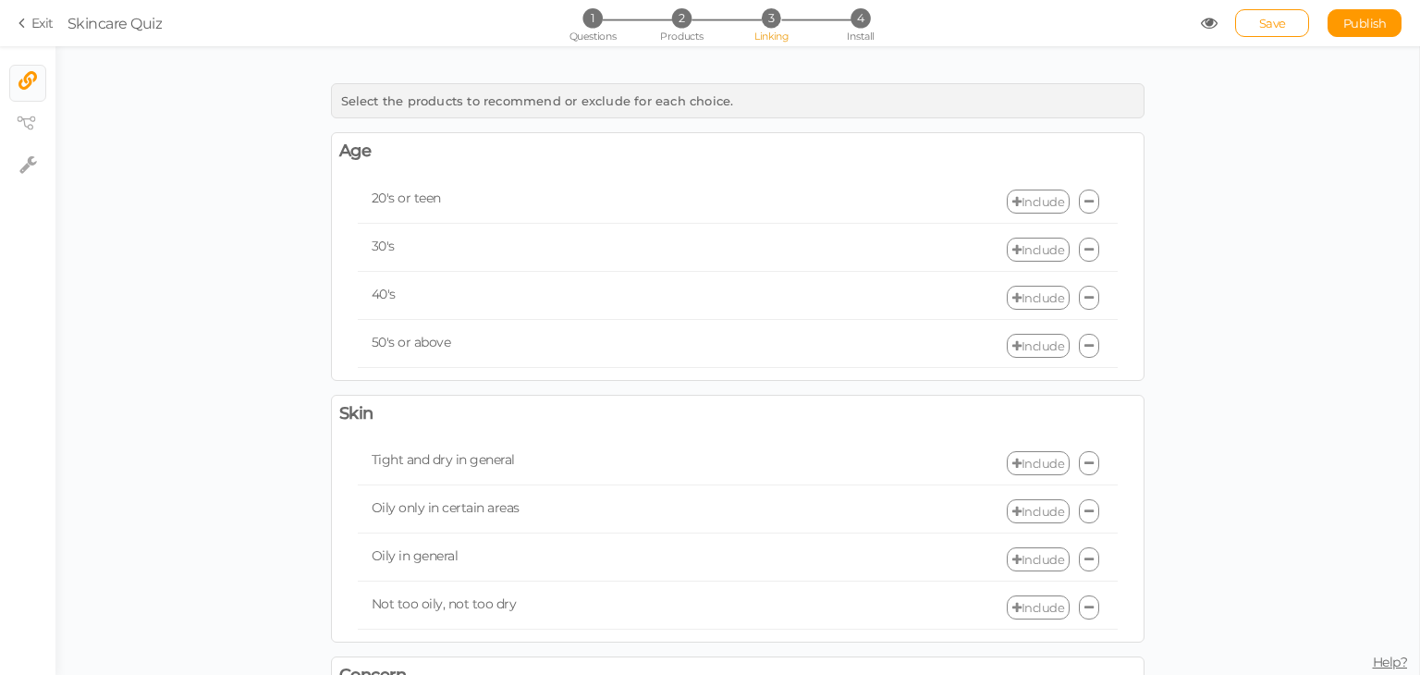
click at [1024, 201] on link "Include" at bounding box center [1037, 201] width 63 height 24
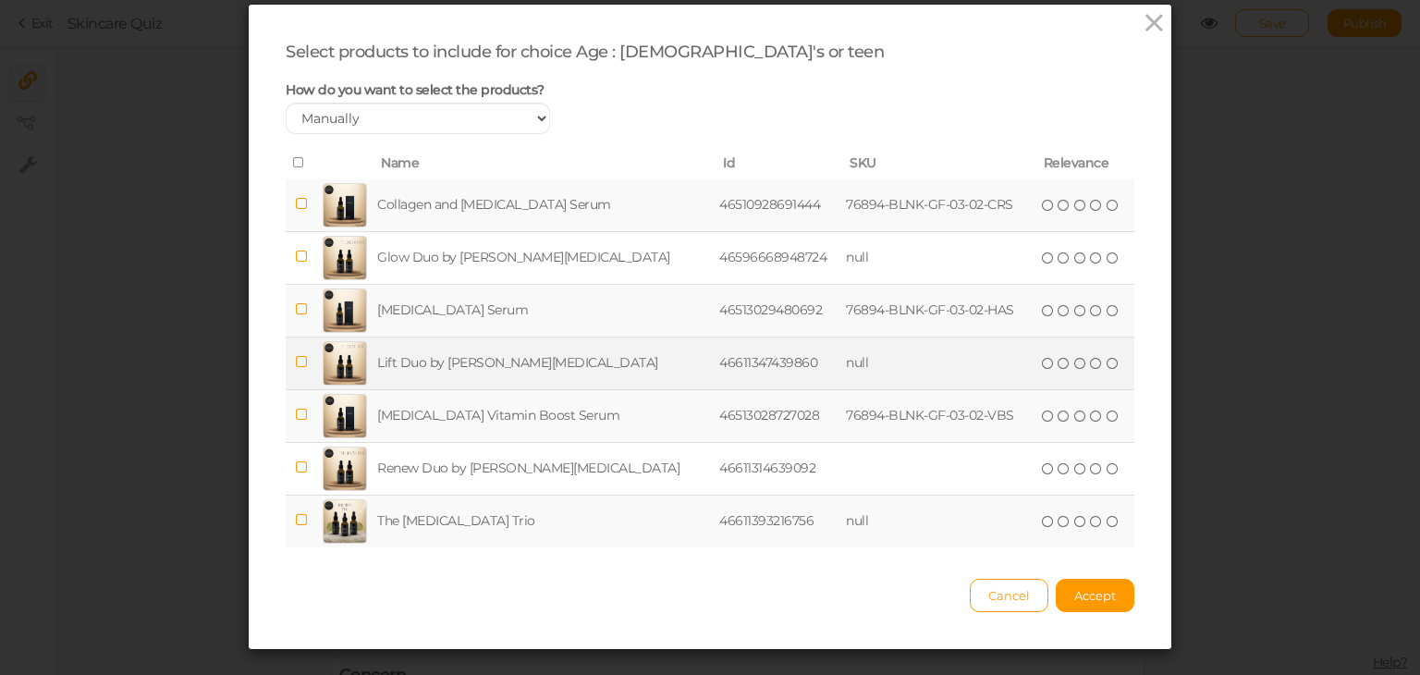
scroll to position [79, 0]
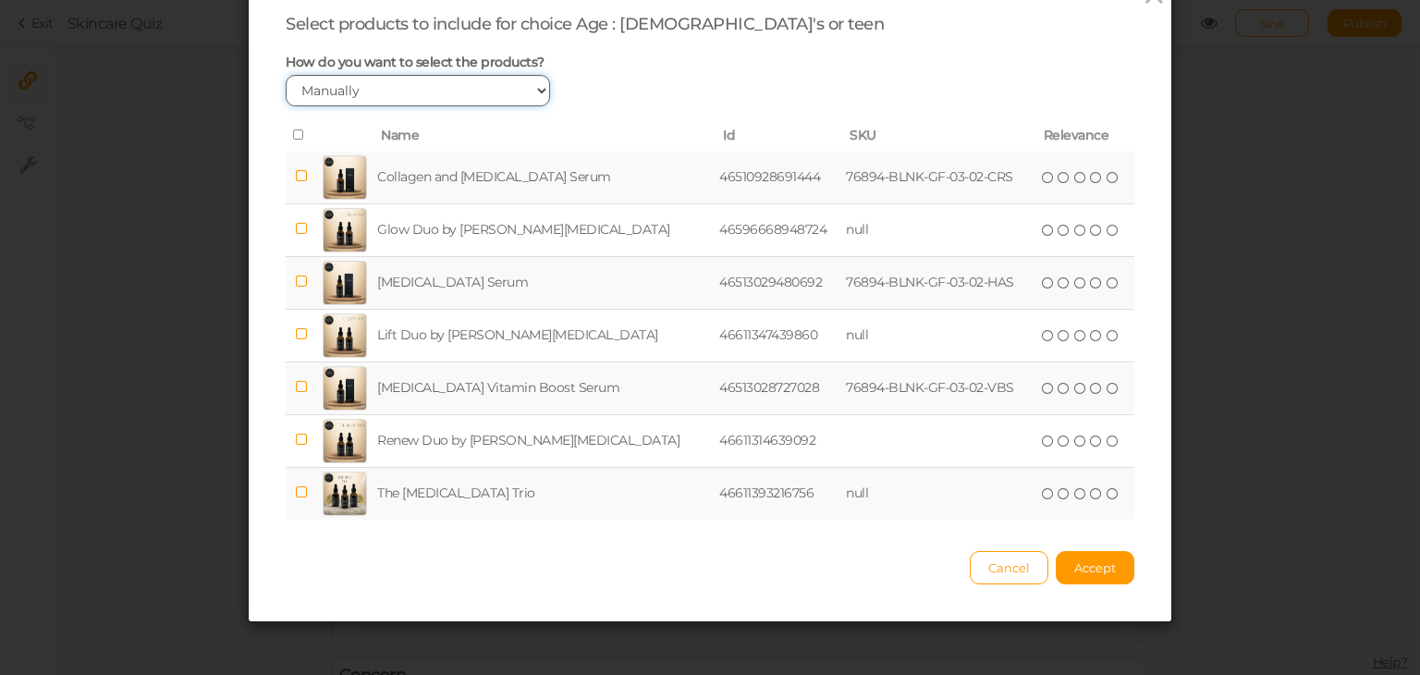
click at [386, 92] on select "Manually By tags By price" at bounding box center [418, 90] width 264 height 31
click at [1087, 568] on span "Accept" at bounding box center [1095, 567] width 42 height 15
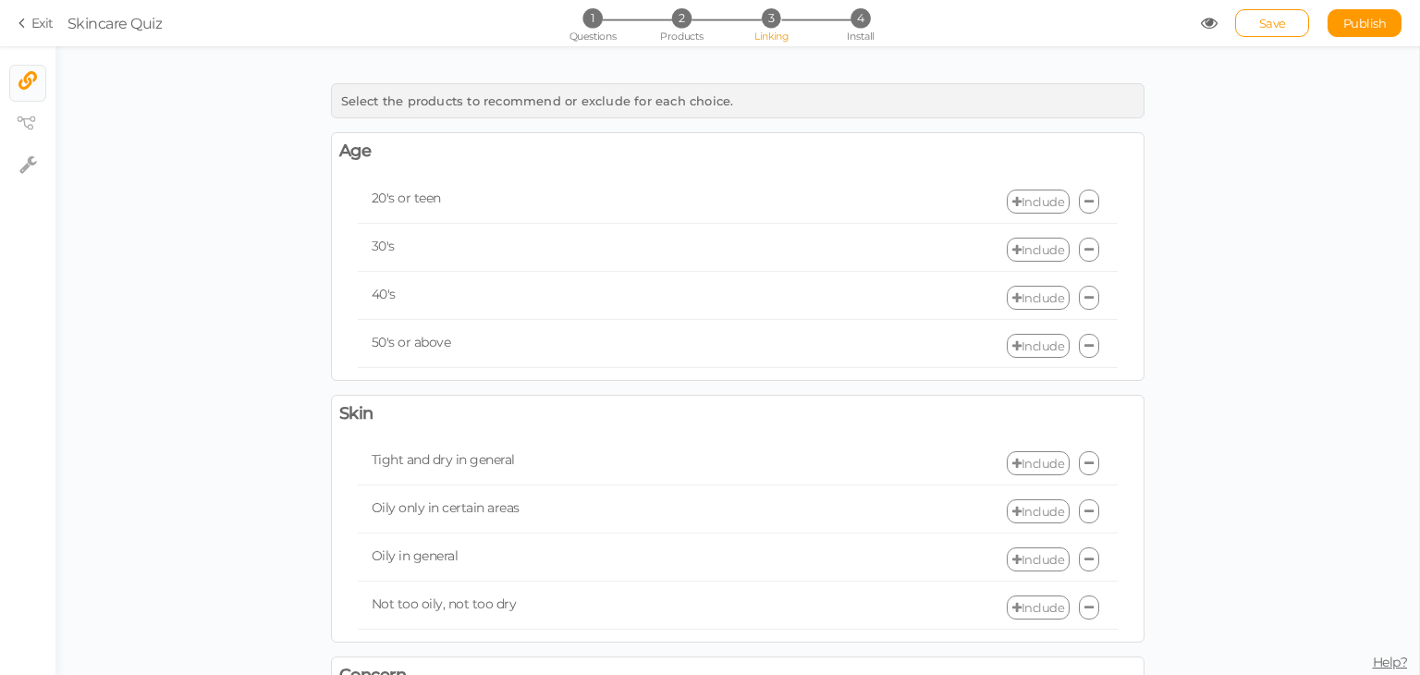
click at [869, 202] on div "Include" at bounding box center [927, 201] width 380 height 24
click at [1024, 201] on link "Include" at bounding box center [1037, 201] width 63 height 24
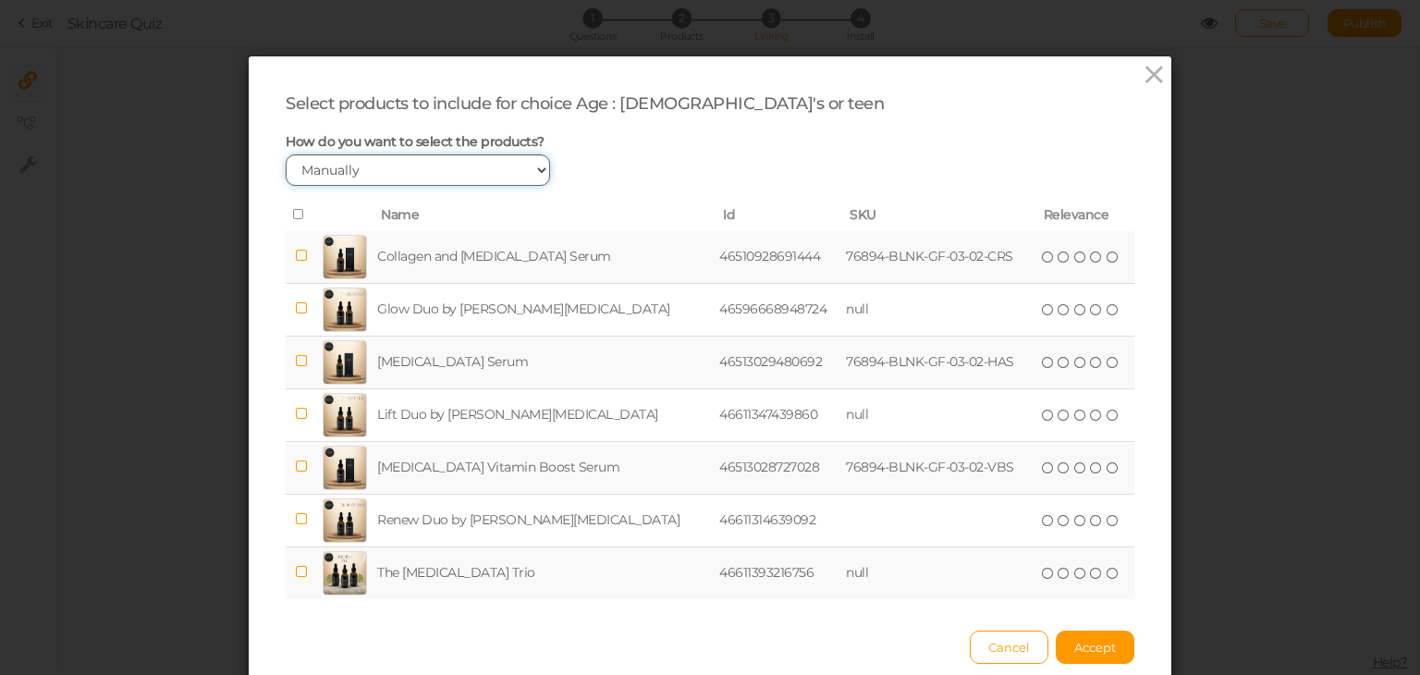
click at [531, 176] on select "Manually By tags By price" at bounding box center [418, 169] width 264 height 31
select select "expr"
click at [286, 154] on select "Manually By tags By price" at bounding box center [418, 169] width 264 height 31
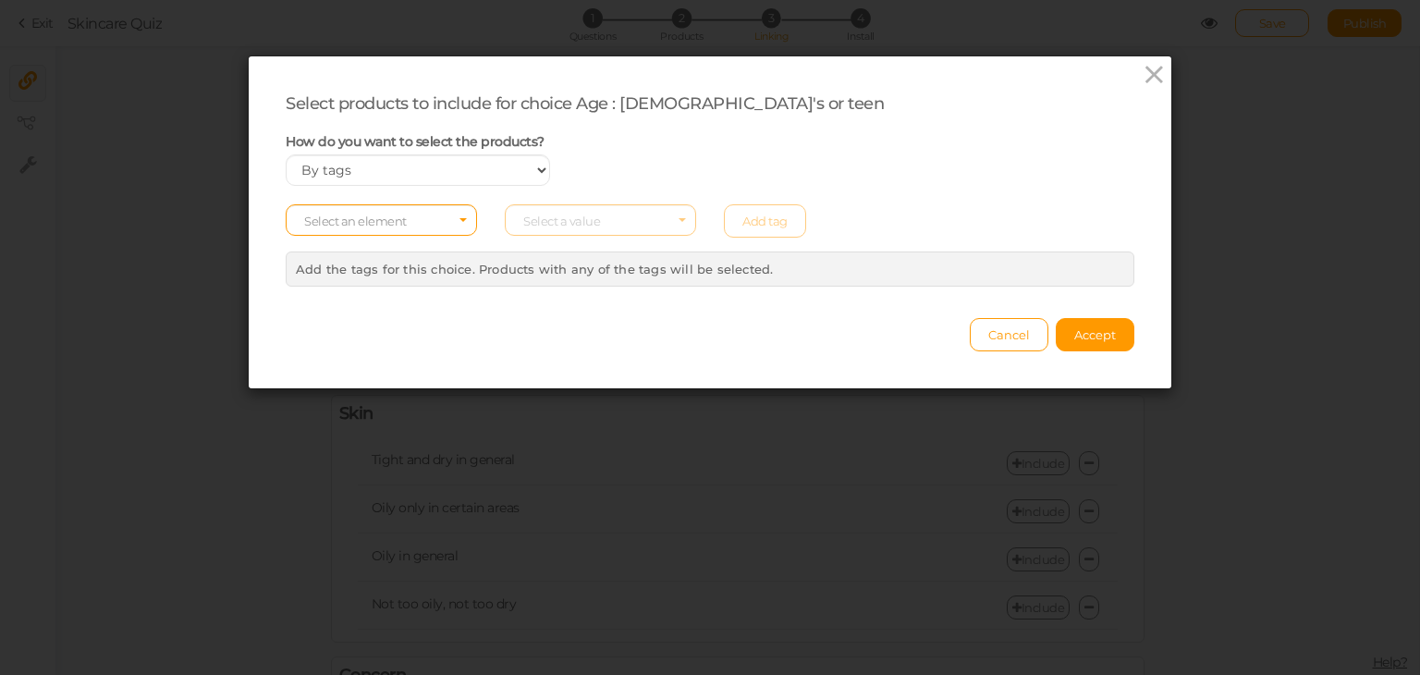
click at [578, 219] on div "Select an element Select a value Add tag" at bounding box center [710, 220] width 876 height 33
click at [658, 213] on div "Select an element Select a value Add tag" at bounding box center [710, 220] width 876 height 33
click at [537, 169] on select "Manually By tags By price" at bounding box center [418, 169] width 264 height 31
click at [1150, 84] on icon at bounding box center [1153, 75] width 27 height 28
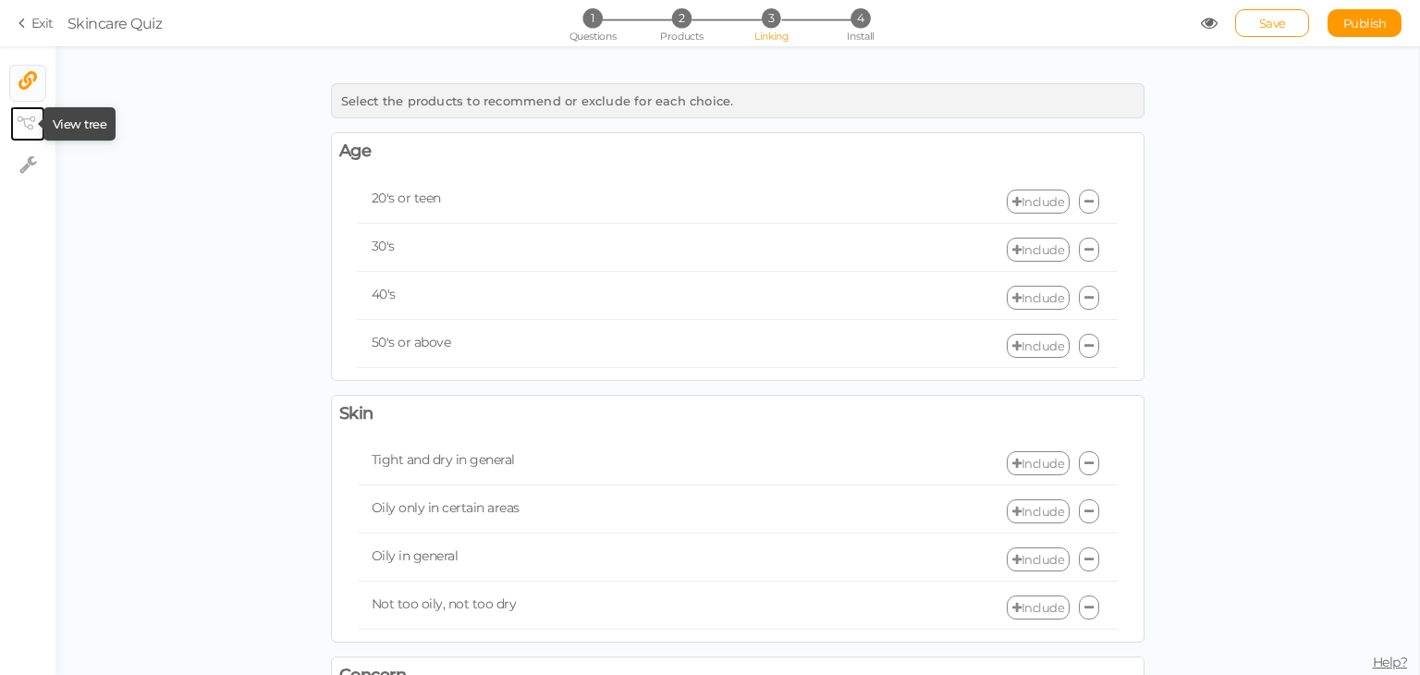
click at [26, 129] on icon at bounding box center [26, 123] width 18 height 14
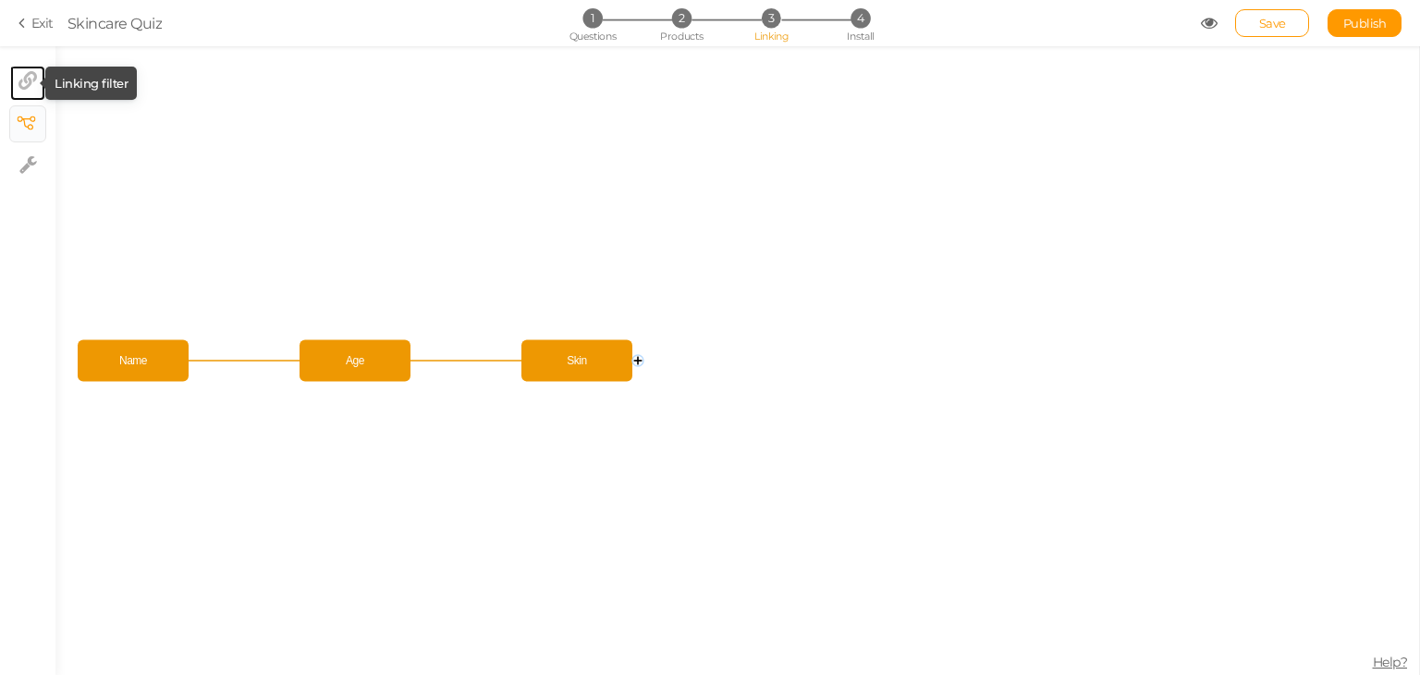
click at [25, 79] on icon at bounding box center [27, 80] width 18 height 18
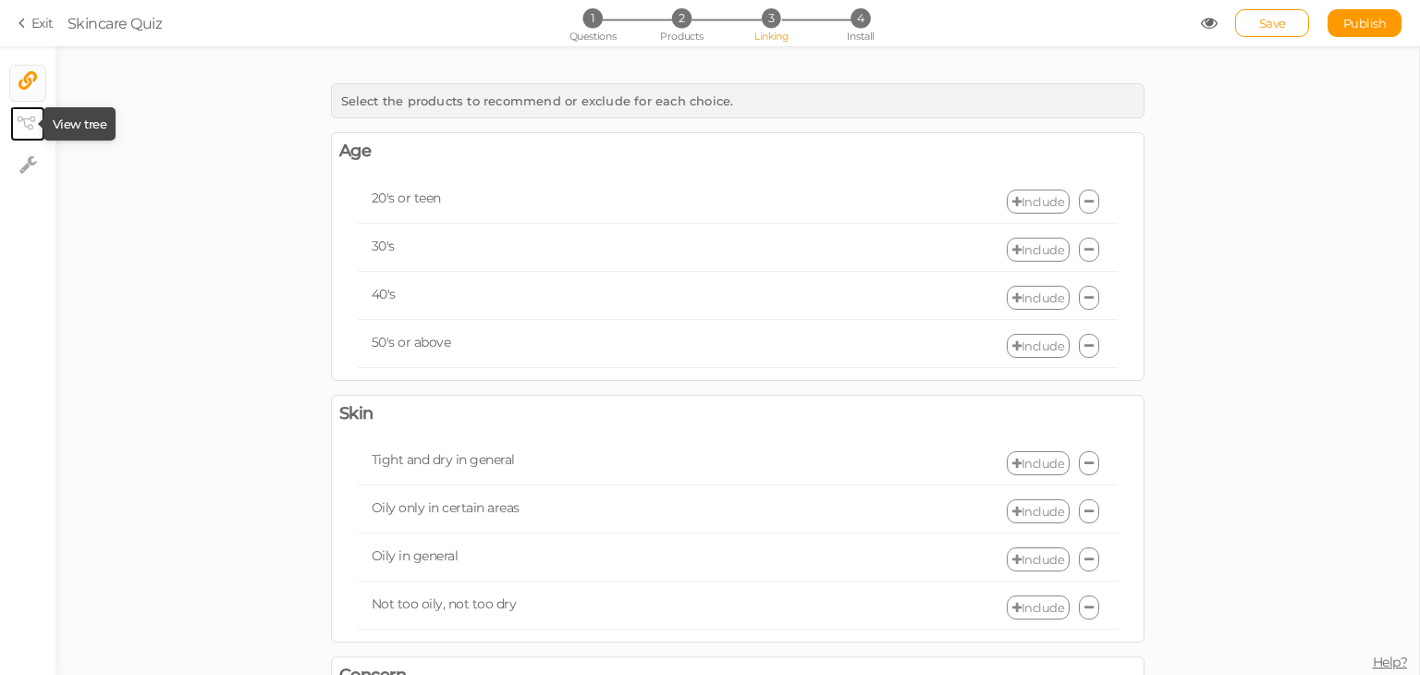
click at [18, 125] on icon at bounding box center [26, 123] width 18 height 14
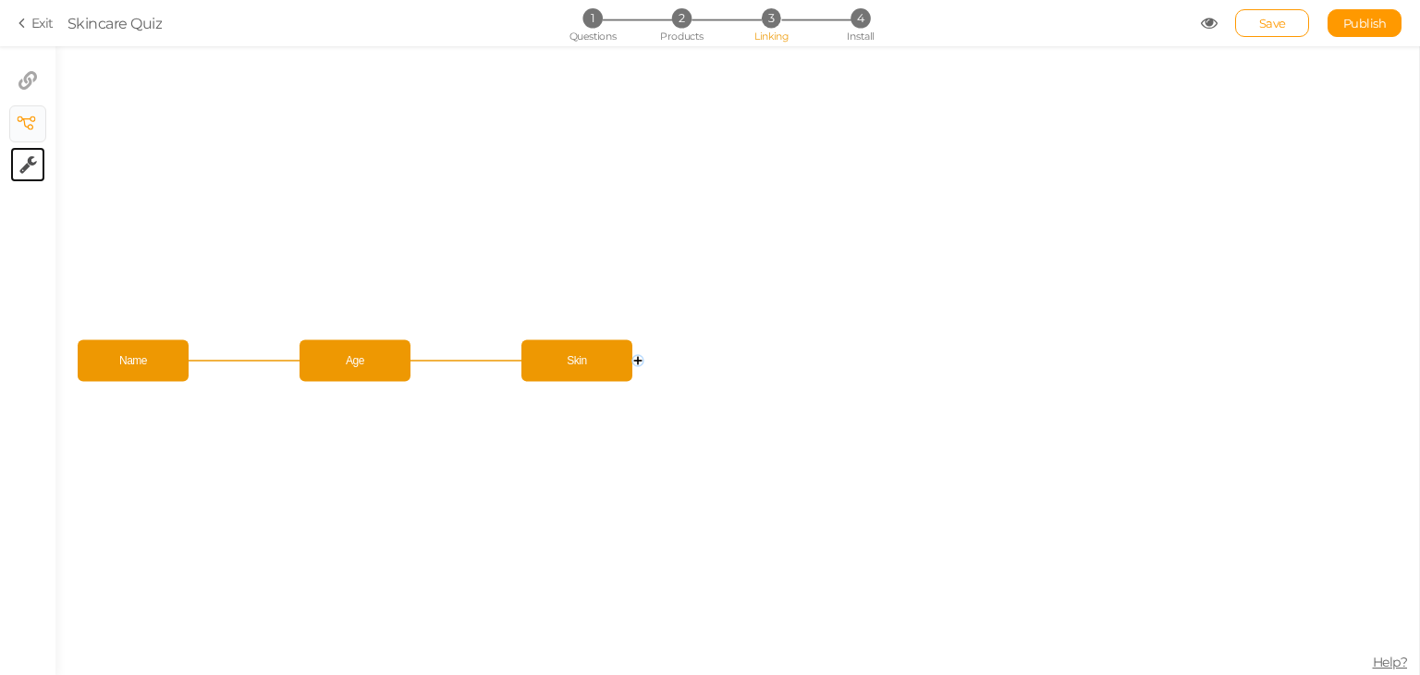
click at [15, 162] on link "× Settings" at bounding box center [27, 164] width 35 height 35
select select "en"
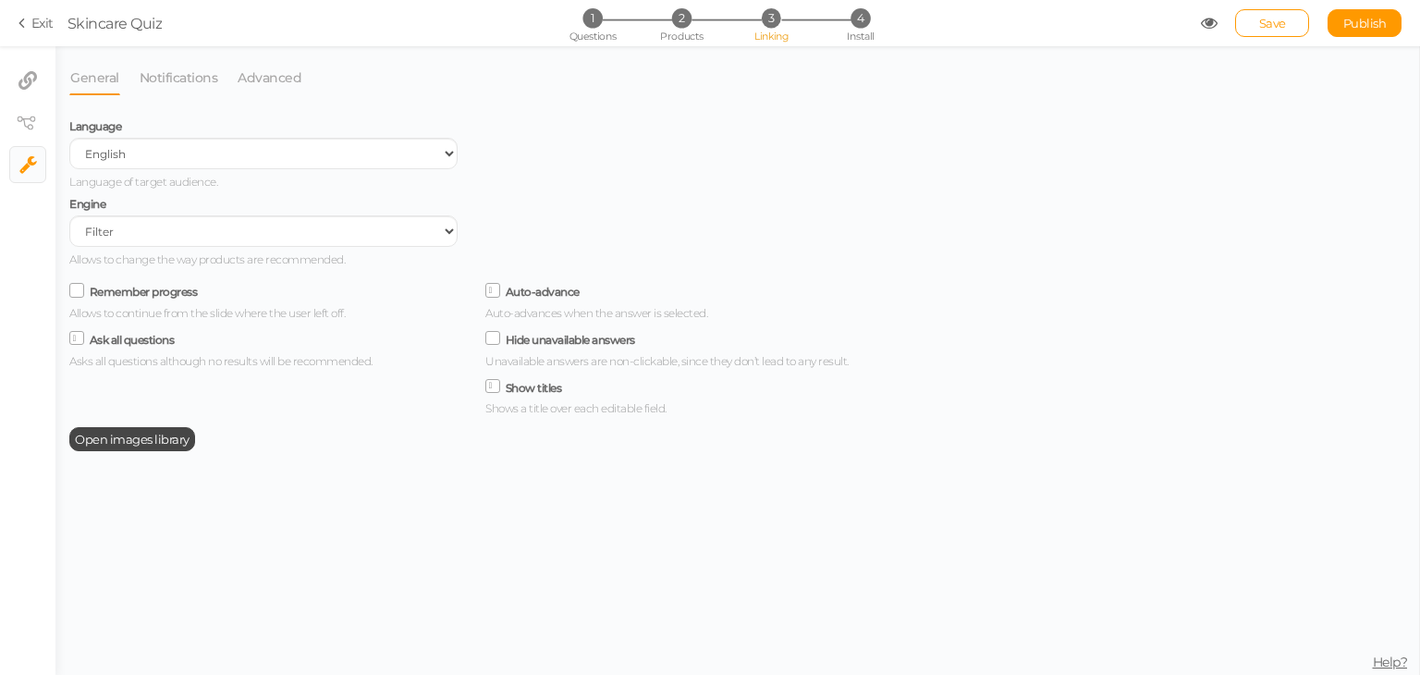
click at [74, 289] on icon at bounding box center [77, 290] width 25 height 9
click at [0, 0] on input "Remember progress" at bounding box center [0, 0] width 0 height 0
click at [122, 237] on select "Filter AI Tree No-Code Form (No products)" at bounding box center [263, 230] width 388 height 31
click at [180, 76] on link "Notifications" at bounding box center [179, 77] width 80 height 35
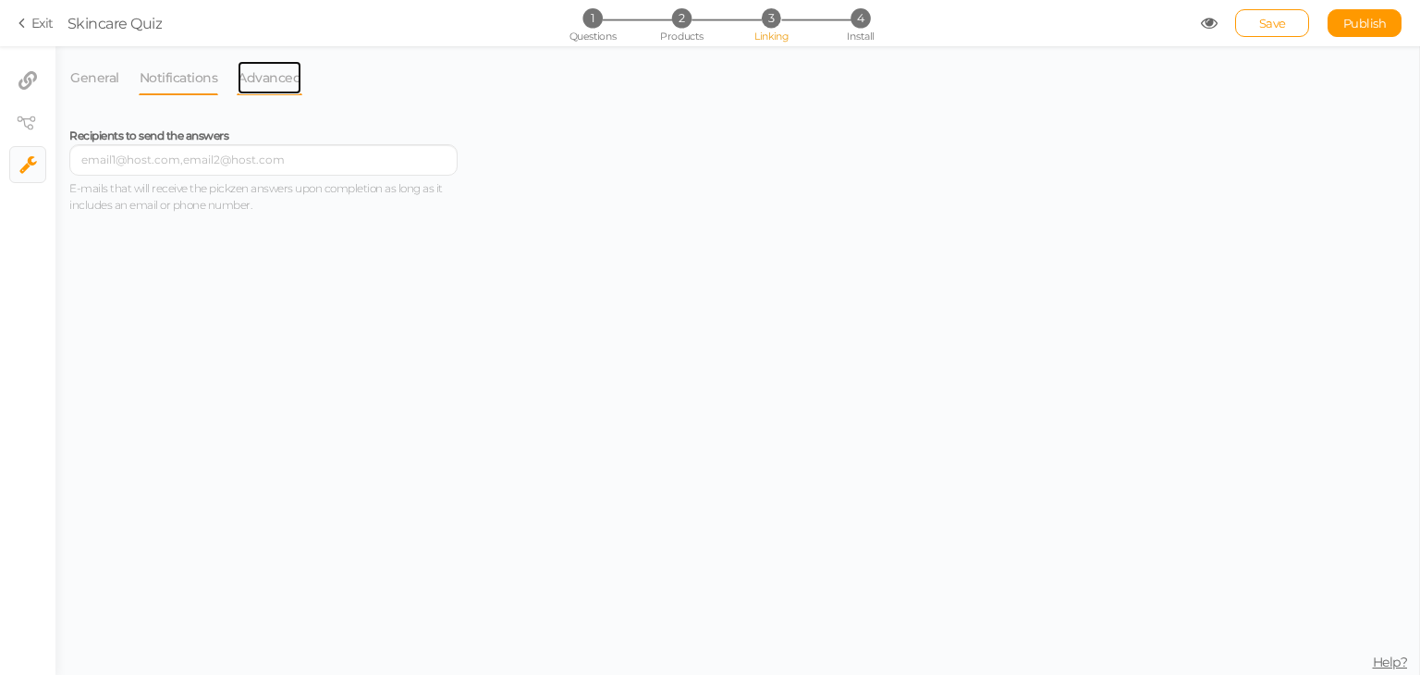
click at [279, 76] on link "Advanced" at bounding box center [270, 77] width 66 height 35
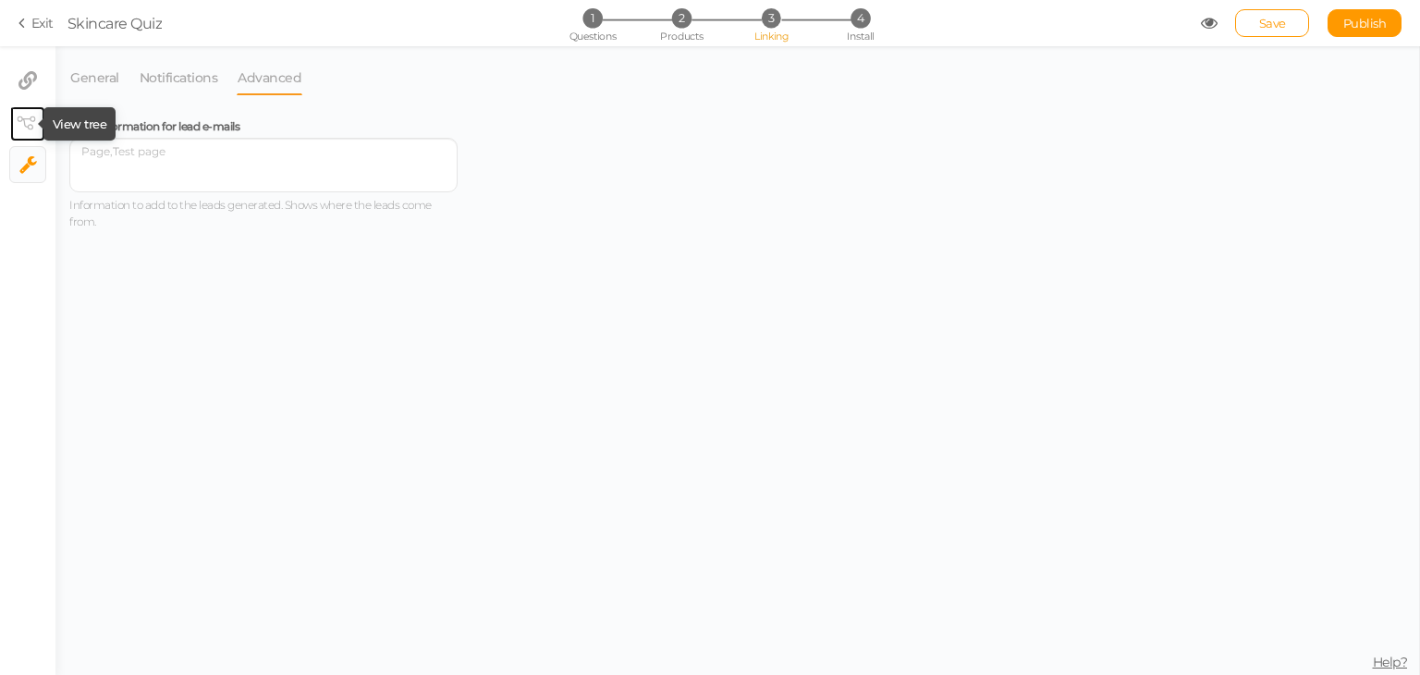
click at [28, 122] on icon at bounding box center [26, 123] width 18 height 14
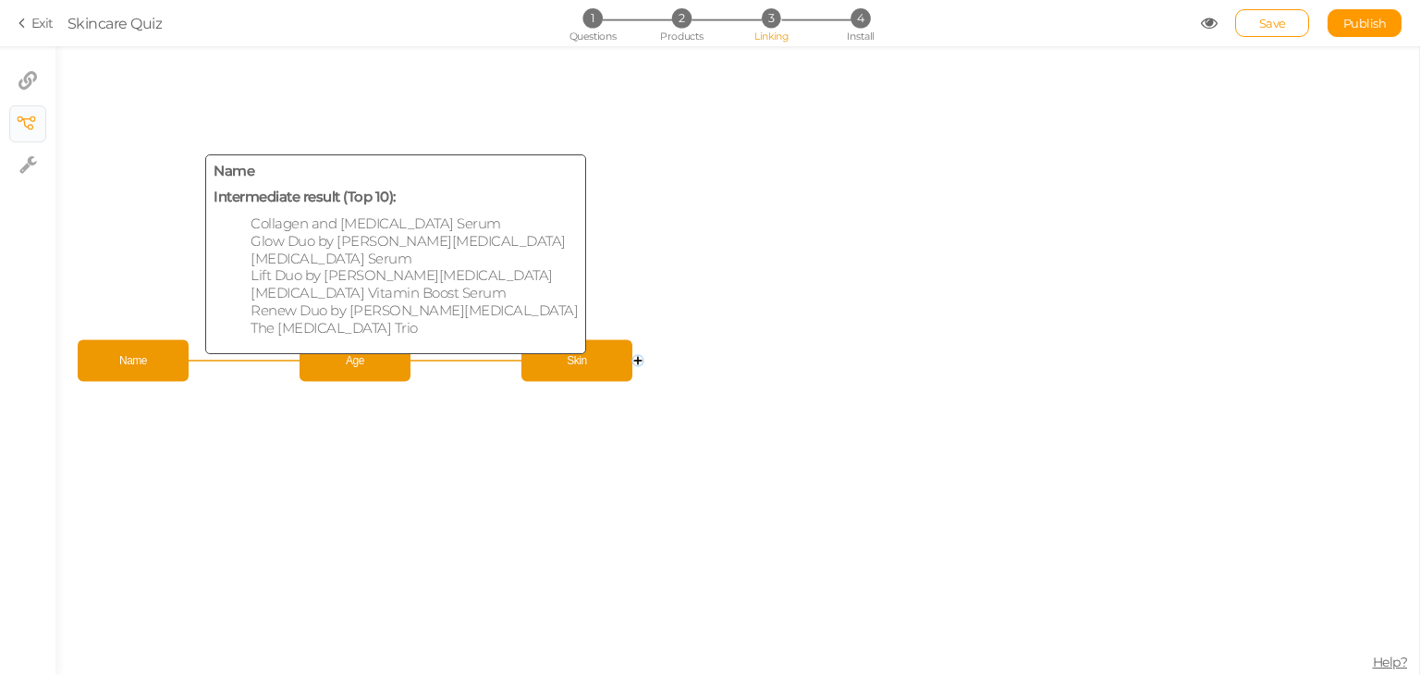
click at [130, 358] on span "Name" at bounding box center [133, 361] width 102 height 32
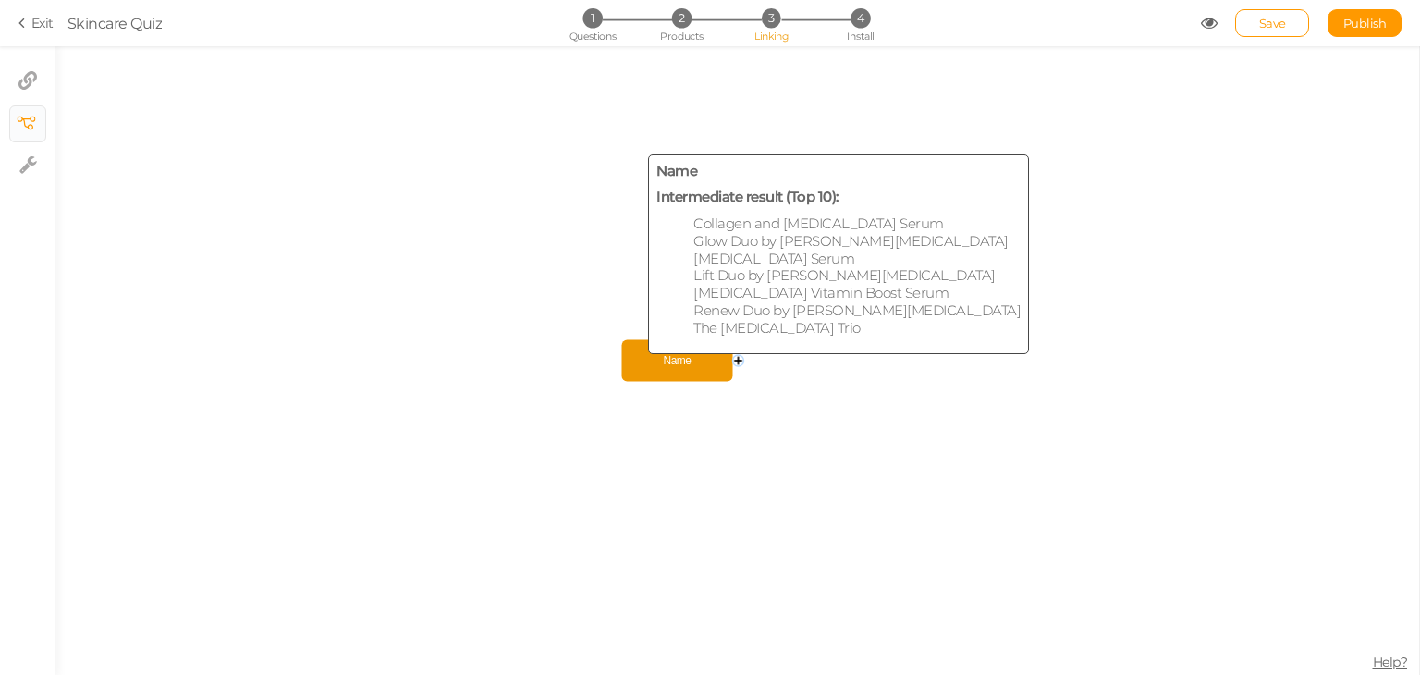
click at [677, 369] on span "Name" at bounding box center [678, 361] width 102 height 32
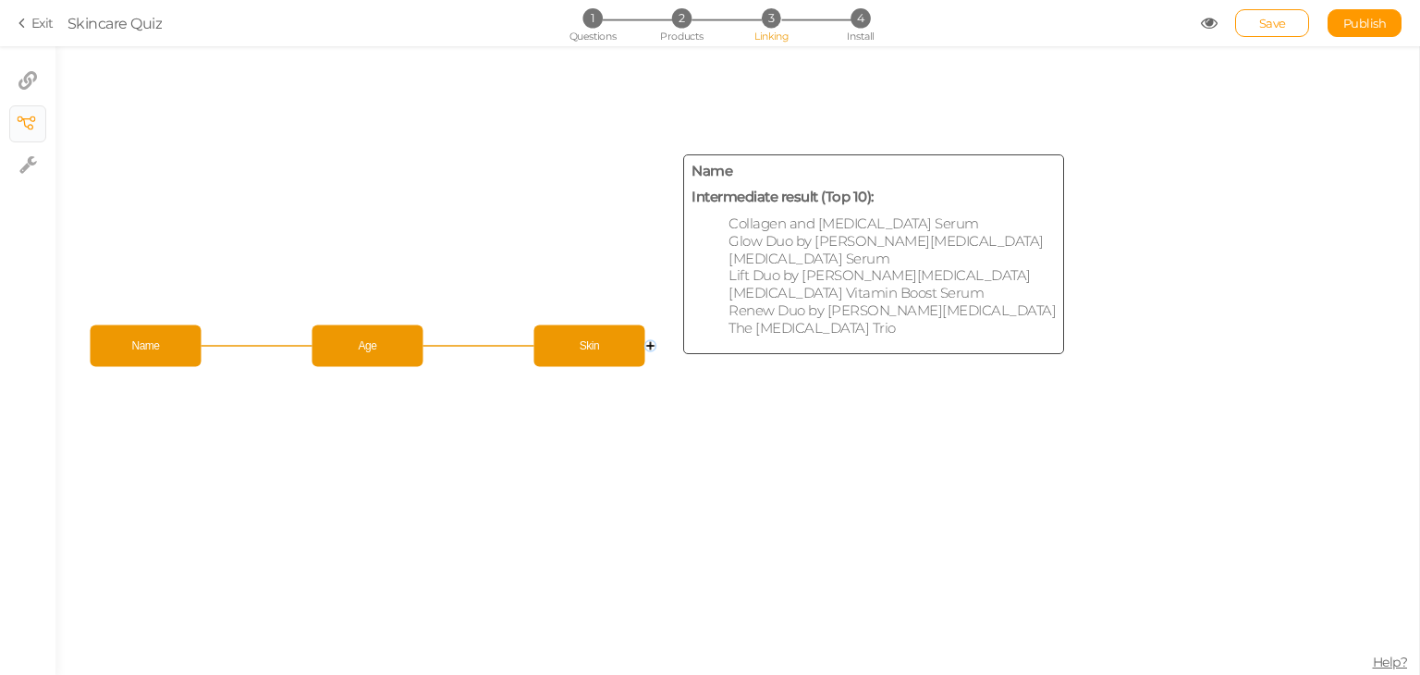
drag, startPoint x: 675, startPoint y: 367, endPoint x: 144, endPoint y: 350, distance: 530.7
click at [144, 350] on span "Name" at bounding box center [146, 346] width 102 height 32
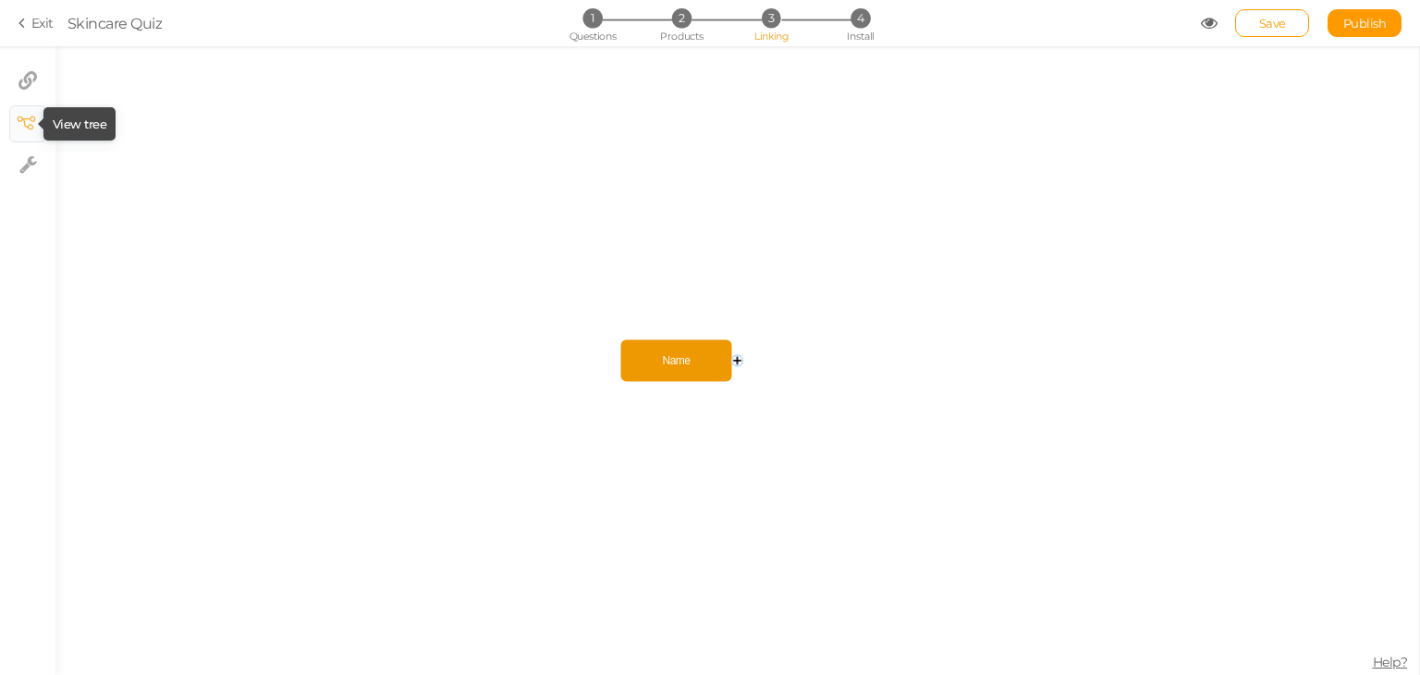
click at [17, 116] on icon at bounding box center [26, 123] width 18 height 14
click at [32, 122] on icon at bounding box center [26, 123] width 18 height 14
click at [75, 123] on icon "Name" at bounding box center [736, 360] width 1363 height 628
click at [737, 362] on circle at bounding box center [737, 361] width 11 height 11
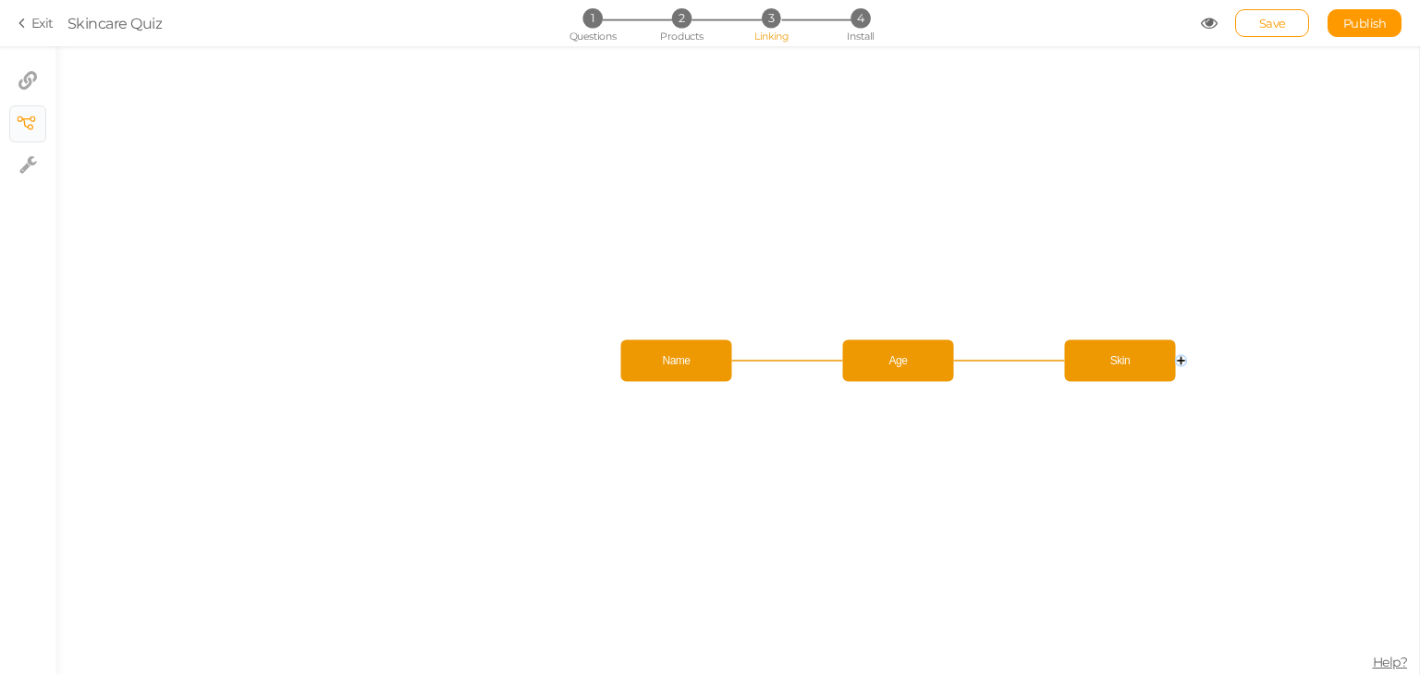
click at [1179, 363] on circle at bounding box center [1181, 360] width 11 height 11
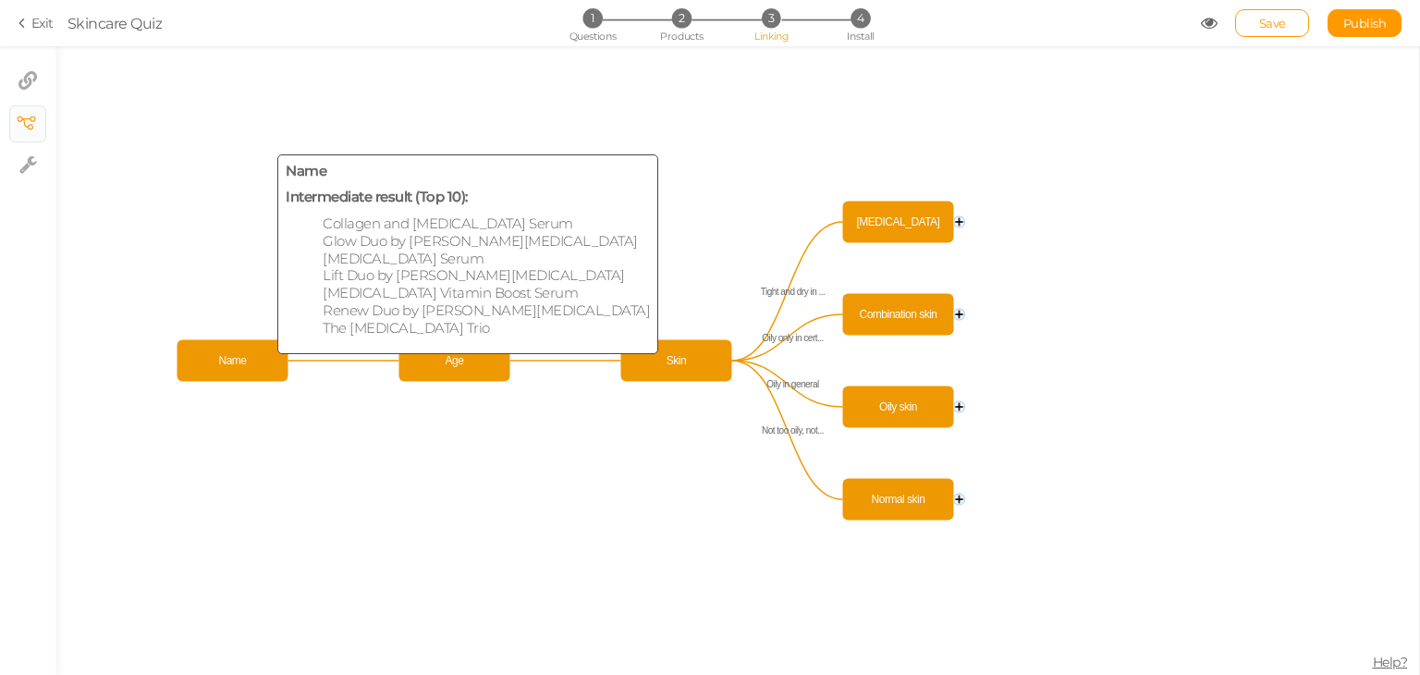
click at [241, 352] on span "Name" at bounding box center [233, 361] width 102 height 32
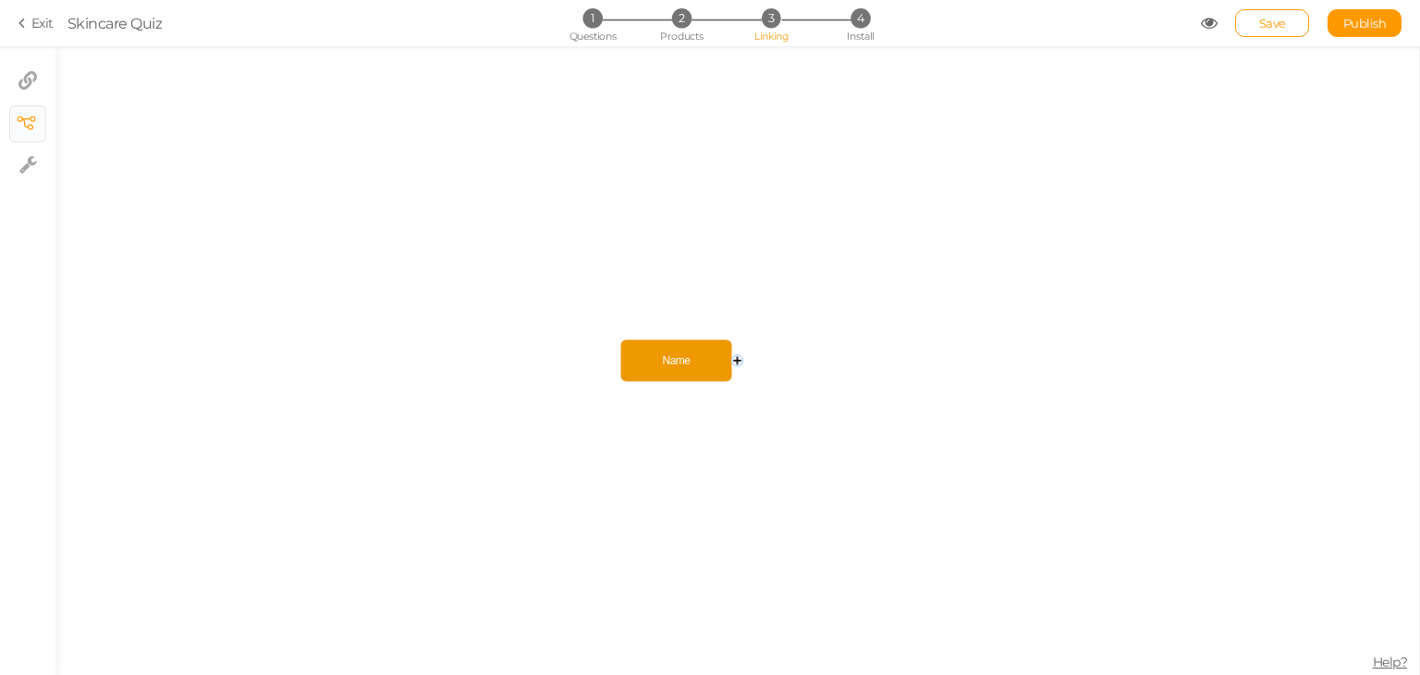
click at [27, 20] on icon at bounding box center [24, 23] width 13 height 17
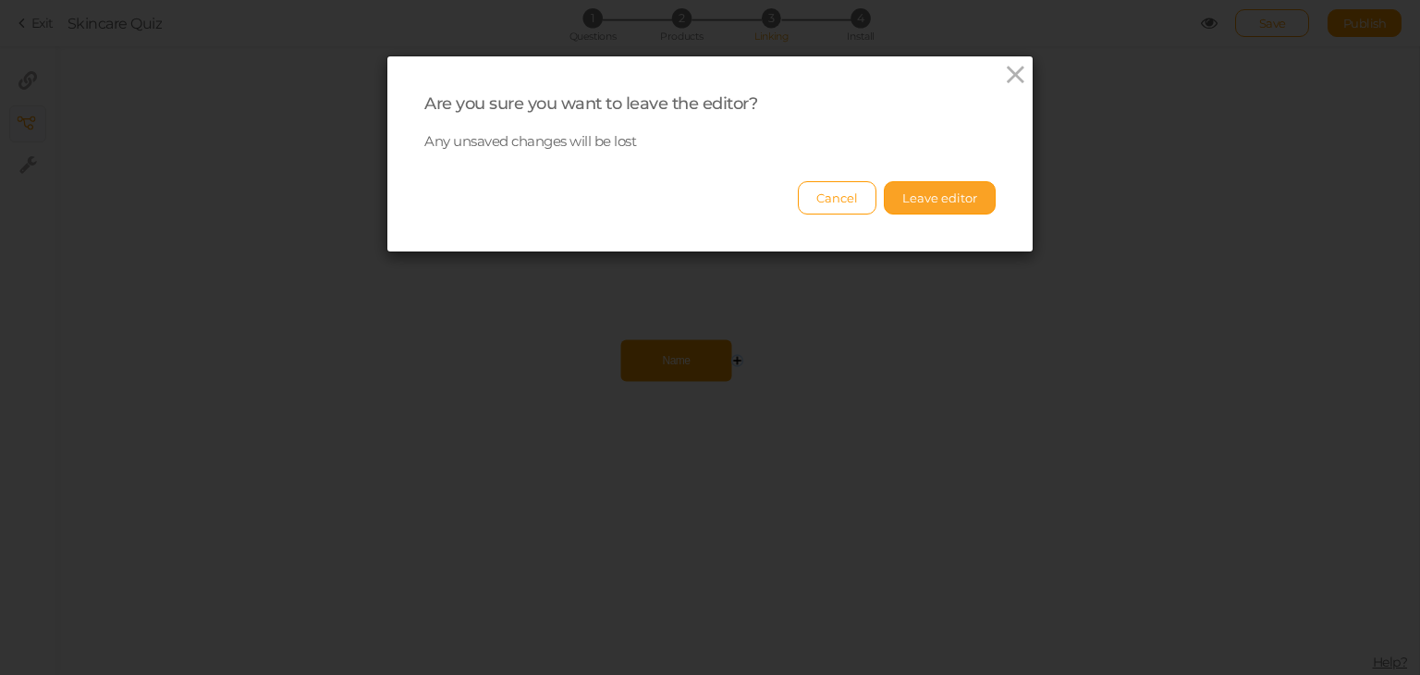
click at [950, 196] on button "Leave editor" at bounding box center [939, 197] width 112 height 33
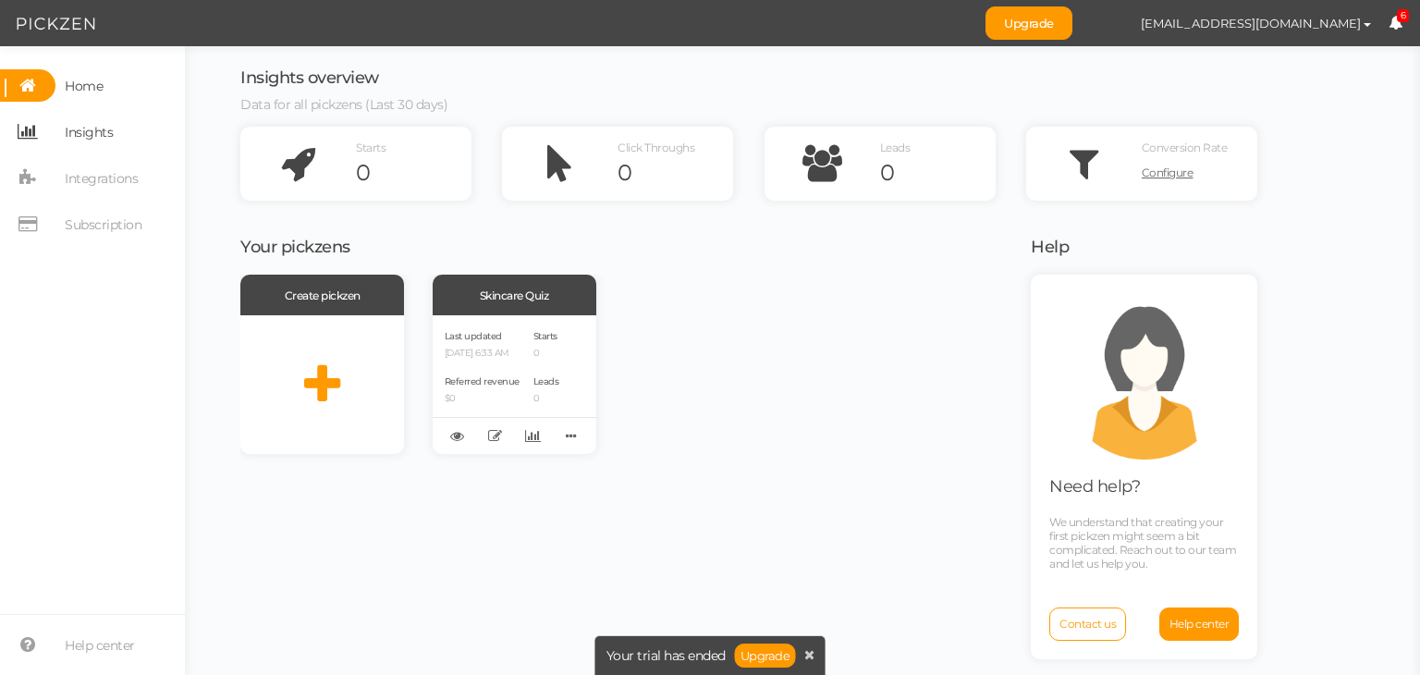
click at [110, 128] on span "Insights" at bounding box center [89, 132] width 48 height 30
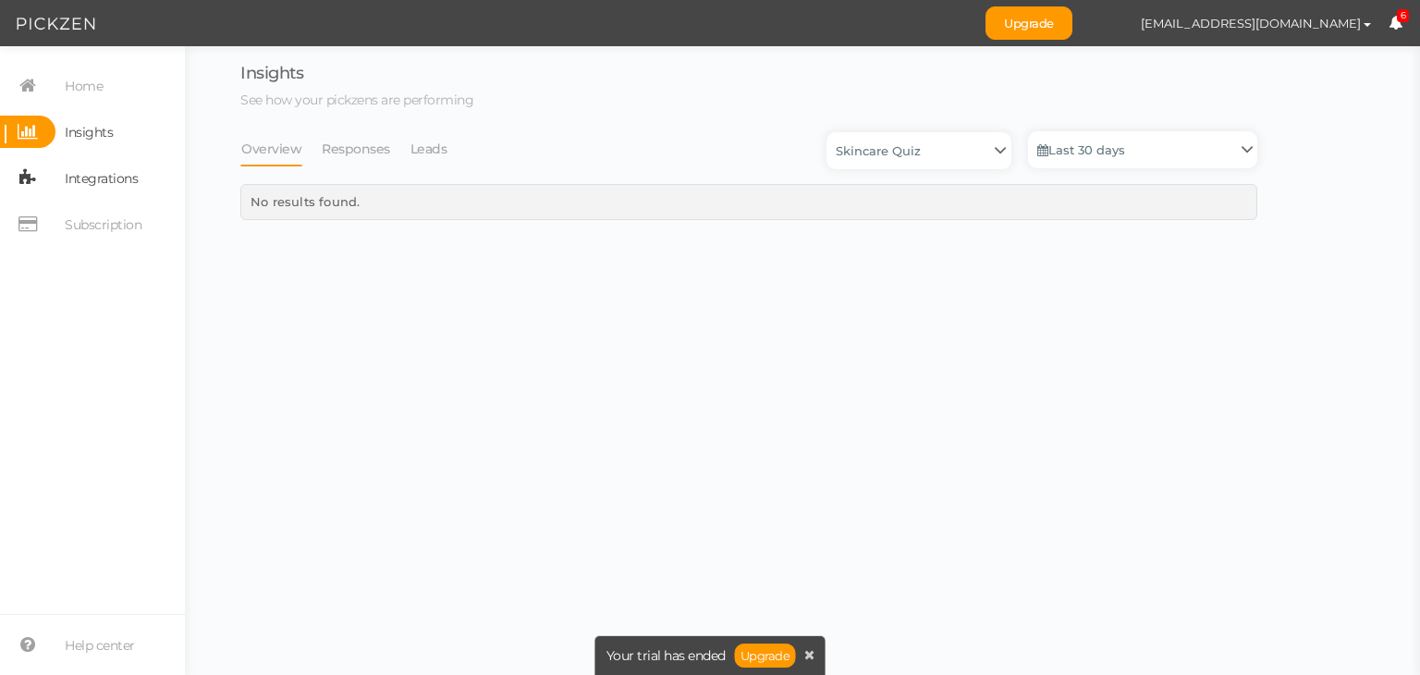
click at [111, 173] on span "Integrations" at bounding box center [101, 179] width 73 height 30
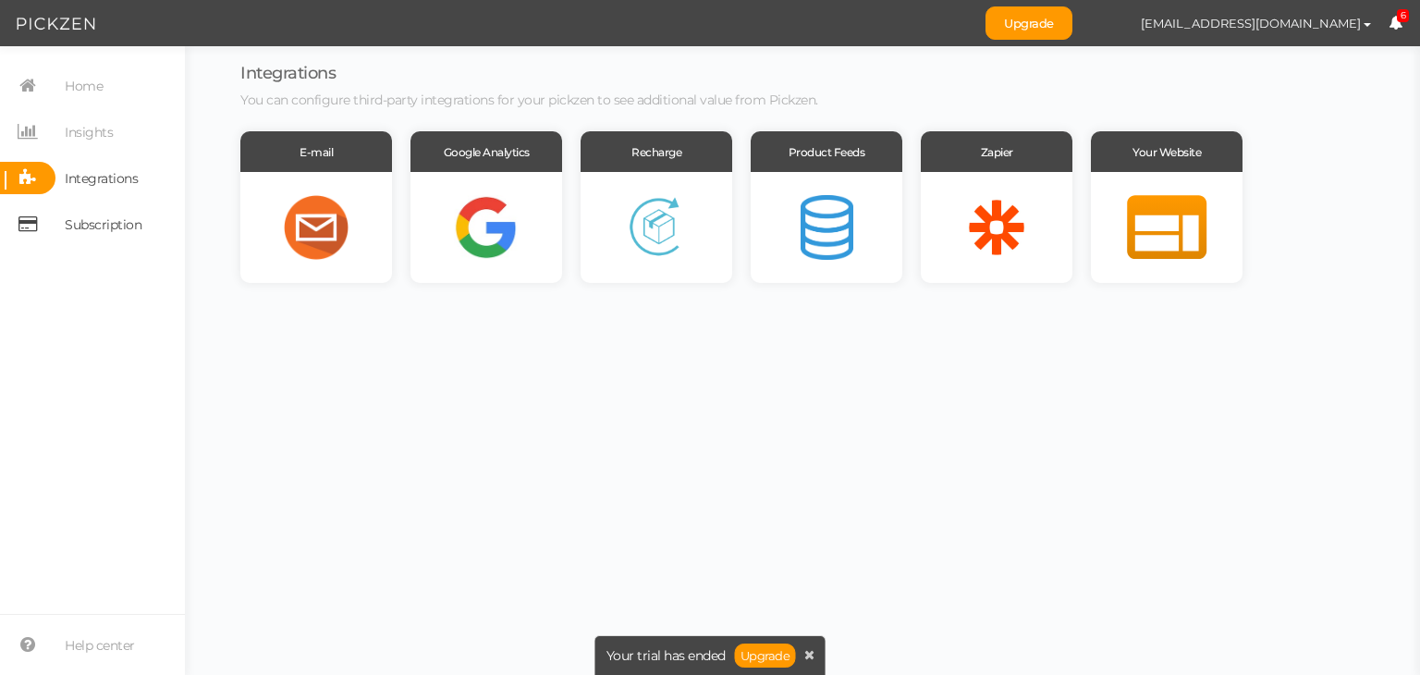
click at [96, 212] on span "Subscription" at bounding box center [103, 225] width 77 height 30
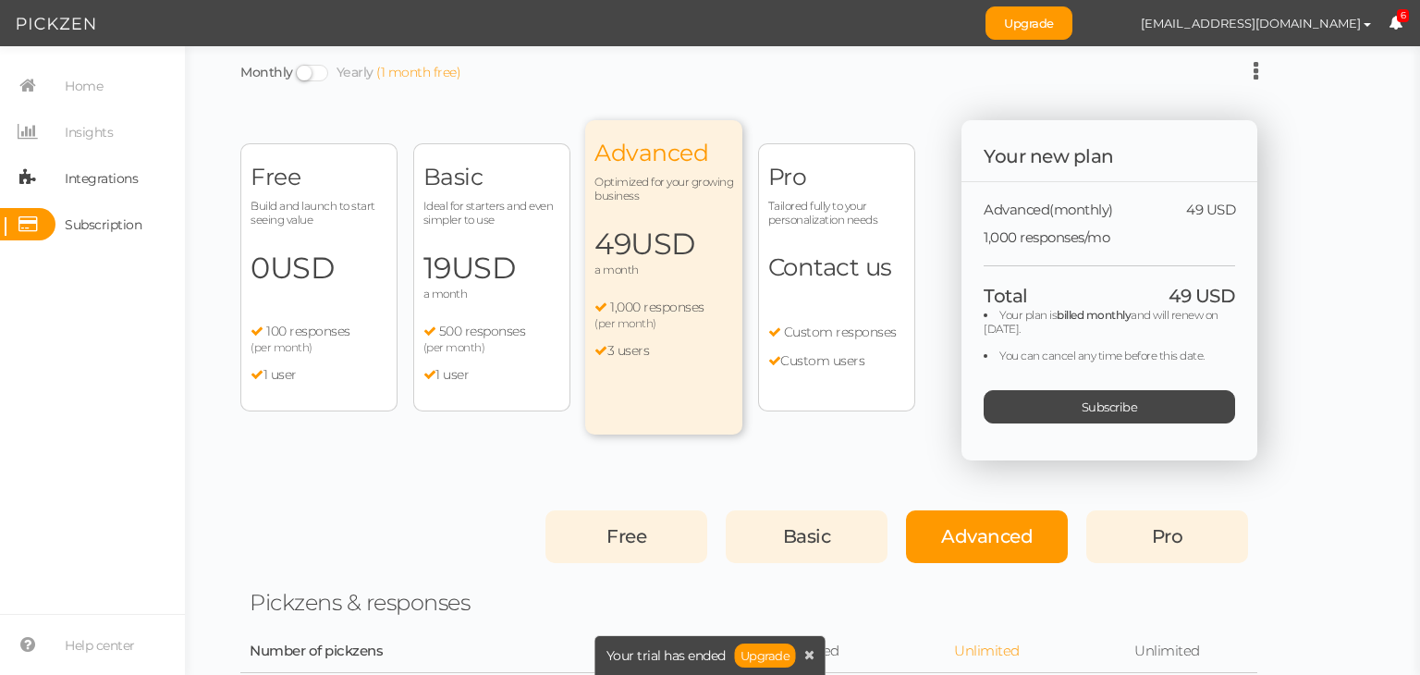
click at [90, 176] on span "Integrations" at bounding box center [101, 179] width 73 height 30
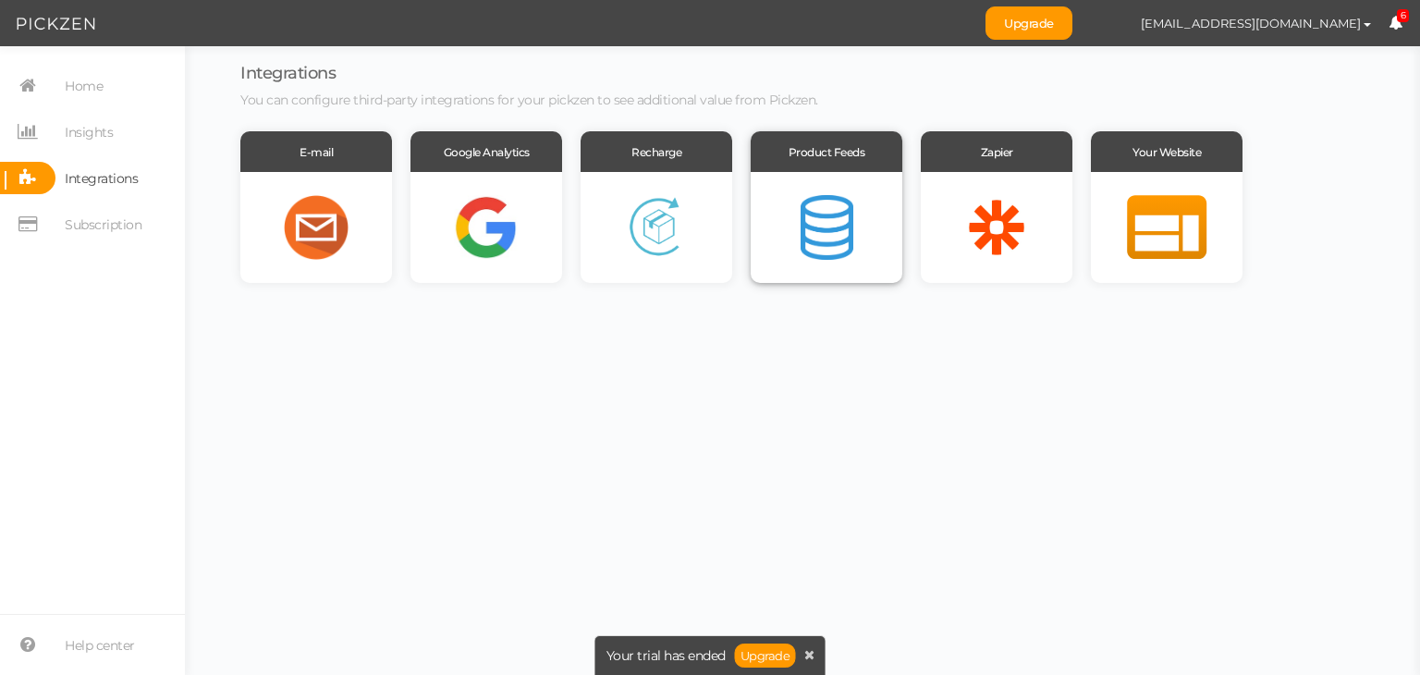
click at [834, 193] on div at bounding box center [826, 227] width 152 height 111
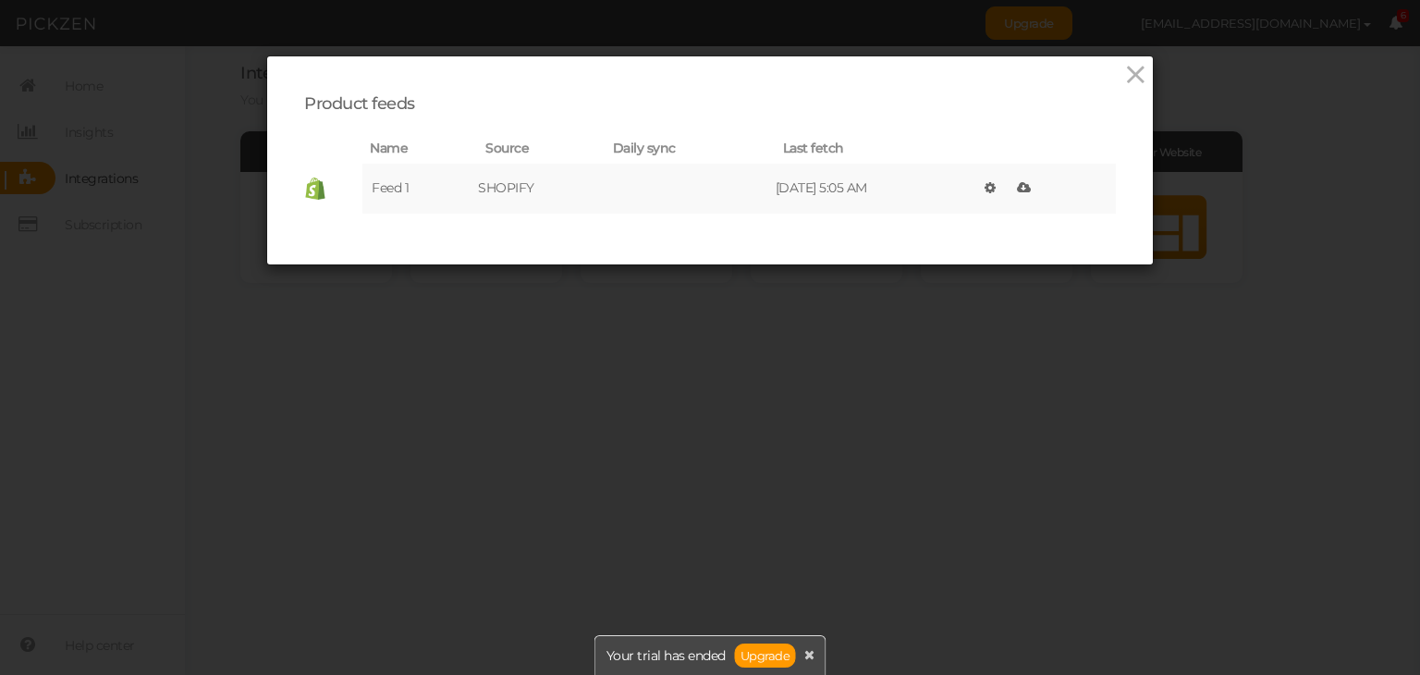
click at [775, 179] on td "[DATE] 5:05 AM" at bounding box center [875, 189] width 200 height 50
click at [1018, 191] on icon at bounding box center [1024, 187] width 14 height 13
click at [1134, 62] on icon at bounding box center [1135, 75] width 27 height 28
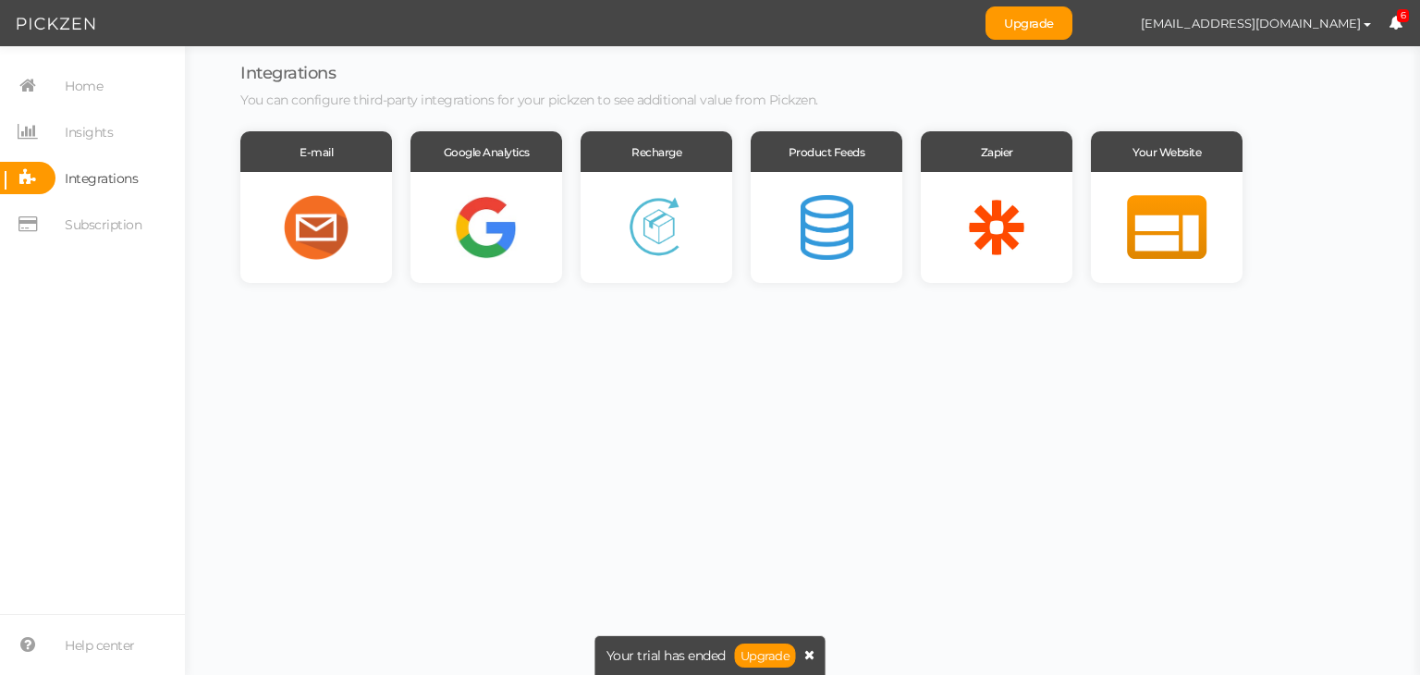
click at [809, 656] on icon at bounding box center [809, 654] width 10 height 13
click at [1396, 27] on icon at bounding box center [1395, 23] width 14 height 14
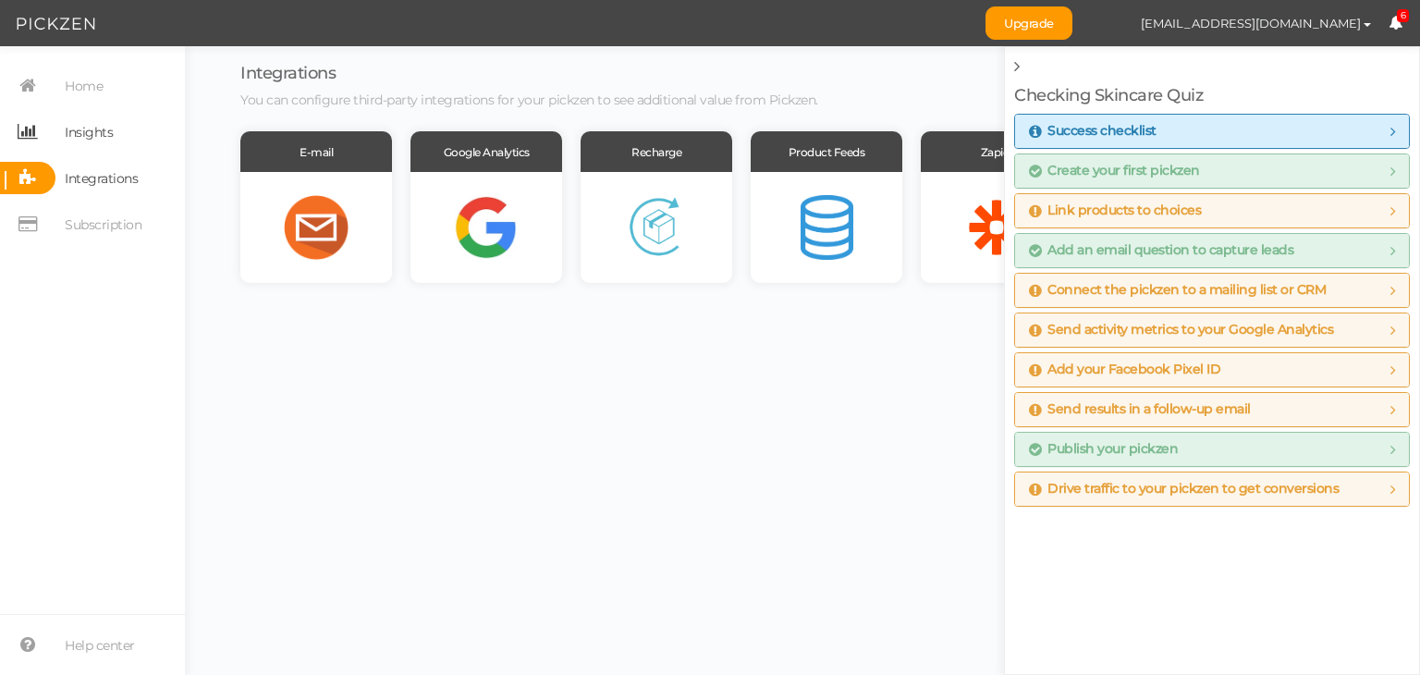
click at [85, 123] on span "Insights" at bounding box center [89, 132] width 48 height 30
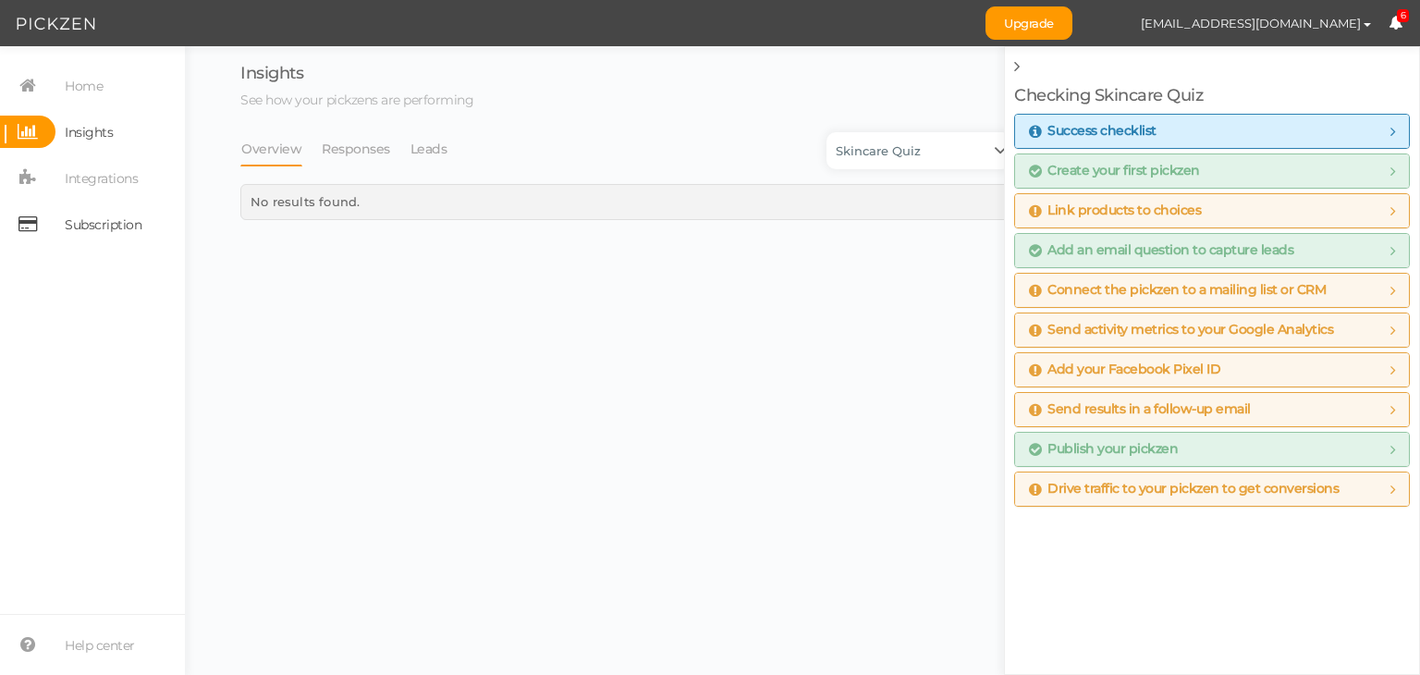
click at [85, 232] on span "Subscription" at bounding box center [103, 225] width 77 height 30
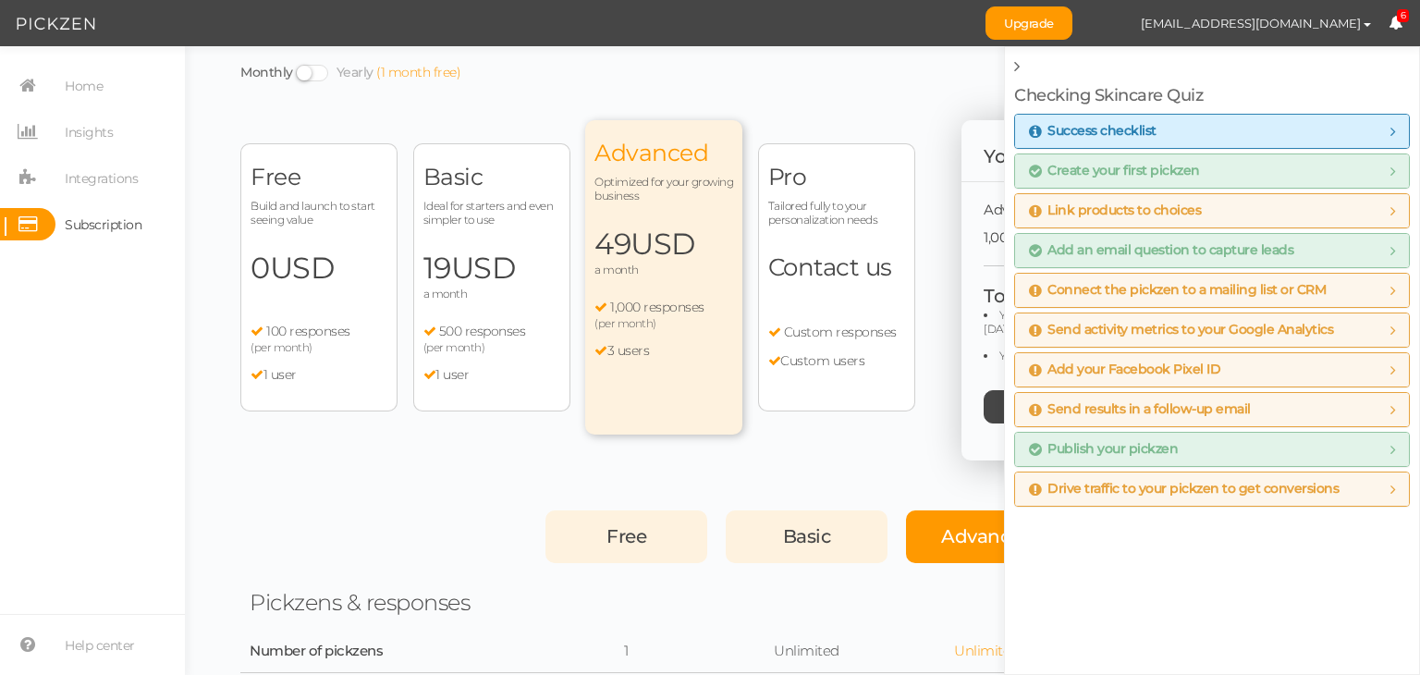
click at [320, 225] on span "Build and launch to start seeing value" at bounding box center [318, 213] width 137 height 28
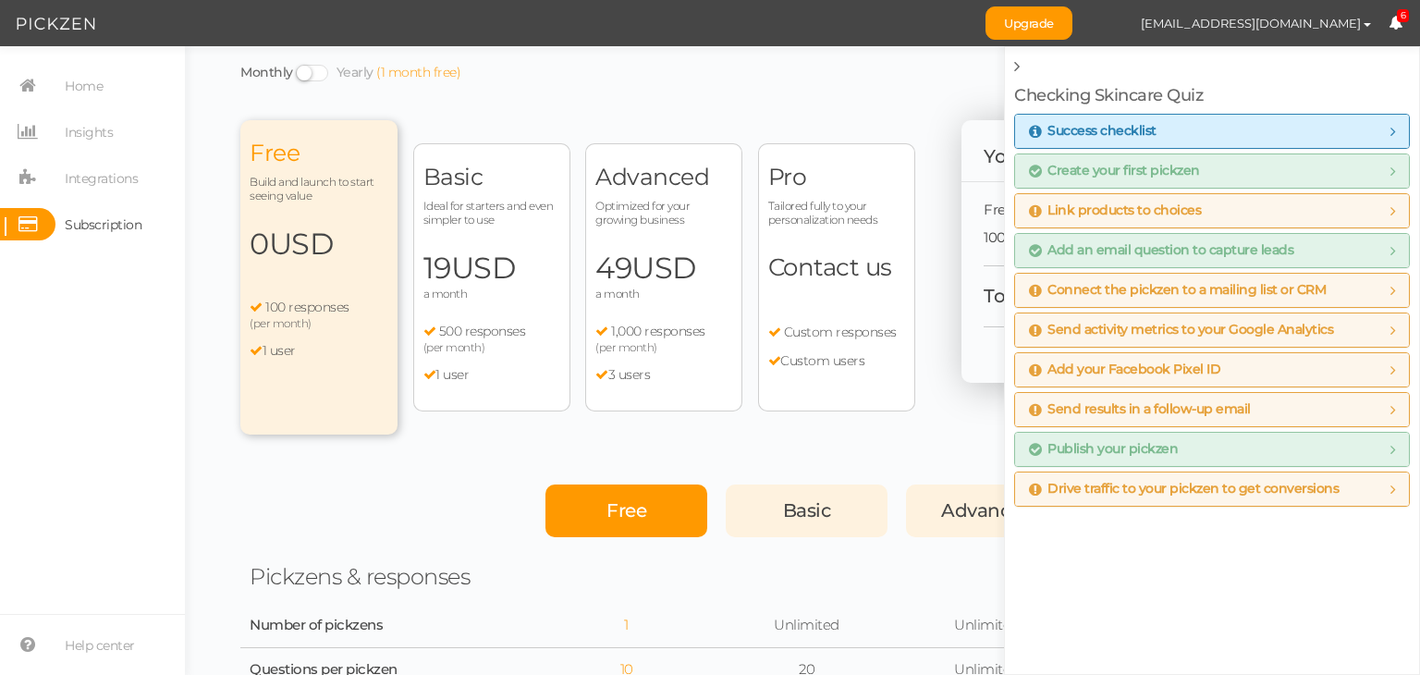
click at [320, 225] on div "Free Build and launch to start seeing value 0 USD a month 100 responses (per mo…" at bounding box center [318, 277] width 157 height 314
click at [311, 160] on span "Free" at bounding box center [319, 153] width 139 height 29
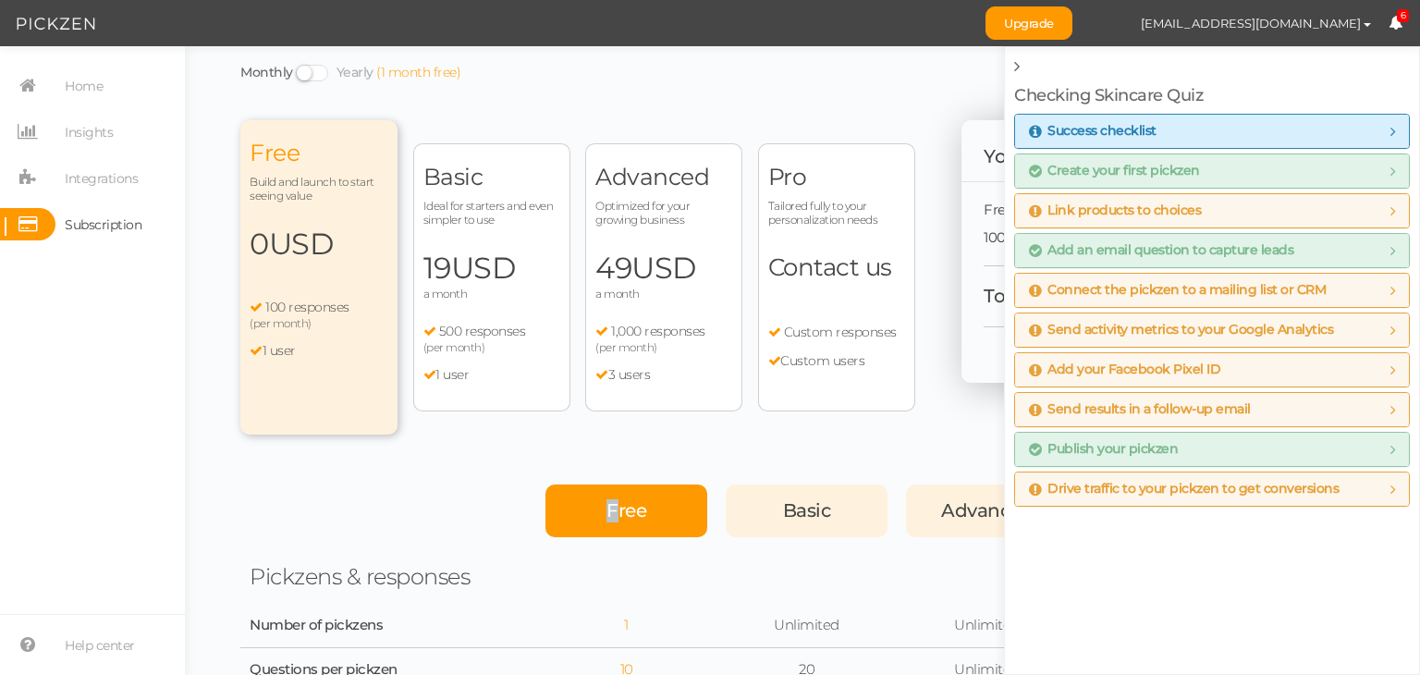
click at [610, 515] on span "Free" at bounding box center [626, 510] width 40 height 22
click at [1019, 67] on link at bounding box center [1018, 66] width 9 height 20
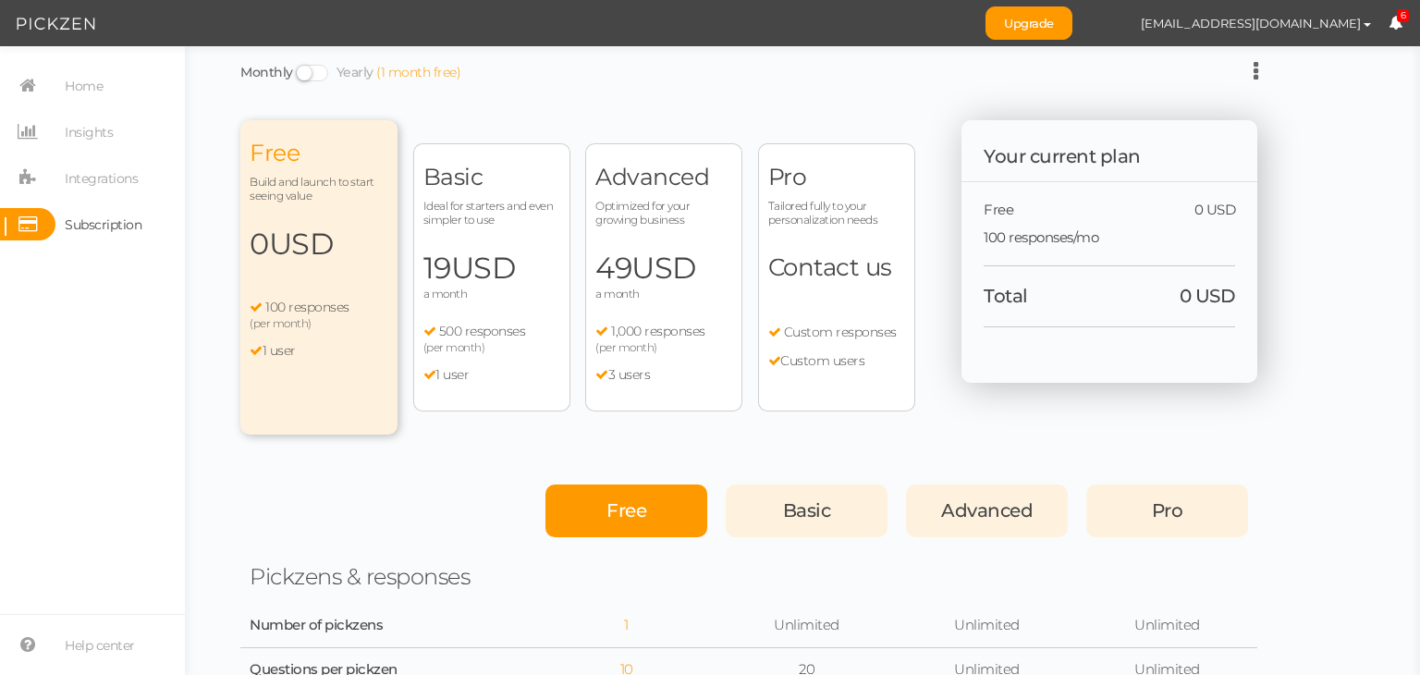
click at [628, 505] on span "Free" at bounding box center [626, 510] width 40 height 22
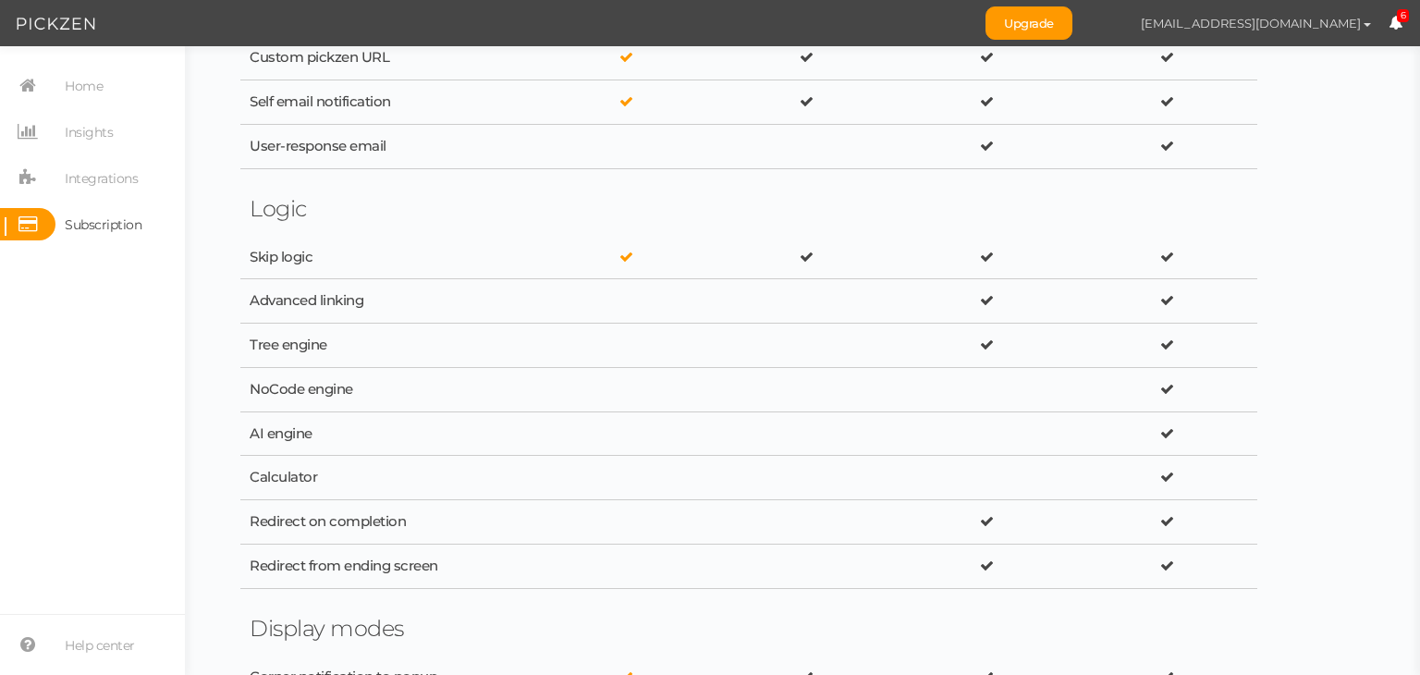
scroll to position [1663, 0]
